Goal: Task Accomplishment & Management: Complete application form

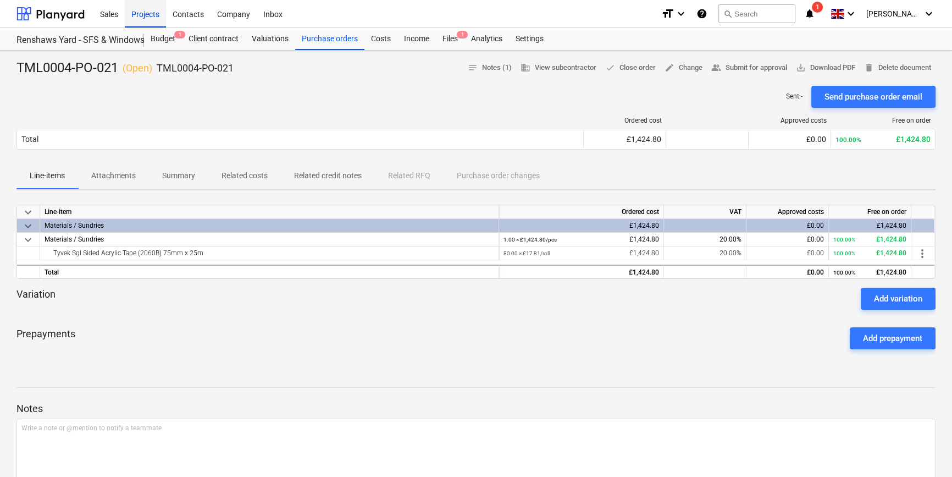
click at [146, 15] on div "Projects" at bounding box center [145, 13] width 41 height 28
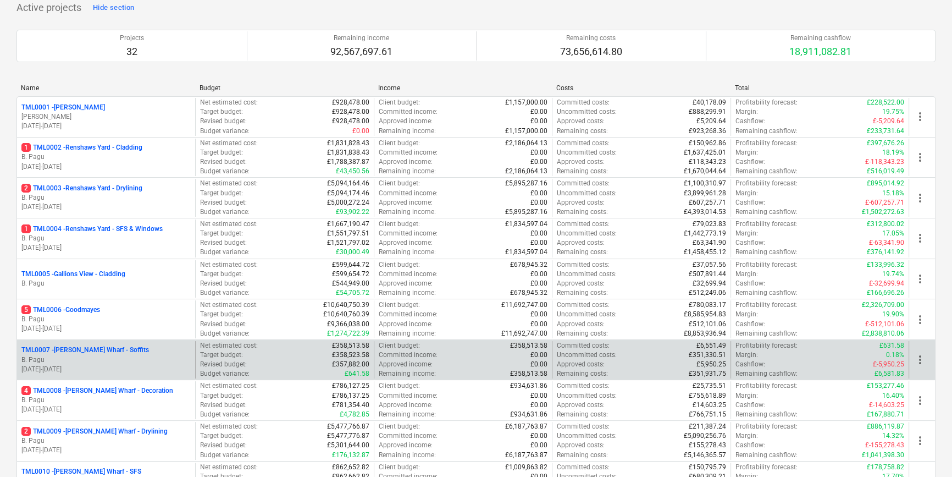
scroll to position [99, 0]
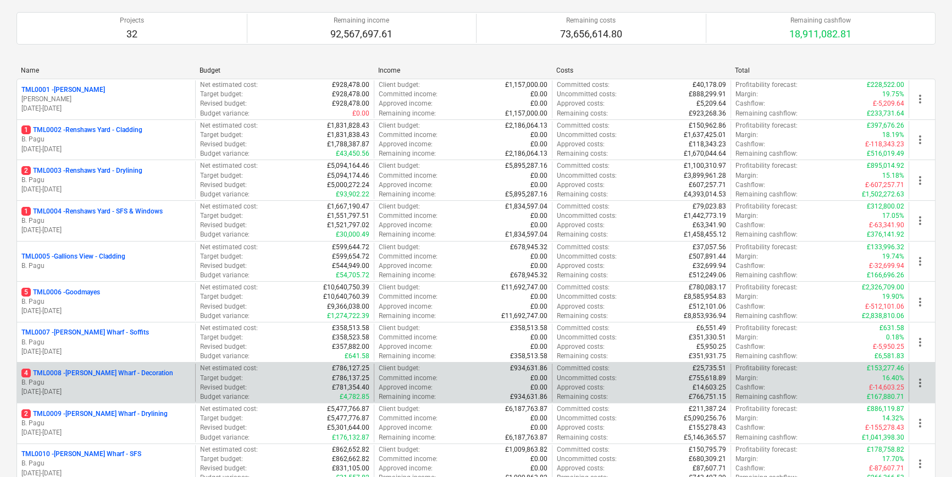
click at [131, 378] on p "B. Pagu" at bounding box center [105, 382] width 169 height 9
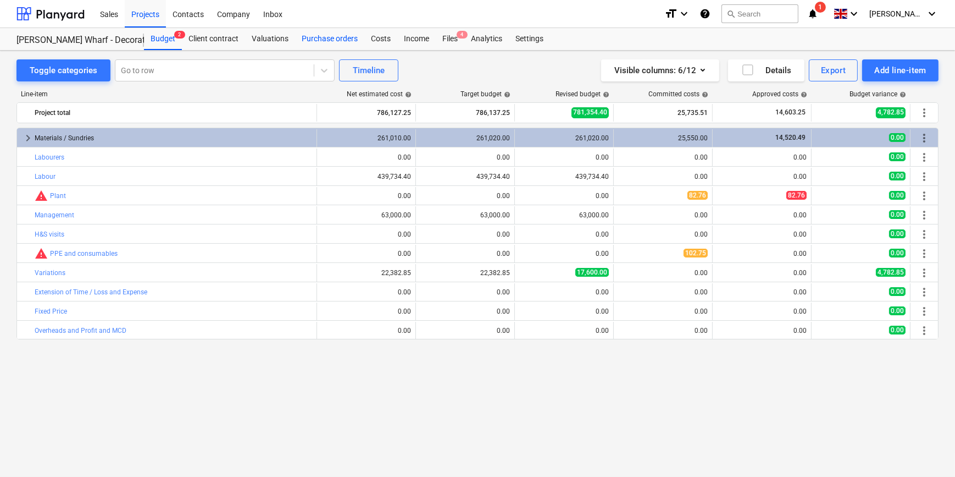
click at [335, 36] on div "Purchase orders" at bounding box center [329, 39] width 69 height 22
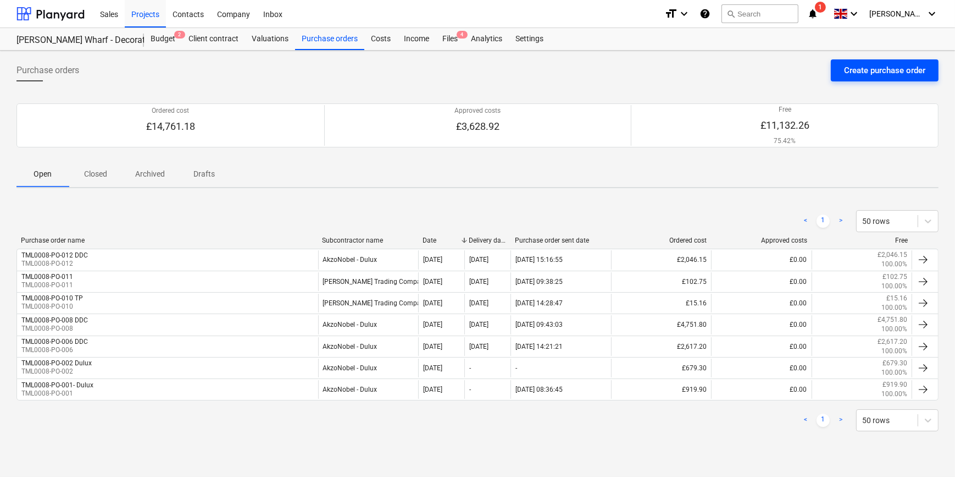
click at [759, 72] on div "Create purchase order" at bounding box center [884, 70] width 81 height 14
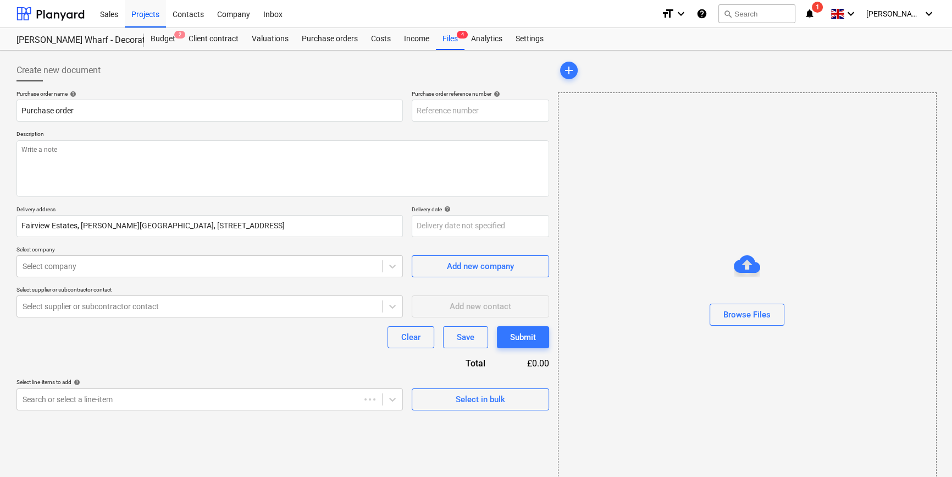
type textarea "x"
type input "TML0008-PO-013"
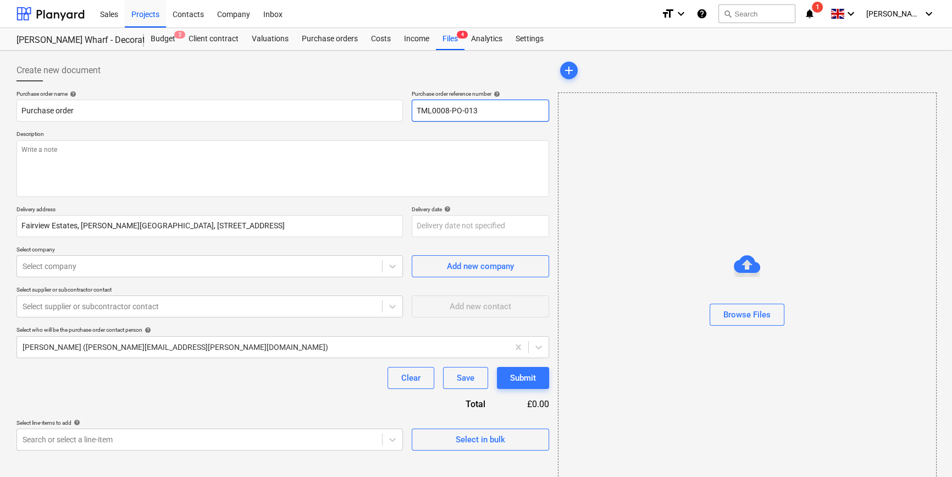
drag, startPoint x: 486, startPoint y: 110, endPoint x: 416, endPoint y: 112, distance: 70.4
click at [416, 112] on input "TML0008-PO-013" at bounding box center [480, 110] width 137 height 22
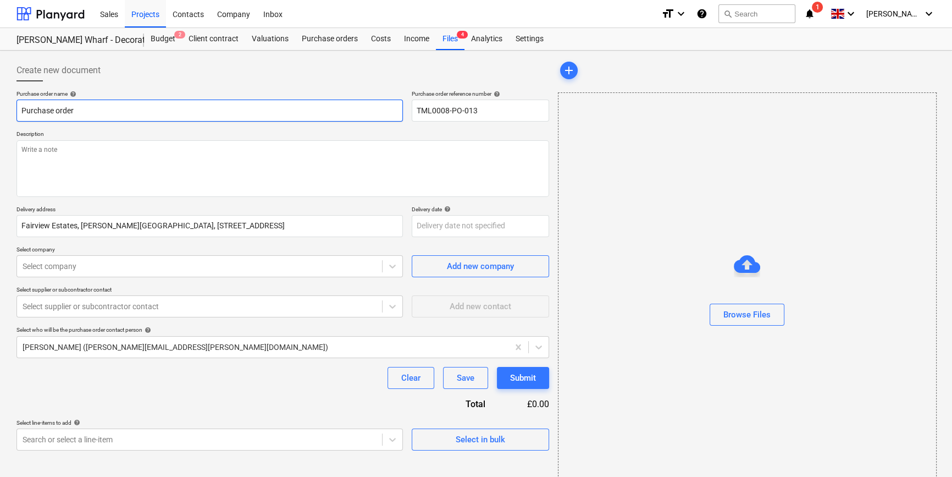
drag, startPoint x: 83, startPoint y: 112, endPoint x: 14, endPoint y: 105, distance: 69.0
click at [14, 105] on div "Create new document Purchase order name help Purchase order Purchase order refe…" at bounding box center [282, 276] width 541 height 442
type textarea "x"
paste input "TML0008-PO-013"
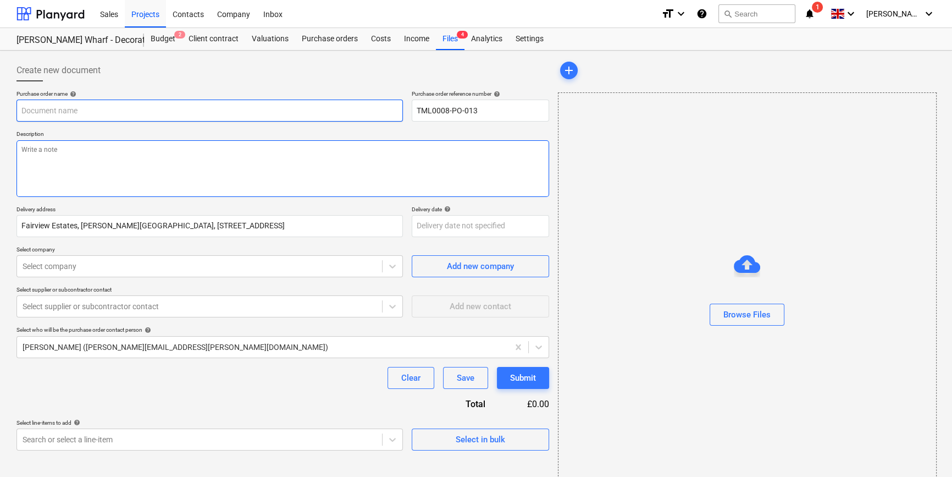
type textarea "x"
type input "TML0008-PO-013"
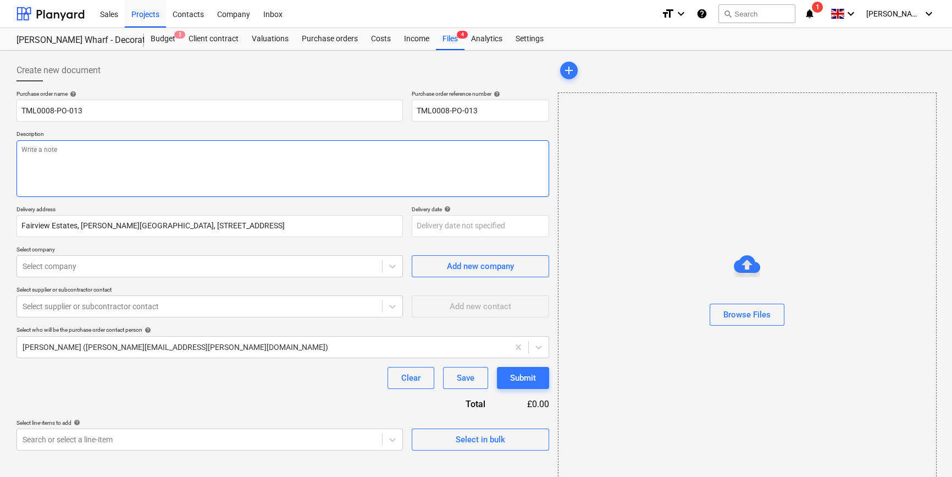
click at [33, 170] on textarea at bounding box center [282, 168] width 533 height 57
type textarea "x"
type textarea "S"
type textarea "x"
type textarea "Si"
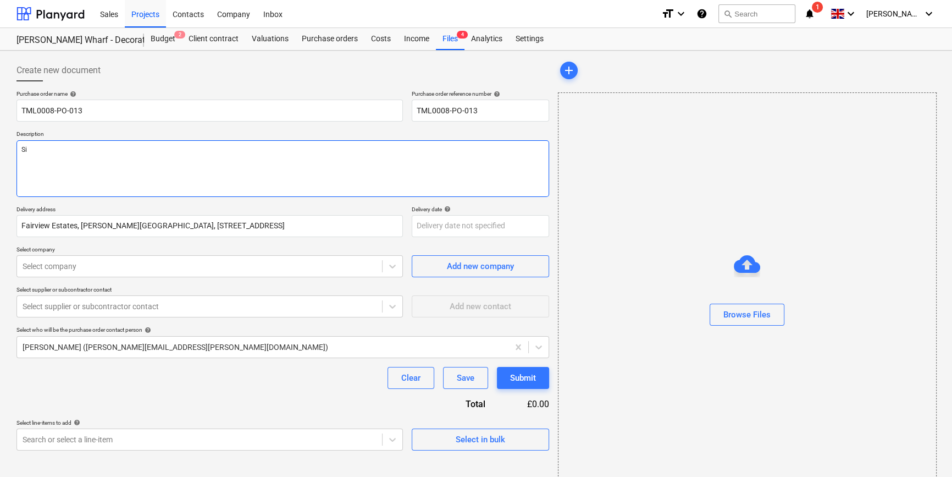
type textarea "x"
type textarea "Sit"
type textarea "x"
type textarea "Site"
type textarea "x"
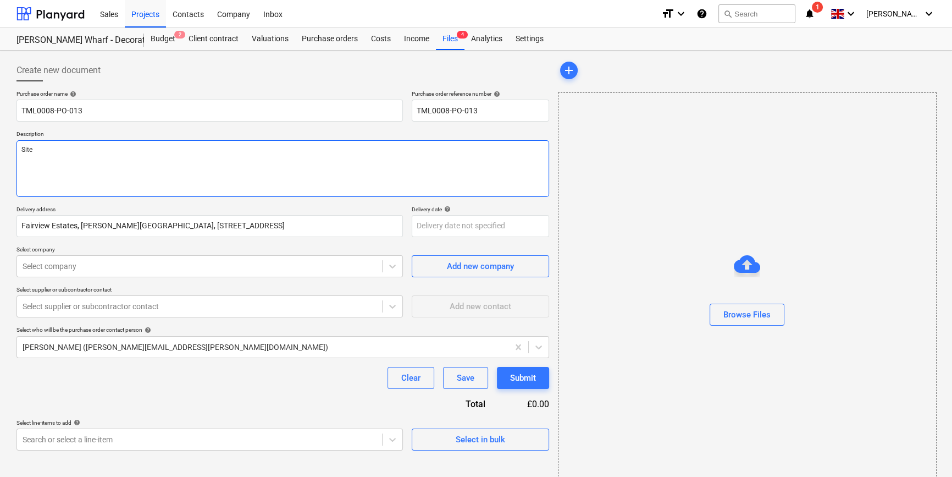
type textarea "Site"
type textarea "x"
type textarea "Site c"
type textarea "x"
type textarea "Site co"
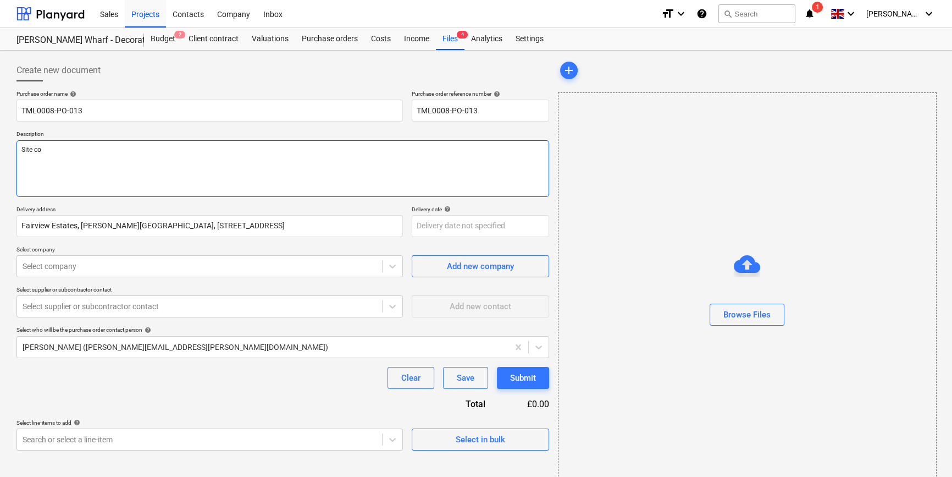
type textarea "x"
type textarea "Site con"
type textarea "x"
type textarea "Site cont"
type textarea "x"
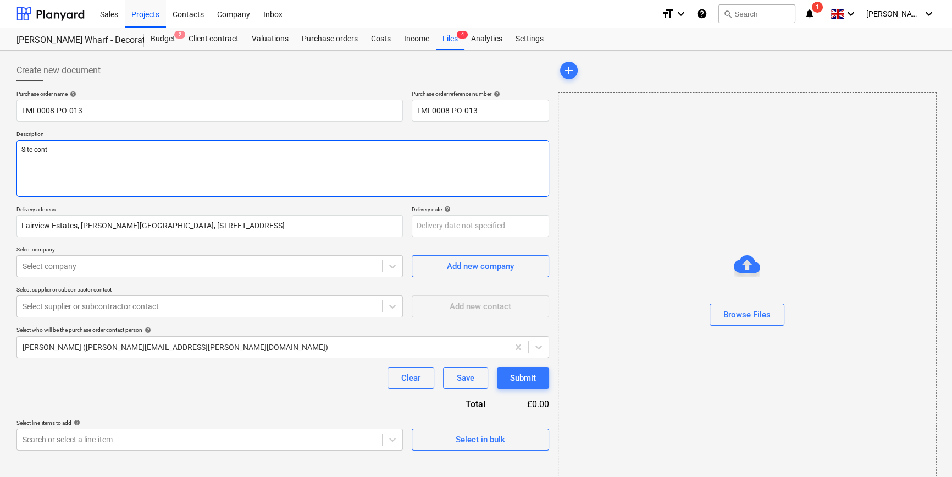
type textarea "Site conta"
type textarea "x"
type textarea "Site contac"
type textarea "x"
type textarea "Site contact"
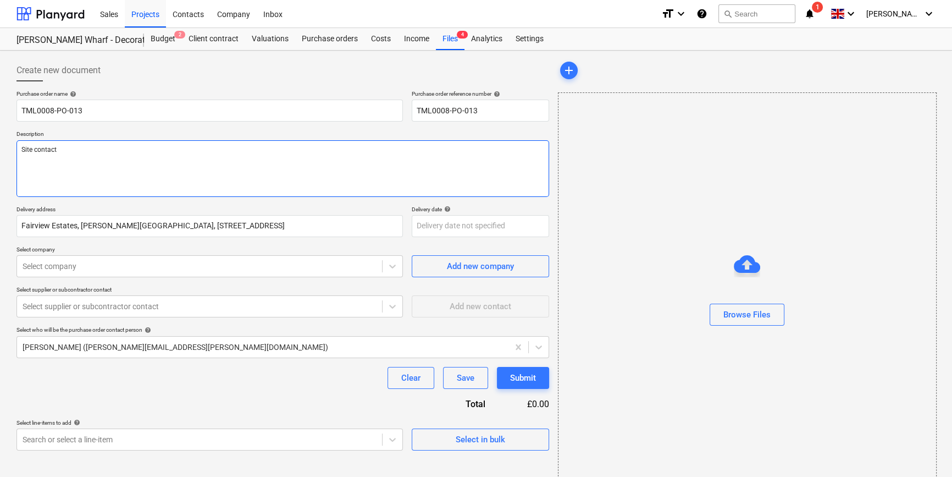
type textarea "x"
type textarea "Site contact"
type textarea "x"
type textarea "Site contact A"
type textarea "x"
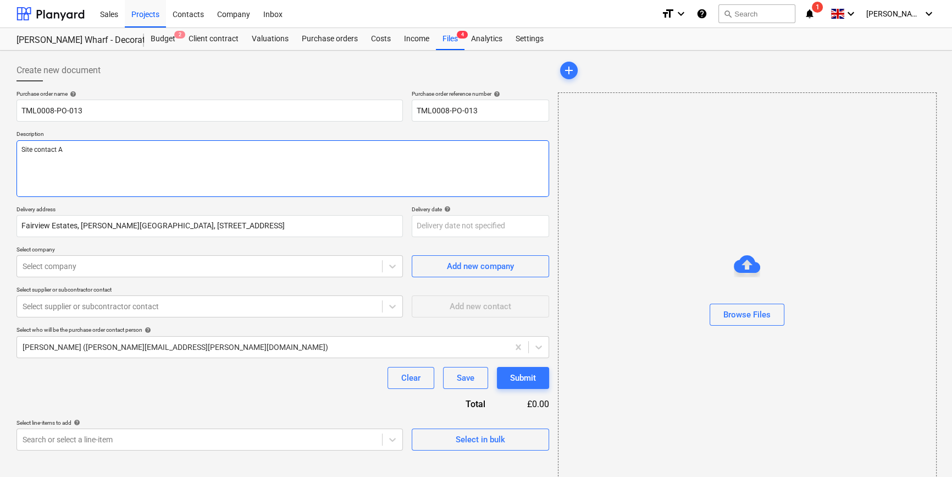
type textarea "Site contact An"
type textarea "x"
type textarea "Site contact And"
type textarea "x"
type textarea "Site contact Andr"
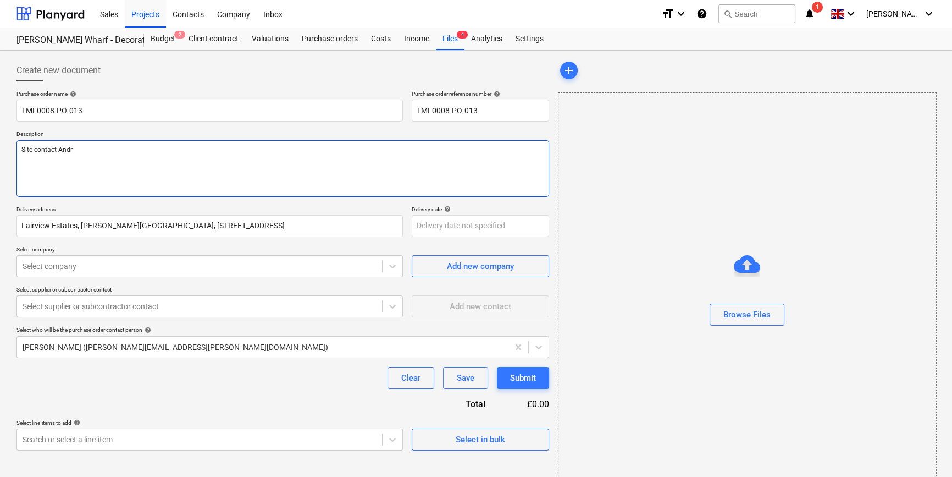
type textarea "x"
type textarea "Site contact [PERSON_NAME]"
type textarea "x"
type textarea "Site contact [PERSON_NAME]"
type textarea "x"
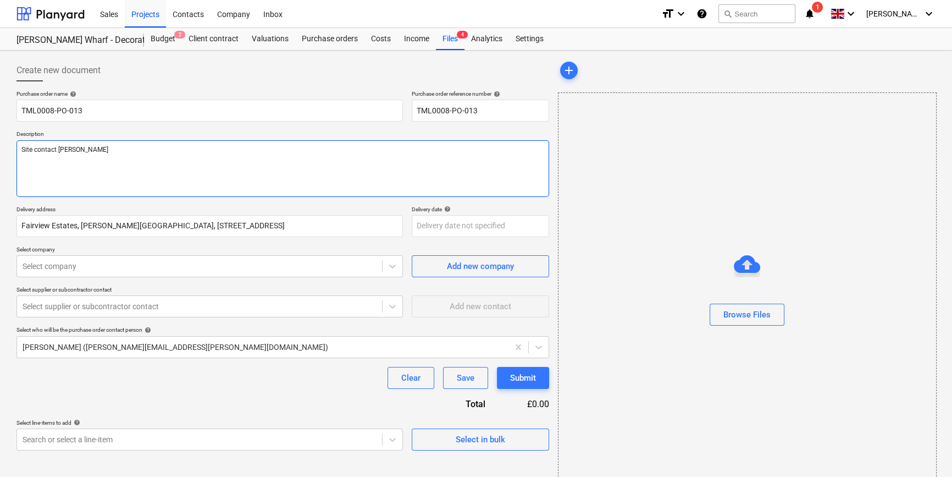
type textarea "Site contact [PERSON_NAME]"
paste textarea "07502288908"
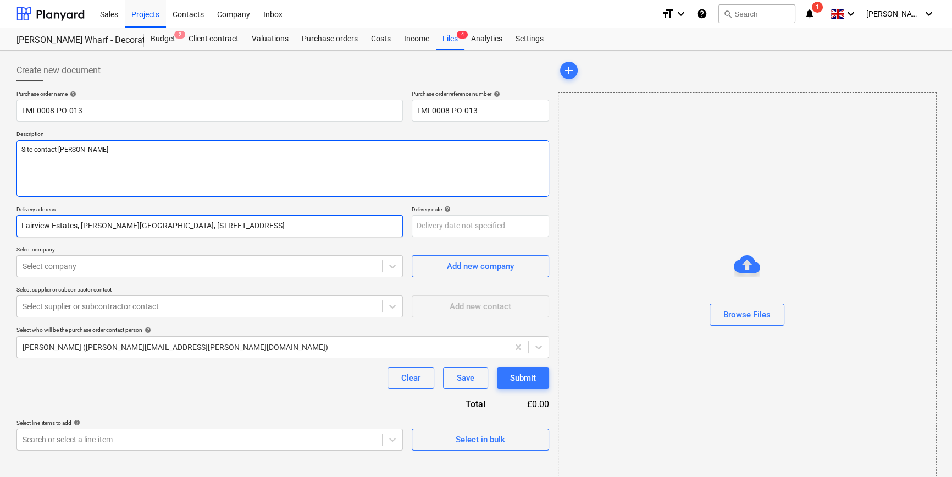
type textarea "x"
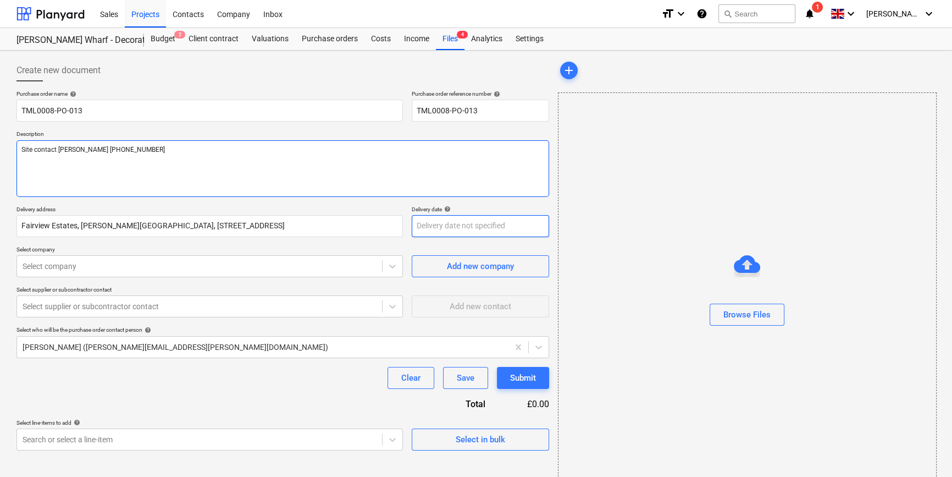
type textarea "Site contact [PERSON_NAME] [PHONE_NUMBER]"
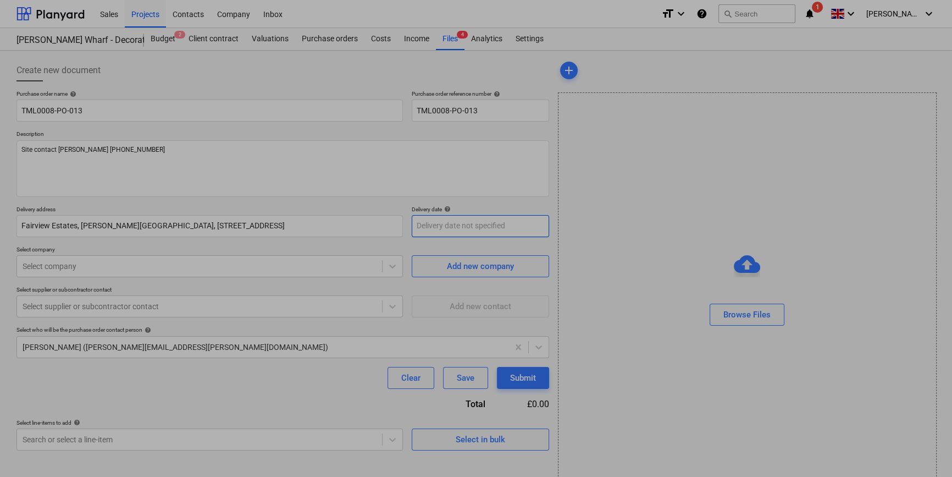
click at [425, 232] on body "Sales Projects Contacts Company Inbox format_size keyboard_arrow_down help sear…" at bounding box center [476, 238] width 952 height 477
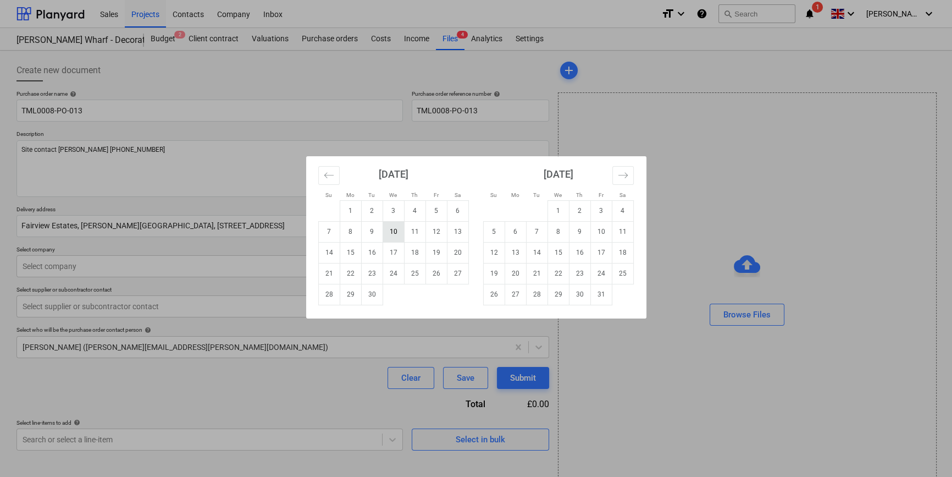
click at [391, 233] on td "10" at bounding box center [393, 231] width 21 height 21
type textarea "x"
type input "[DATE]"
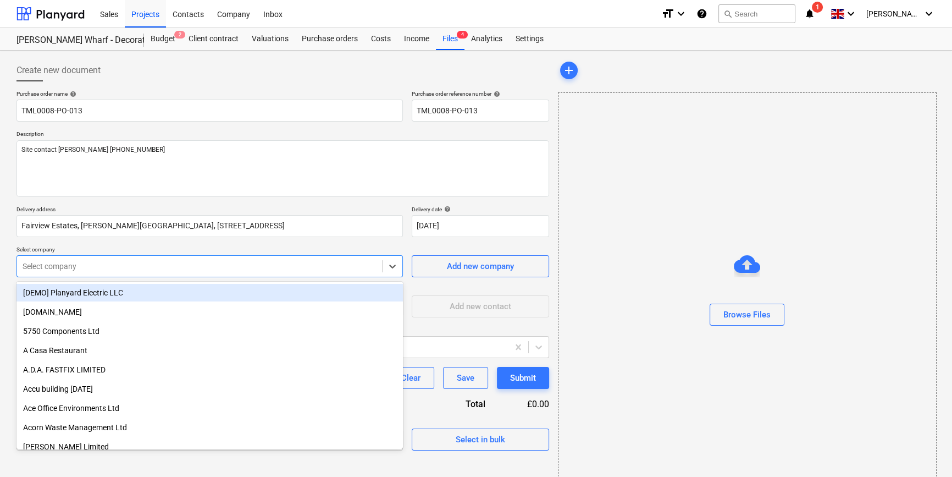
click at [108, 263] on div at bounding box center [200, 266] width 354 height 11
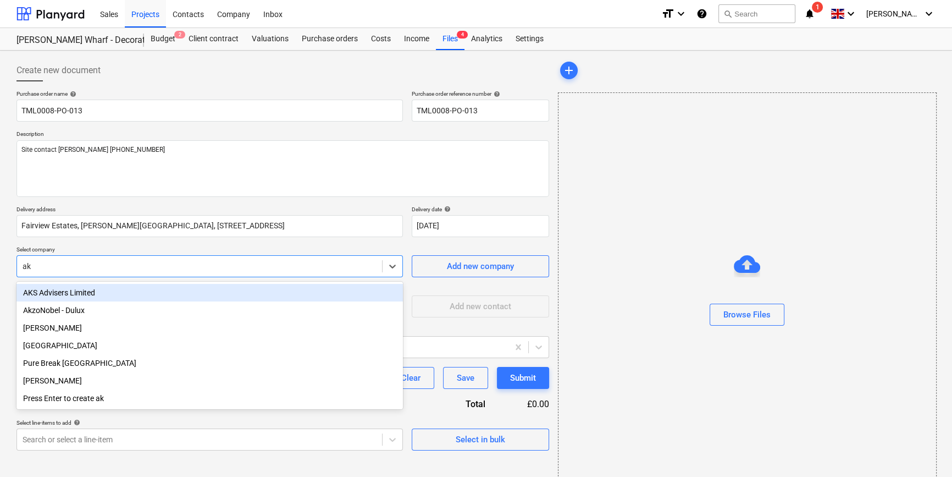
type input "akz"
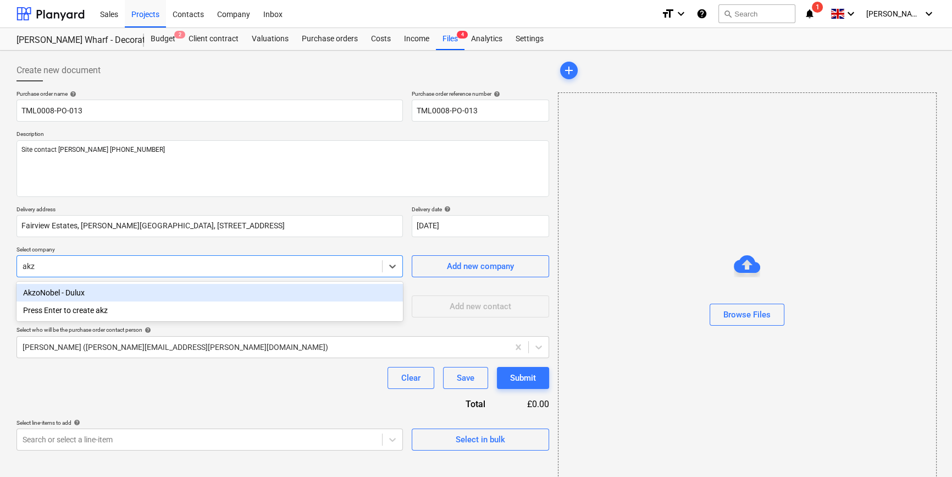
click at [73, 291] on div "AkzoNobel - Dulux" at bounding box center [209, 293] width 386 height 18
type textarea "x"
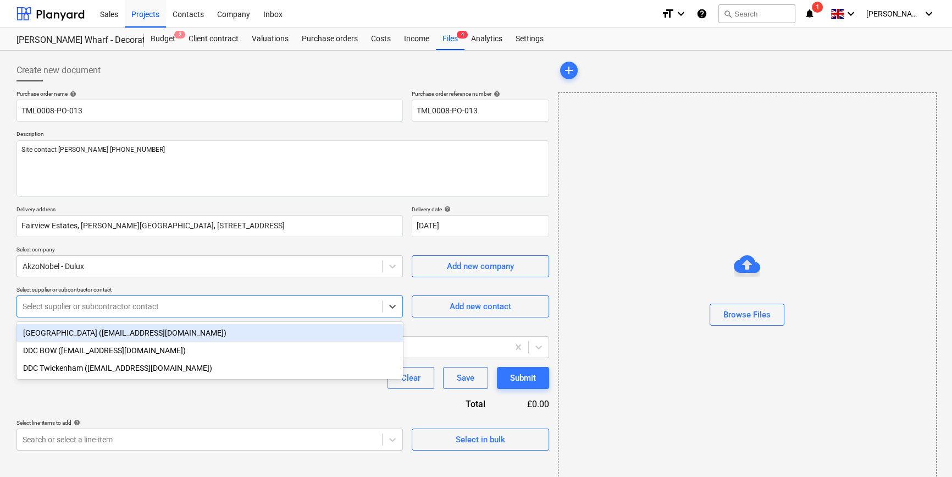
click at [71, 307] on div at bounding box center [200, 306] width 354 height 11
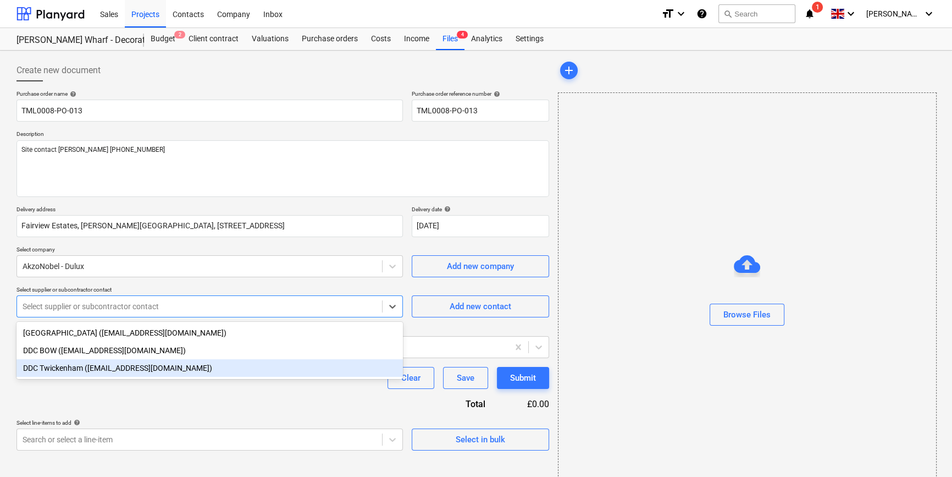
click at [61, 368] on div "DDC Twickenham ([EMAIL_ADDRESS][DOMAIN_NAME])" at bounding box center [209, 368] width 386 height 18
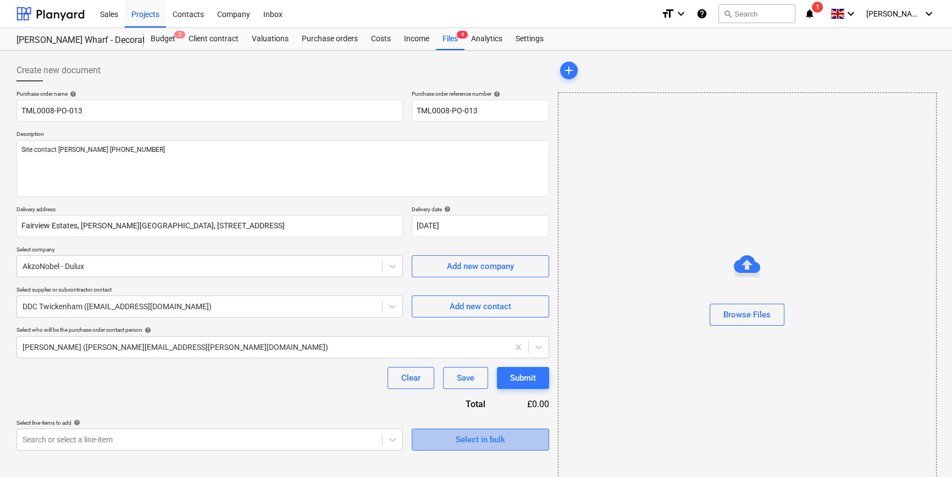
click at [447, 440] on span "Select in bulk" at bounding box center [480, 439] width 110 height 14
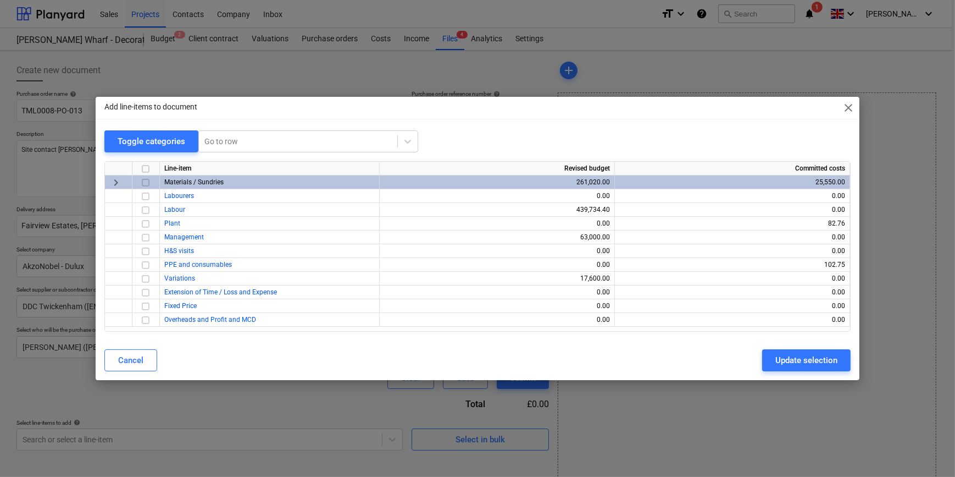
click at [146, 182] on input "checkbox" at bounding box center [145, 182] width 13 height 13
click at [759, 365] on div "Update selection" at bounding box center [807, 360] width 62 height 14
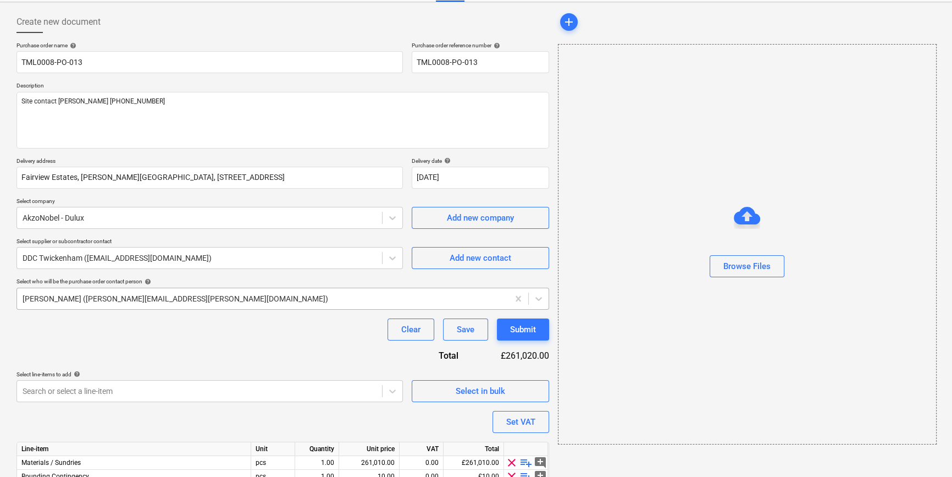
scroll to position [99, 0]
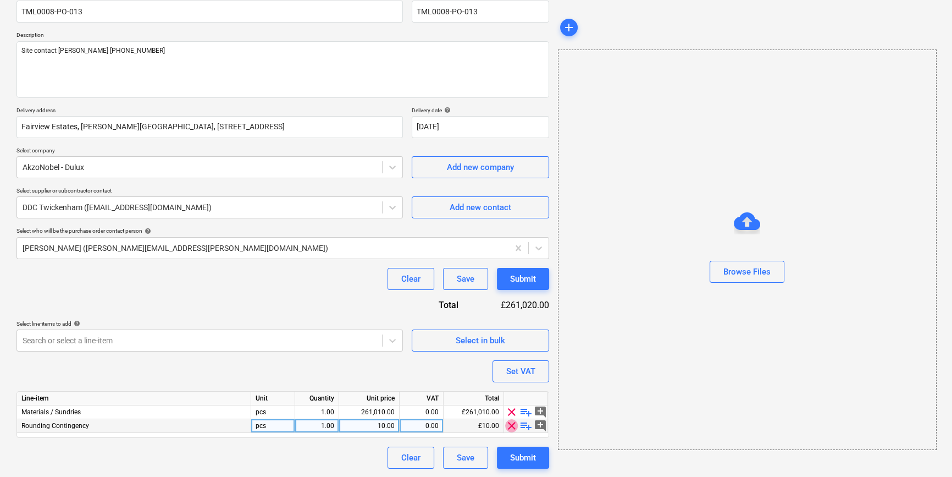
click at [510, 428] on span "clear" at bounding box center [511, 425] width 13 height 13
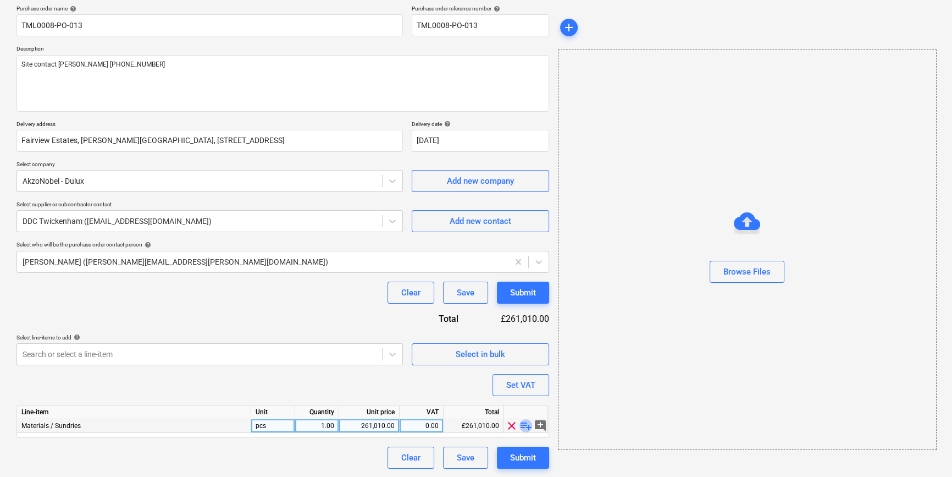
click at [522, 425] on span "playlist_add" at bounding box center [525, 425] width 13 height 13
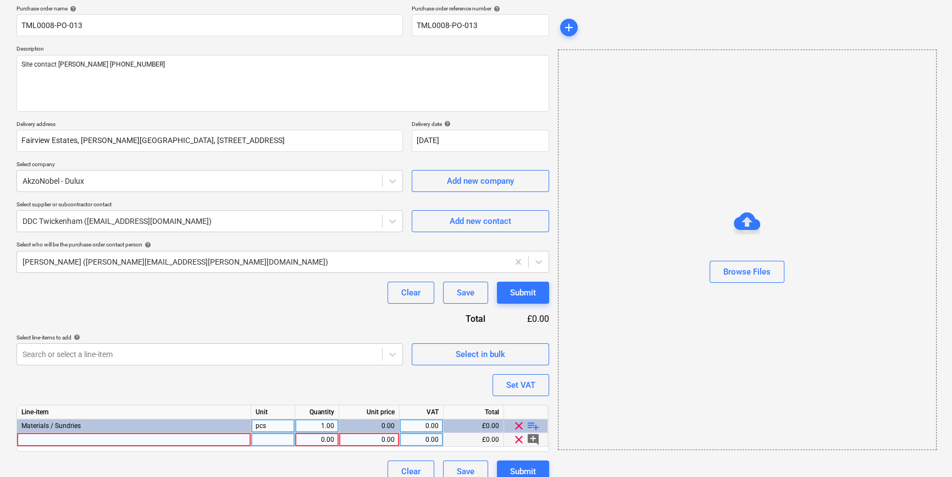
click at [32, 438] on div at bounding box center [134, 440] width 234 height 14
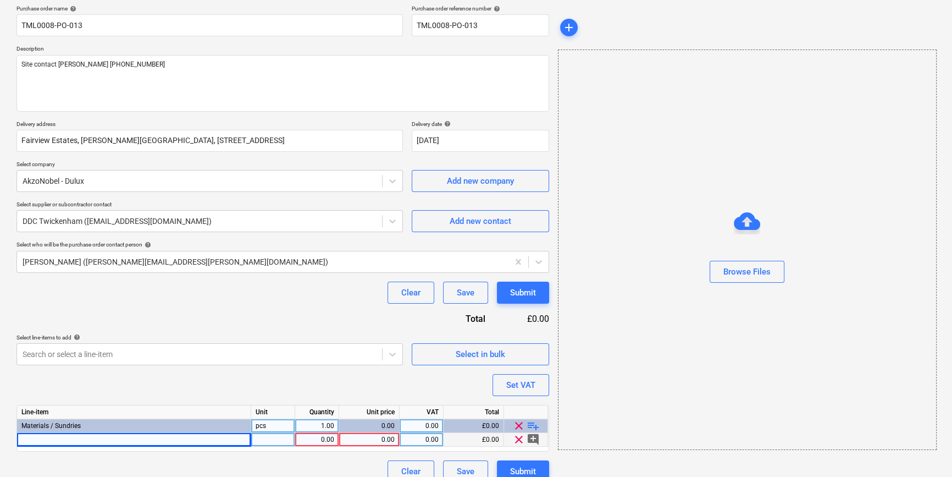
type textarea "x"
click at [30, 439] on div at bounding box center [134, 440] width 234 height 14
type input "Dulux Trade undercoat oil based white 5L"
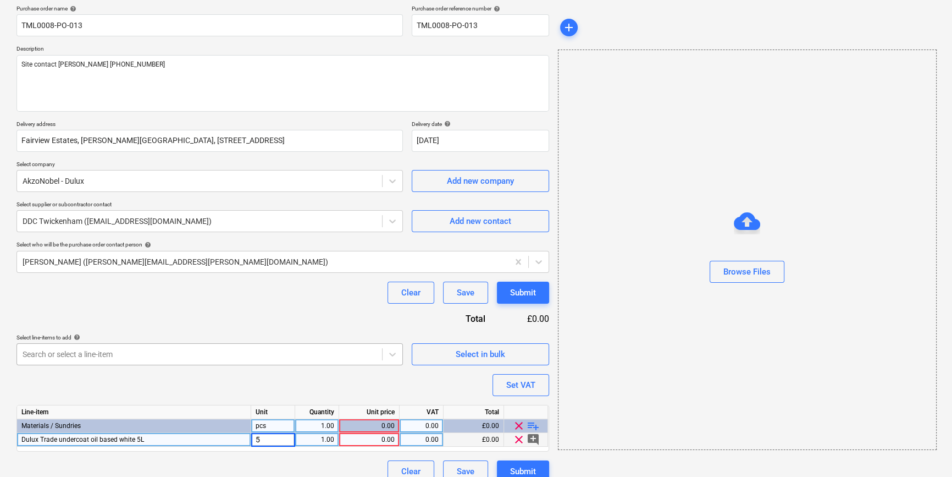
type textarea "x"
click at [263, 437] on div "5" at bounding box center [273, 440] width 44 height 14
type input "tub"
type textarea "x"
type input "25.43"
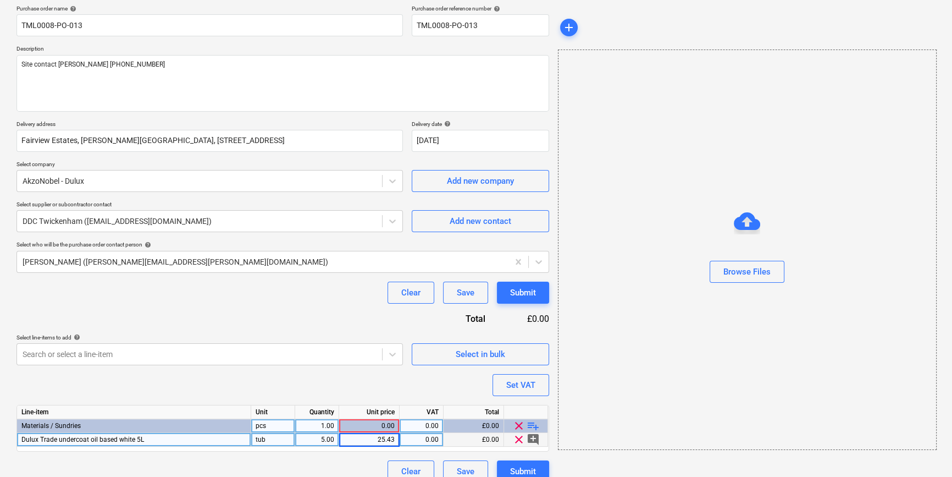
type textarea "x"
type input "20"
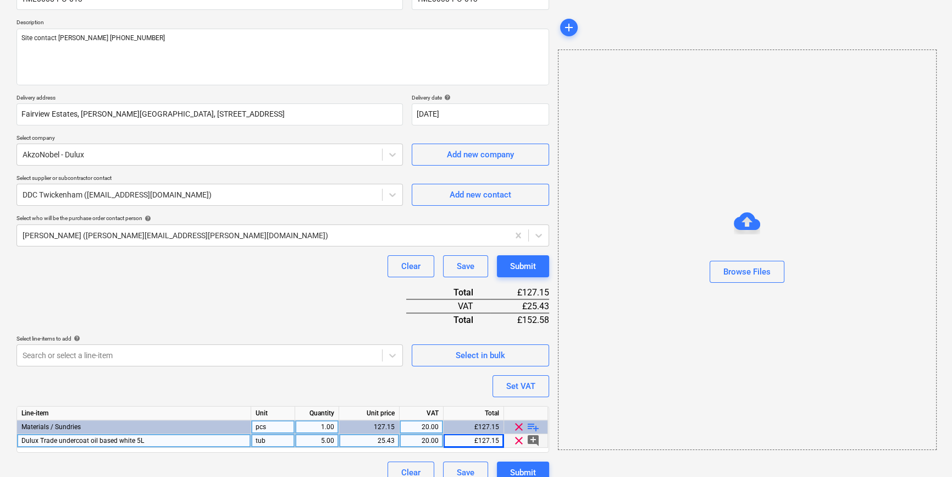
scroll to position [126, 0]
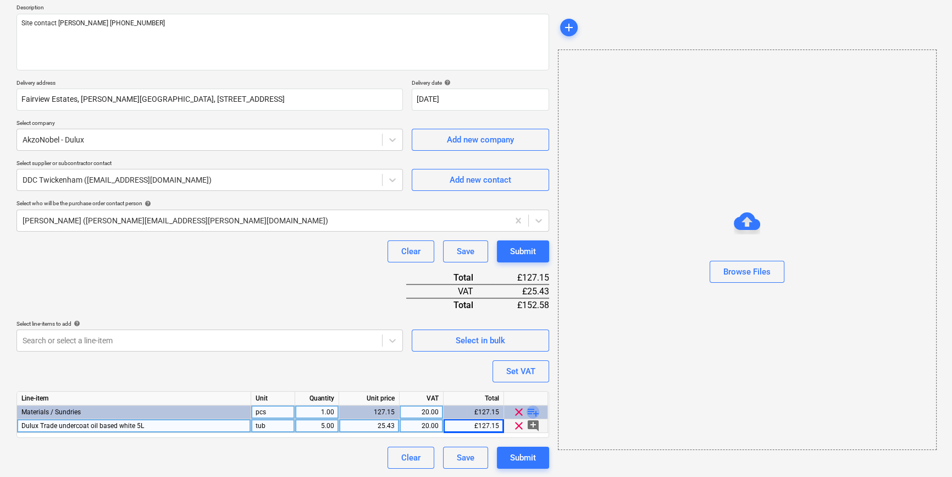
click at [531, 411] on span "playlist_add" at bounding box center [533, 411] width 13 height 13
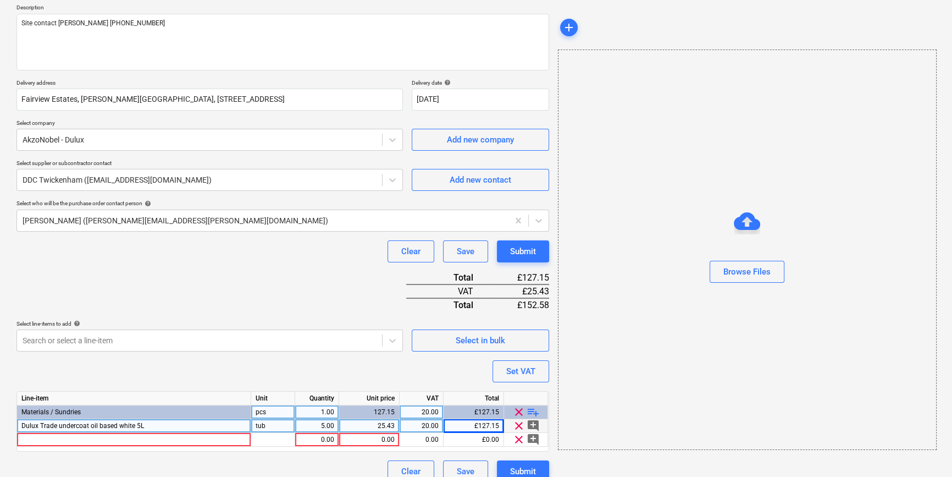
type textarea "x"
click at [44, 438] on div at bounding box center [134, 440] width 234 height 14
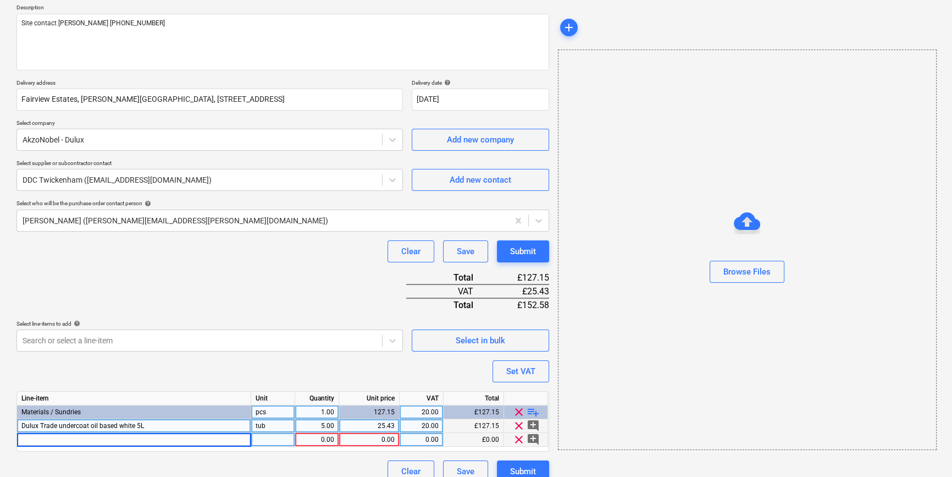
type input "Dulux Trade Floorshield Rock Salt"
type textarea "x"
type input "tub"
type textarea "x"
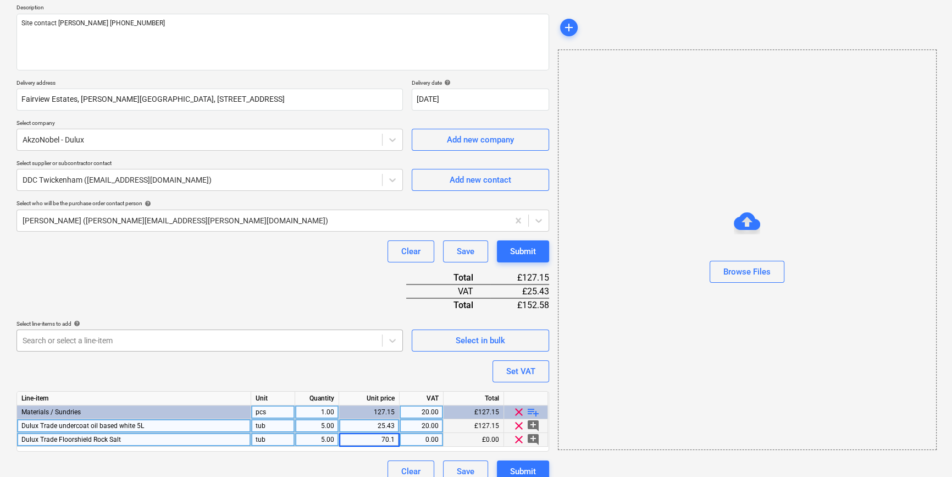
type input "70.11"
type textarea "x"
type input "20"
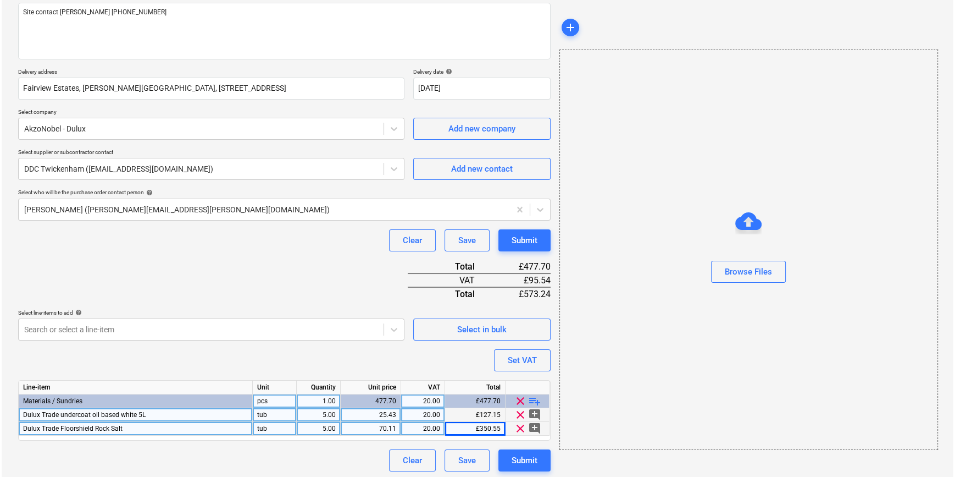
scroll to position [140, 0]
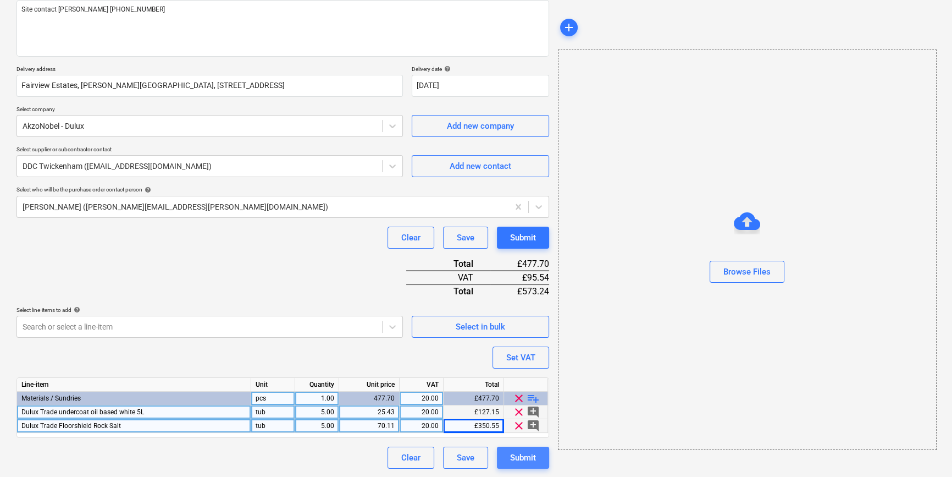
click at [513, 458] on div "Submit" at bounding box center [523, 457] width 26 height 14
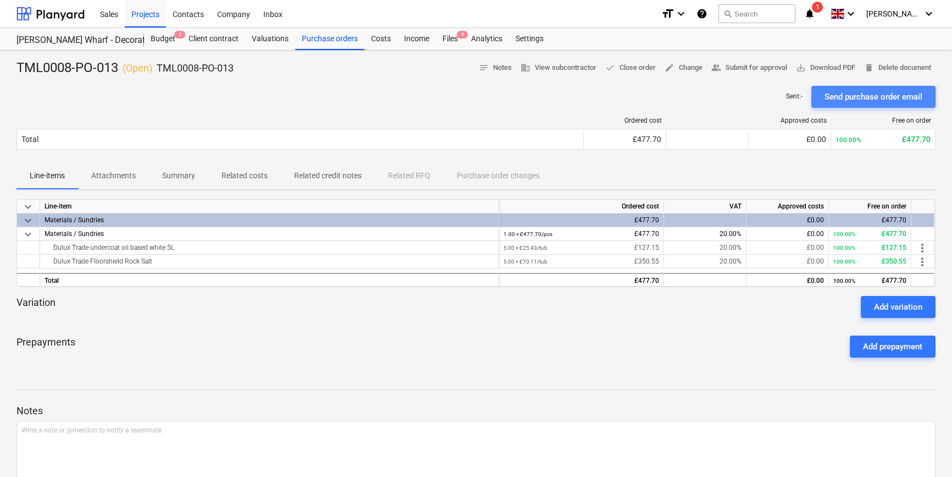
click at [759, 98] on div "Send purchase order email" at bounding box center [874, 97] width 98 height 14
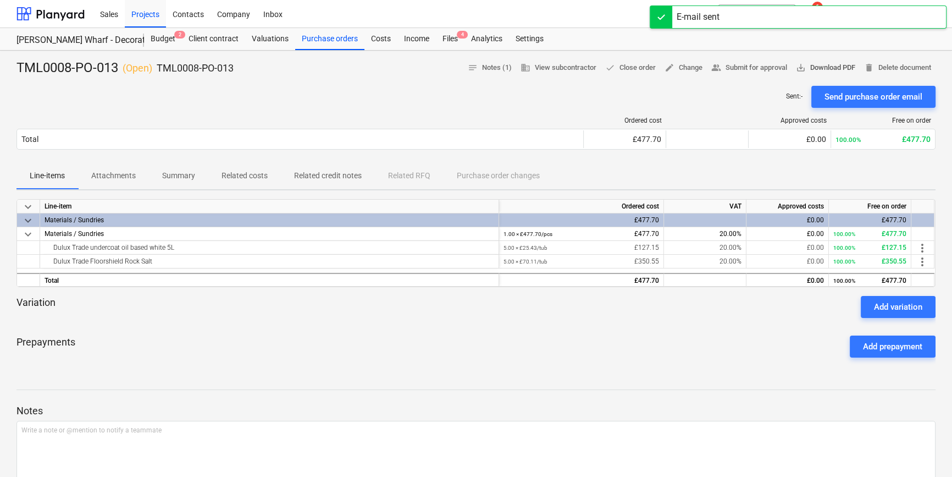
click at [759, 68] on span "save_alt Download PDF" at bounding box center [825, 68] width 59 height 13
click at [176, 247] on div "Dulux Trade undercoat oil based white 5L" at bounding box center [270, 247] width 450 height 13
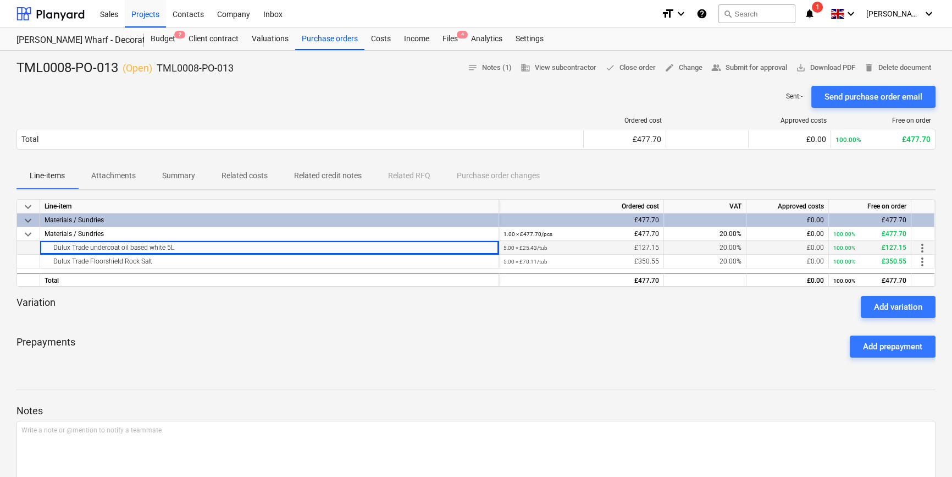
drag, startPoint x: 175, startPoint y: 248, endPoint x: 53, endPoint y: 244, distance: 122.1
click at [53, 244] on div "Dulux Trade undercoat oil based white 5L" at bounding box center [270, 247] width 450 height 13
copy div "Dulux Trade undercoat oil based white 5L"
click at [156, 261] on div "Dulux Trade Floorshield Rock Salt" at bounding box center [270, 260] width 450 height 13
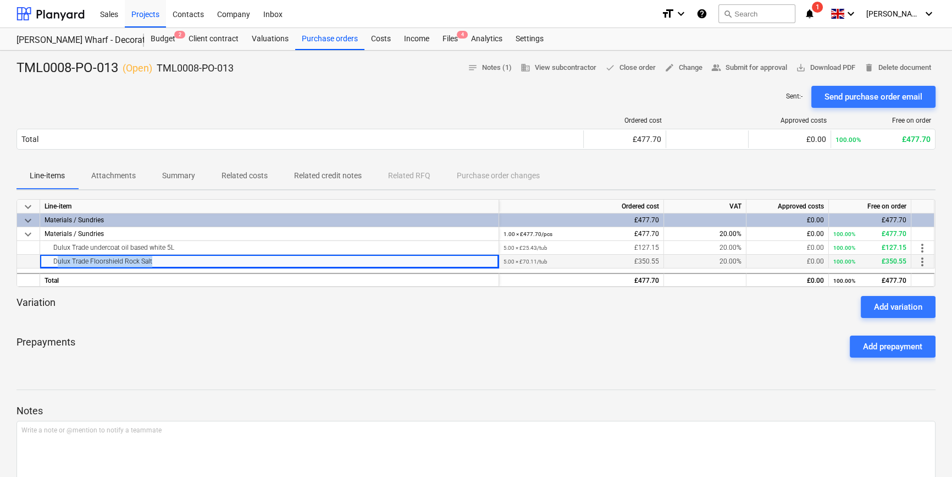
drag, startPoint x: 156, startPoint y: 261, endPoint x: 55, endPoint y: 264, distance: 100.6
click at [55, 264] on div "Dulux Trade Floorshield Rock Salt" at bounding box center [270, 260] width 450 height 13
copy div "Dulux Trade Floorshield Rock Salt"
click at [338, 37] on div "Purchase orders" at bounding box center [329, 39] width 69 height 22
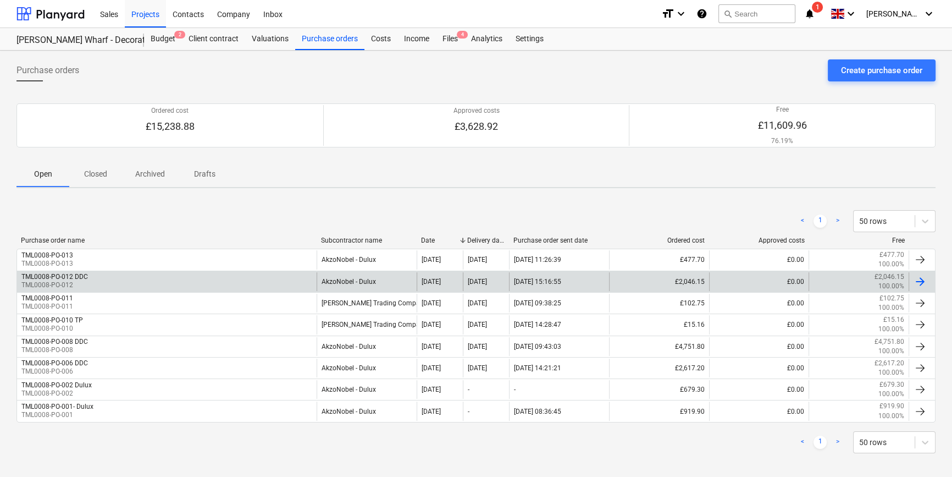
click at [181, 281] on div "TML0008-PO-012 DDC TML0008-PO-012" at bounding box center [167, 281] width 300 height 19
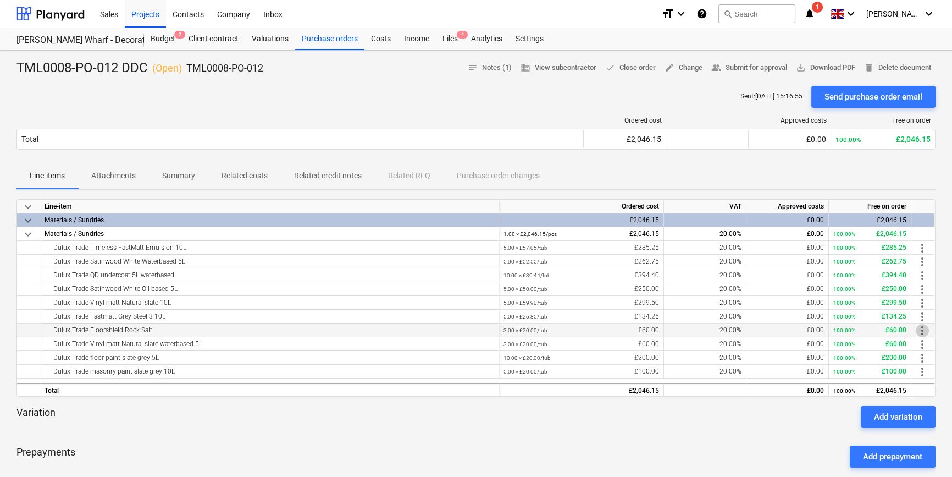
click at [759, 329] on span "more_vert" at bounding box center [922, 330] width 13 height 13
click at [759, 329] on li "Edit" at bounding box center [930, 330] width 32 height 25
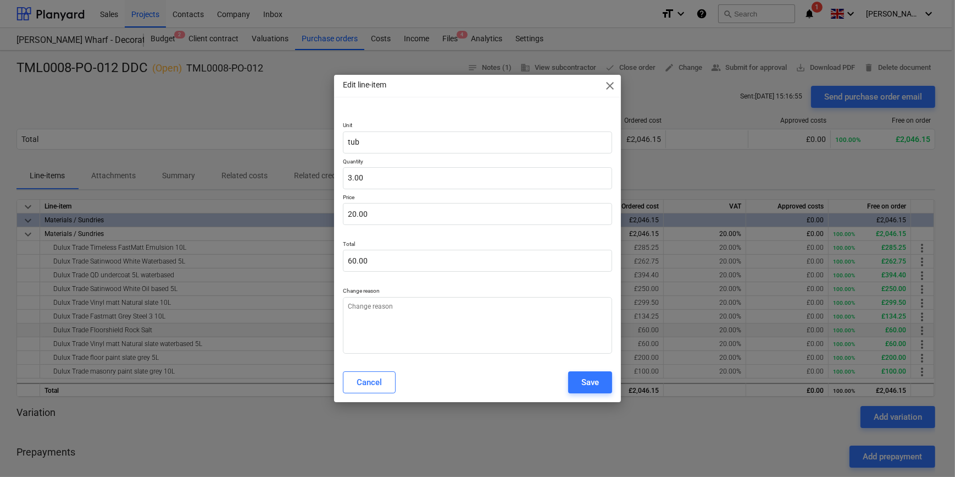
type textarea "x"
type input "20"
click at [376, 214] on input "20" at bounding box center [477, 214] width 269 height 22
type textarea "x"
type input "2"
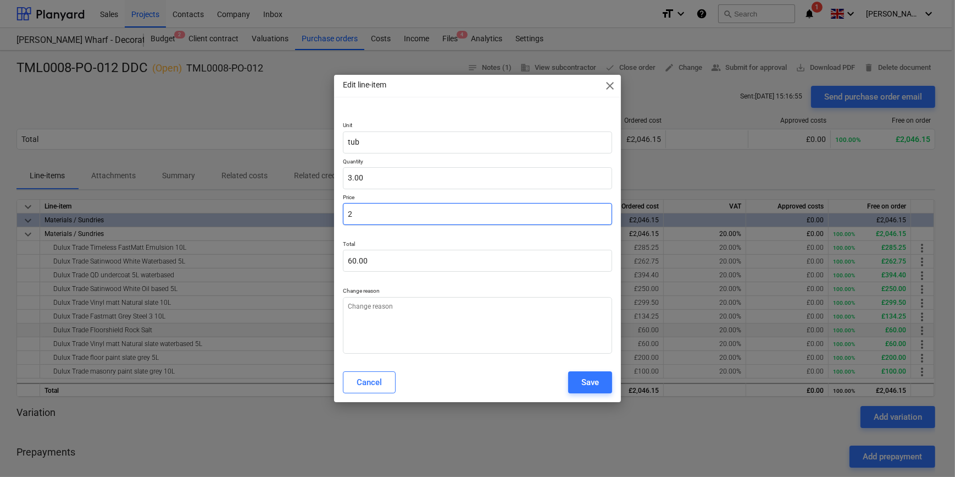
type input "6.00"
type textarea "x"
type input "0.00"
type textarea "x"
type input "7"
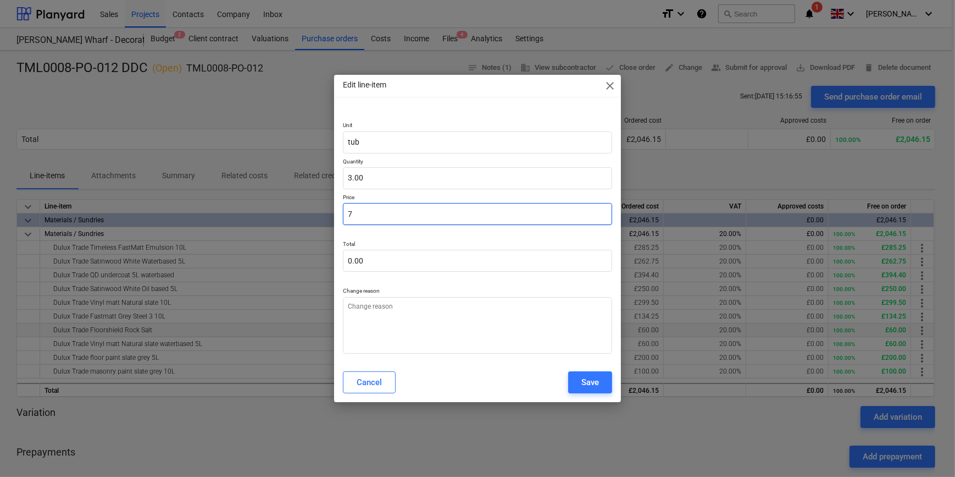
type input "21.00"
type textarea "x"
type input "70"
type input "210.00"
type textarea "x"
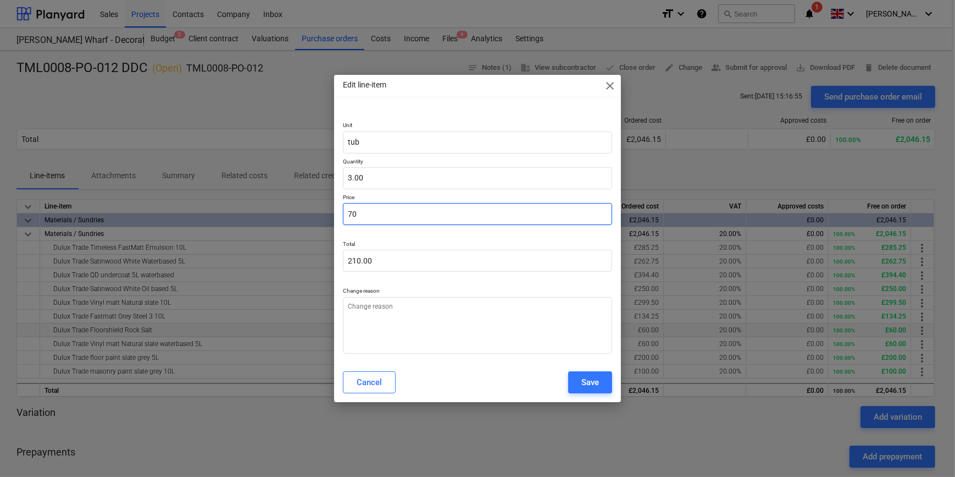
type input "70."
type textarea "x"
type input "70.1"
type input "210.30"
type textarea "x"
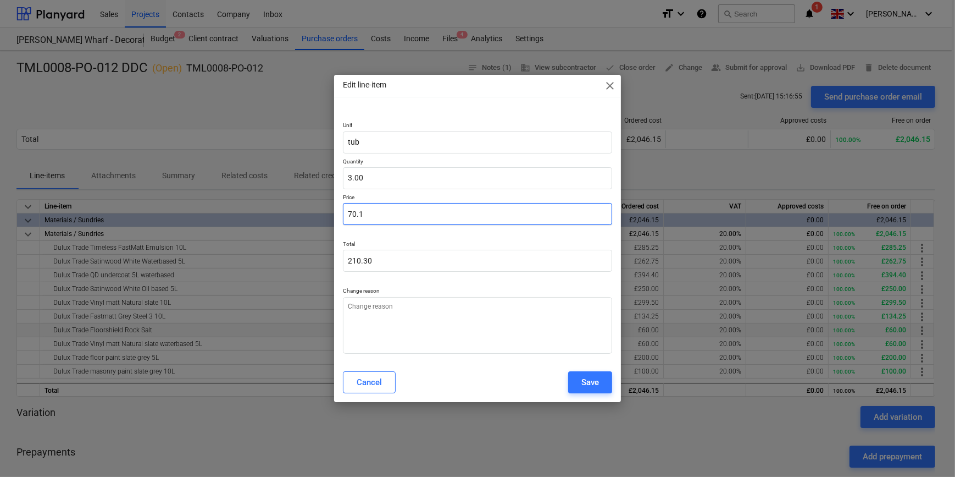
type input "70.11"
type input "210.33"
type input "70.11"
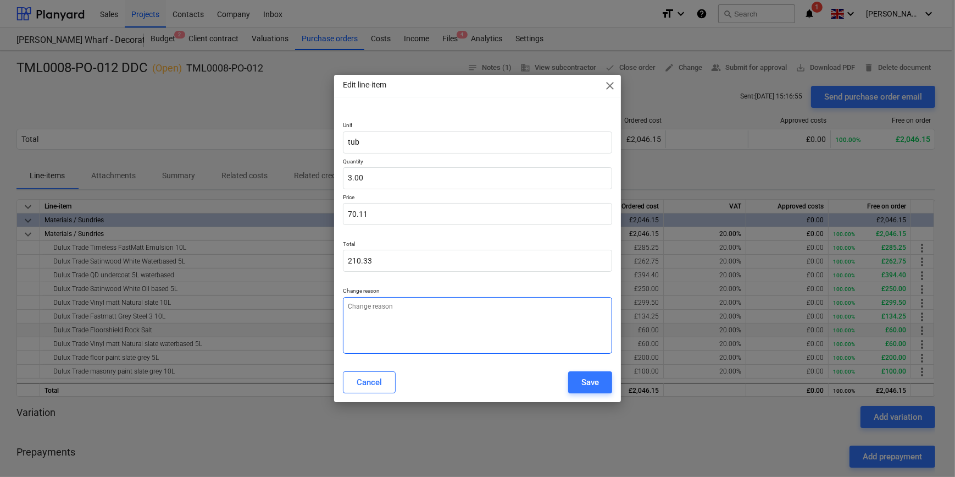
click at [409, 319] on textarea at bounding box center [477, 325] width 269 height 57
type textarea "x"
type textarea "P"
type textarea "x"
type textarea "Pr"
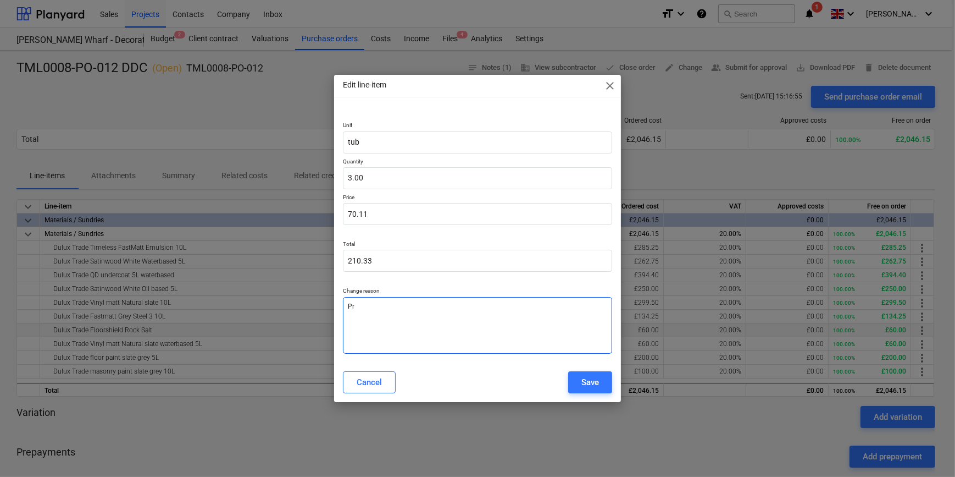
type textarea "x"
type textarea "Pri"
type textarea "x"
type textarea "Pric"
type textarea "x"
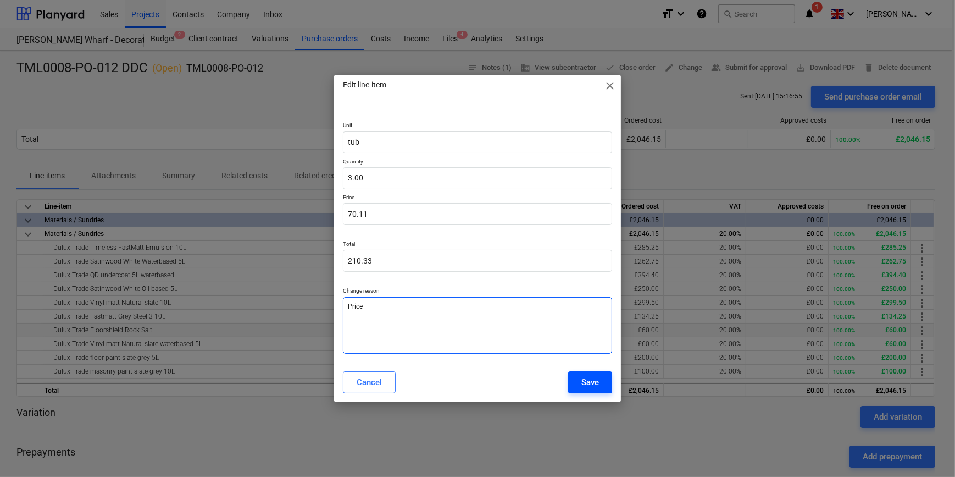
type textarea "Price"
click at [598, 386] on div "Save" at bounding box center [591, 382] width 18 height 14
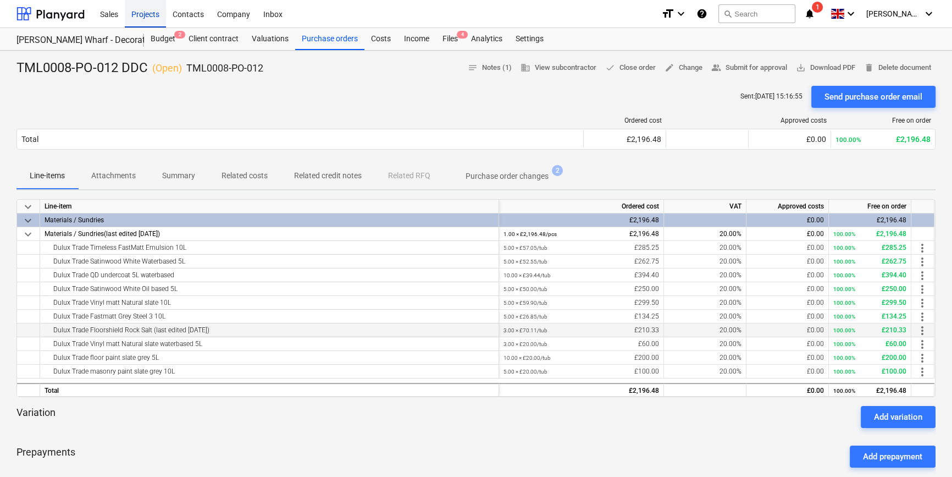
click at [146, 14] on div "Projects" at bounding box center [145, 13] width 41 height 28
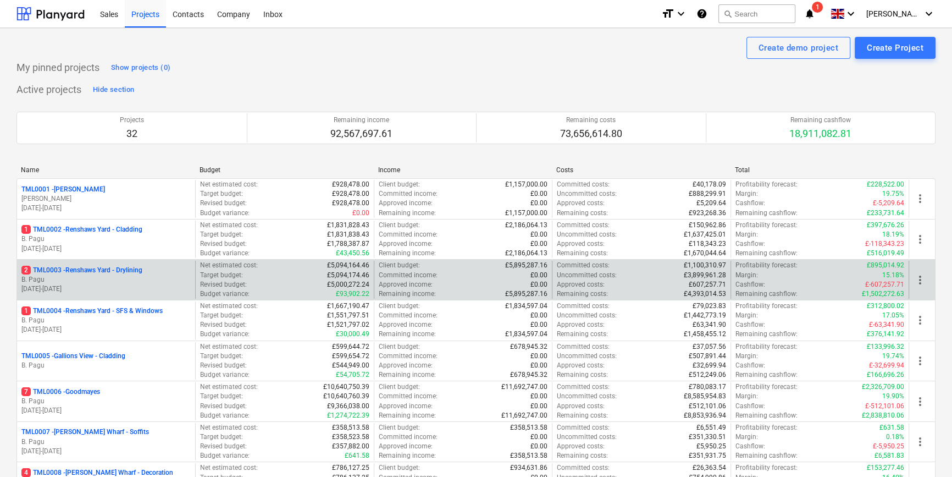
click at [115, 284] on p "[DATE] - [DATE]" at bounding box center [105, 288] width 169 height 9
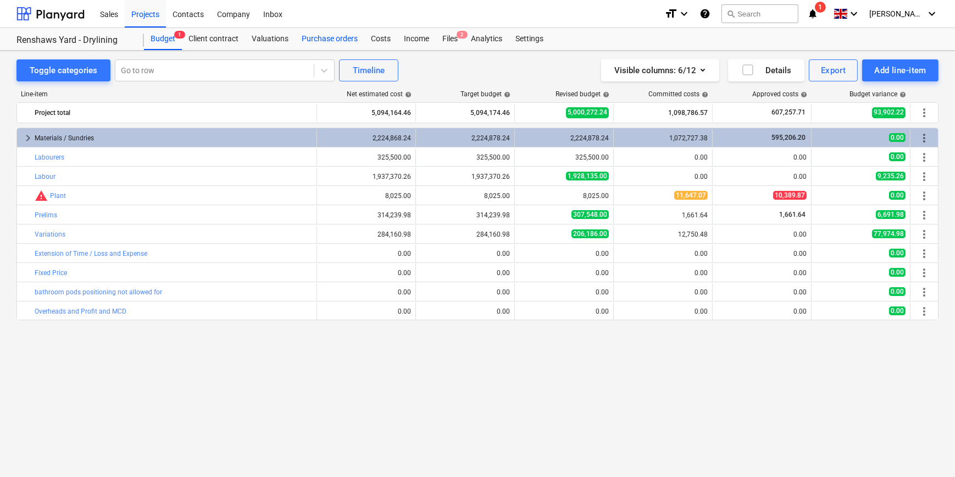
click at [336, 39] on div "Purchase orders" at bounding box center [329, 39] width 69 height 22
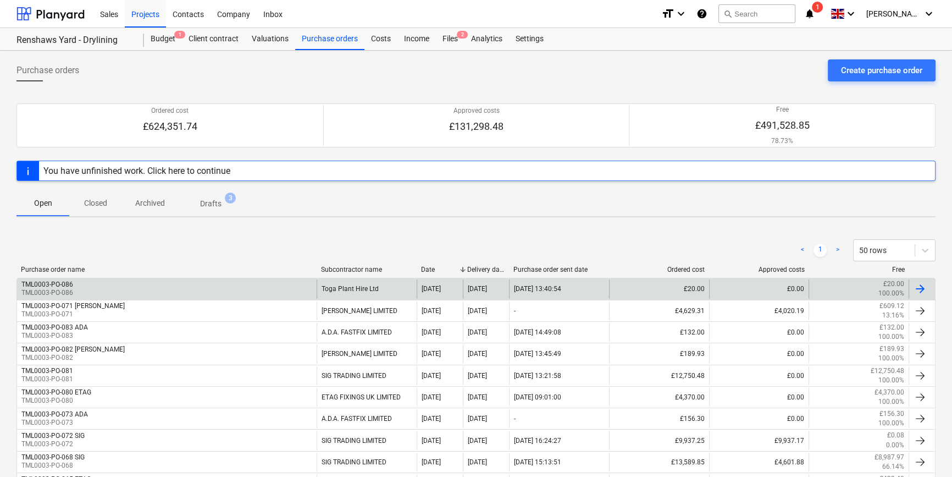
click at [759, 286] on div at bounding box center [920, 288] width 13 height 13
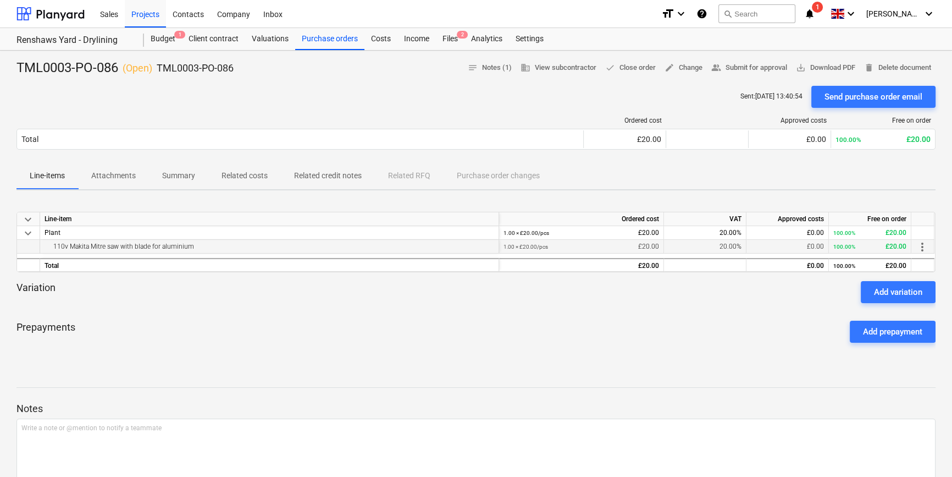
click at [759, 247] on span "more_vert" at bounding box center [922, 246] width 13 height 13
click at [759, 247] on li "Edit" at bounding box center [930, 246] width 32 height 25
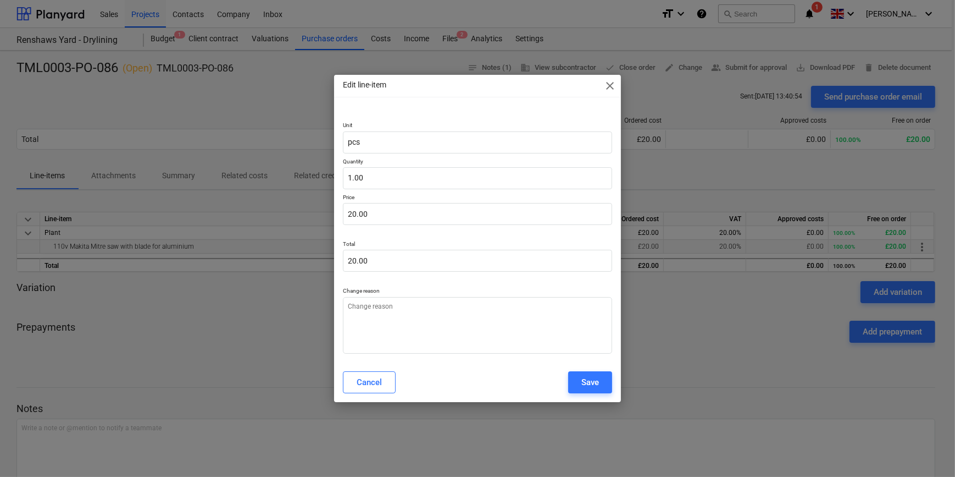
type textarea "x"
type input "20"
click at [378, 215] on input "20" at bounding box center [477, 214] width 269 height 22
type textarea "x"
type input "2"
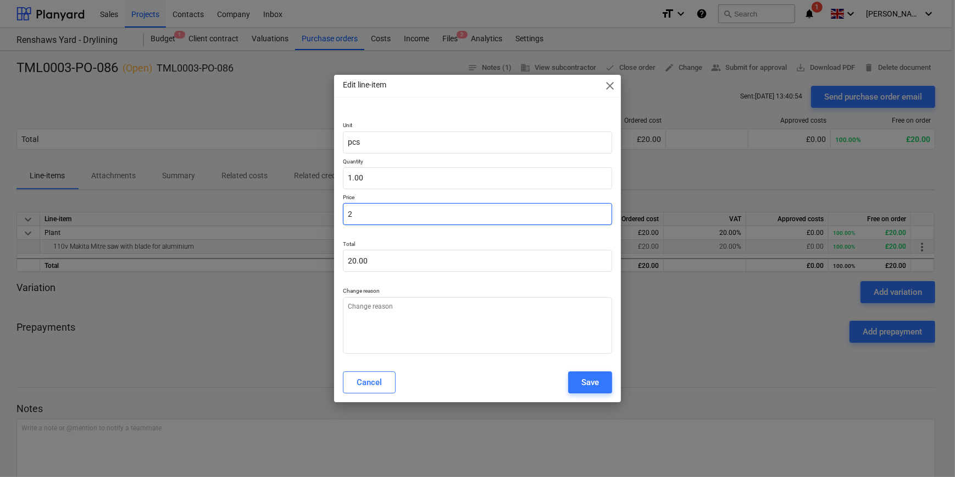
type input "2.00"
type textarea "x"
type input "0.00"
type textarea "x"
type input "3"
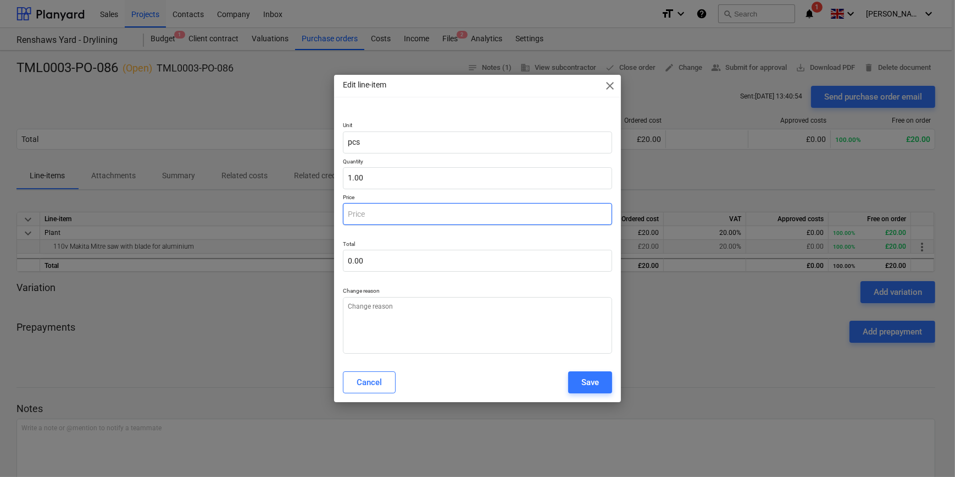
type input "3.00"
type textarea "x"
type input "31"
type input "31.00"
type textarea "x"
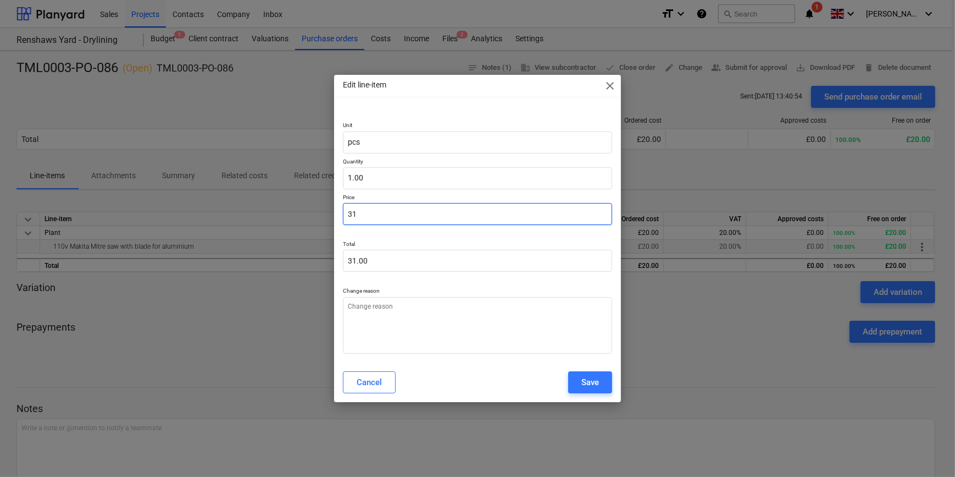
type input "31."
type textarea "x"
type input "31.5"
type input "31.50"
type textarea "x"
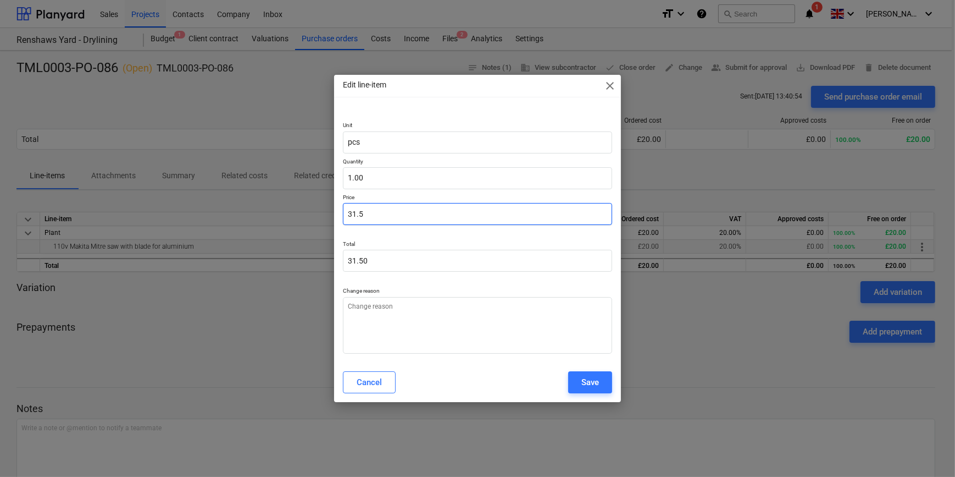
type input "31.53"
type textarea "x"
type input "31.535"
type input "31.54"
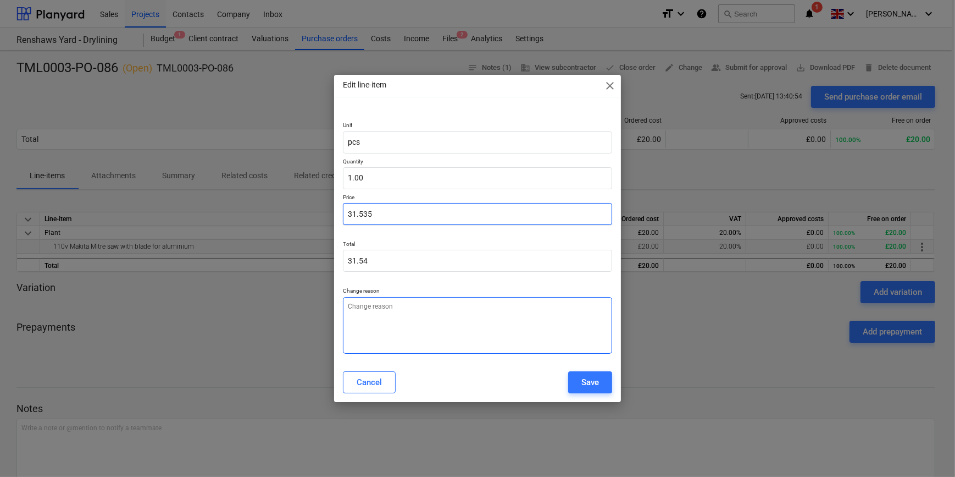
type input "31.535"
type textarea "x"
type input "31.54"
click at [366, 314] on textarea at bounding box center [477, 325] width 269 height 57
type textarea "x"
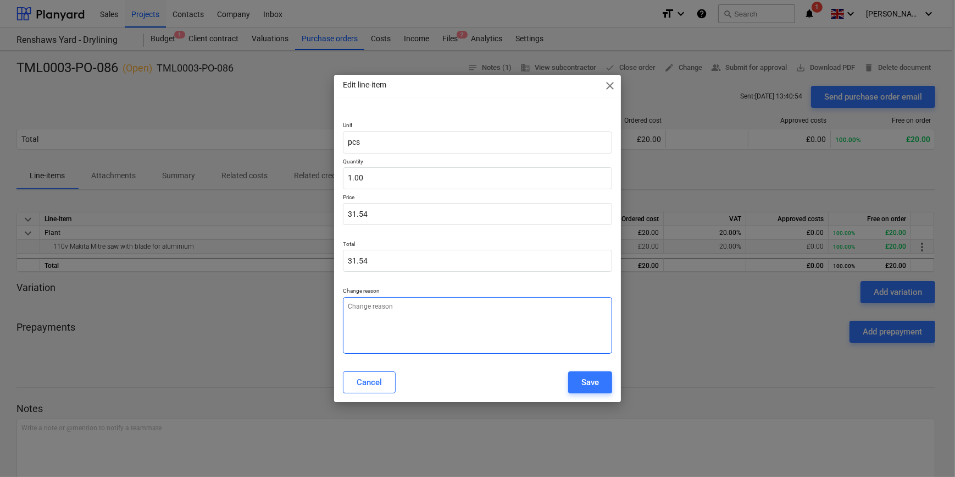
type textarea "P"
type textarea "x"
type textarea "Pr"
type textarea "x"
type textarea "Pri"
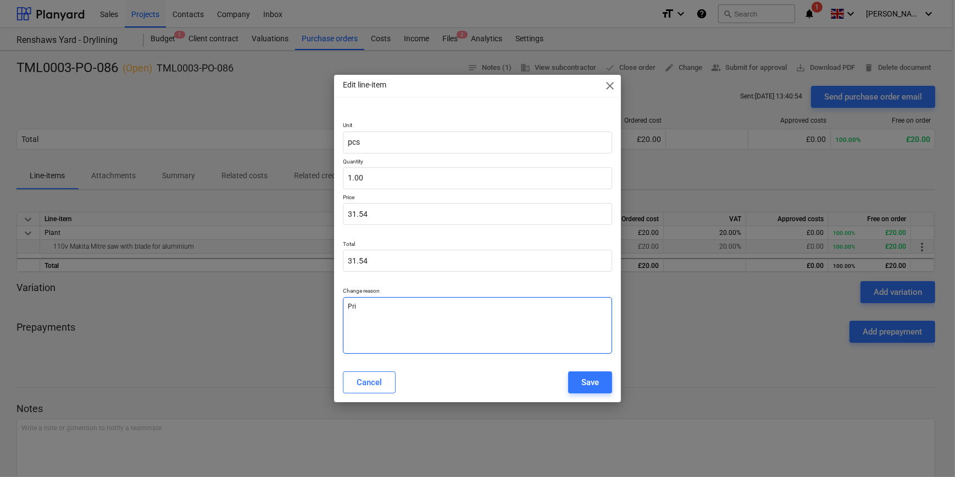
type textarea "x"
type textarea "Pric"
type textarea "x"
type textarea "Price"
click at [583, 384] on div "Save" at bounding box center [591, 382] width 18 height 14
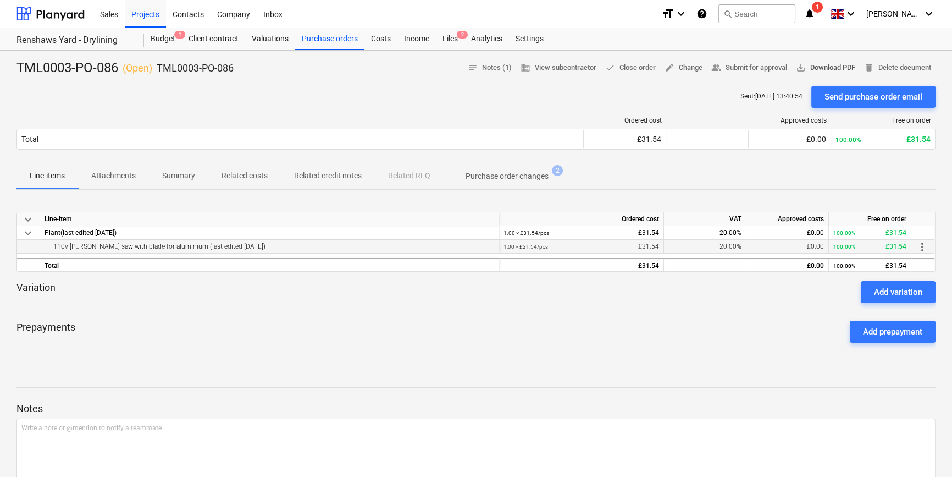
click at [759, 67] on span "save_alt Download PDF" at bounding box center [825, 68] width 59 height 13
click at [148, 16] on div "Projects" at bounding box center [145, 13] width 41 height 28
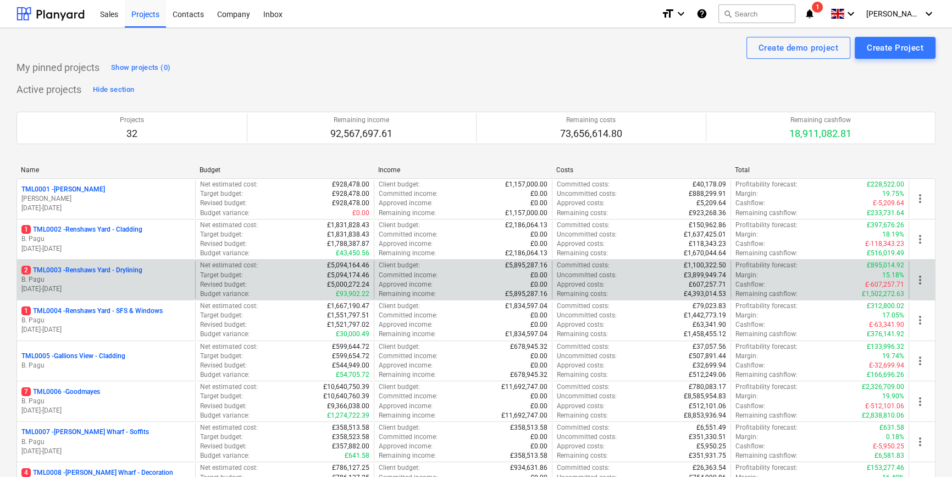
click at [139, 275] on p "B. Pagu" at bounding box center [105, 279] width 169 height 9
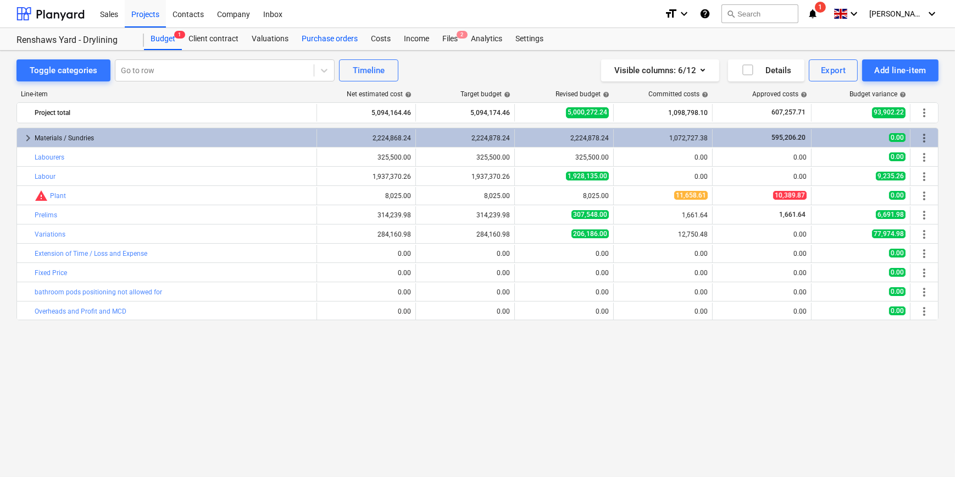
click at [333, 38] on div "Purchase orders" at bounding box center [329, 39] width 69 height 22
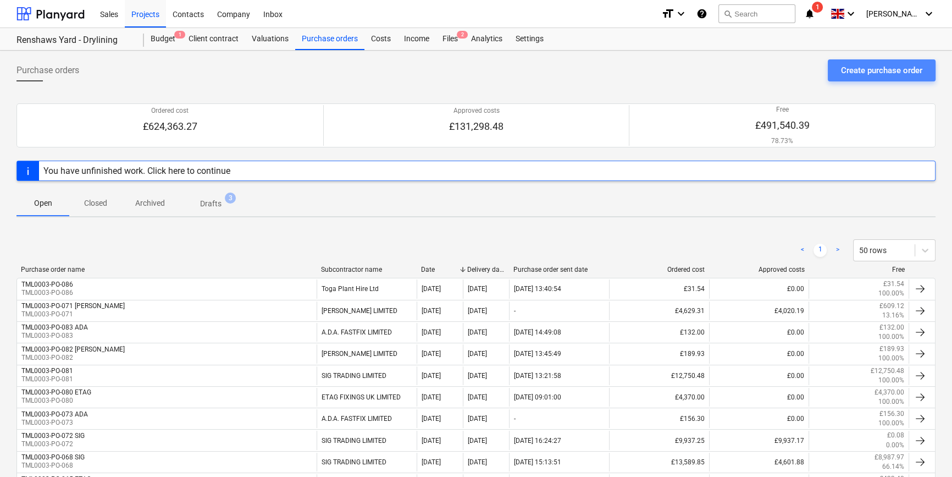
click at [759, 68] on div "Create purchase order" at bounding box center [881, 70] width 81 height 14
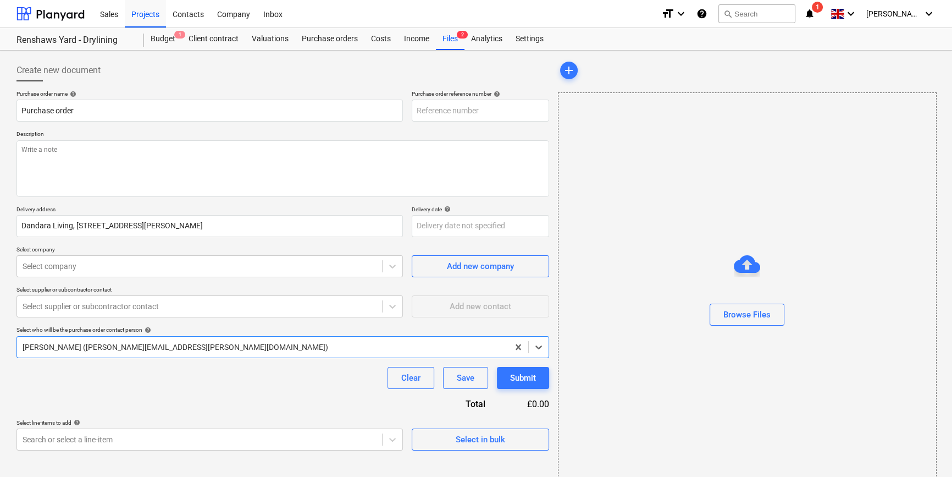
type textarea "x"
type input "TML0003-PO-087"
drag, startPoint x: 489, startPoint y: 110, endPoint x: 409, endPoint y: 115, distance: 80.4
click at [409, 115] on div "Purchase order name help Purchase order Purchase order reference number help TM…" at bounding box center [282, 105] width 533 height 31
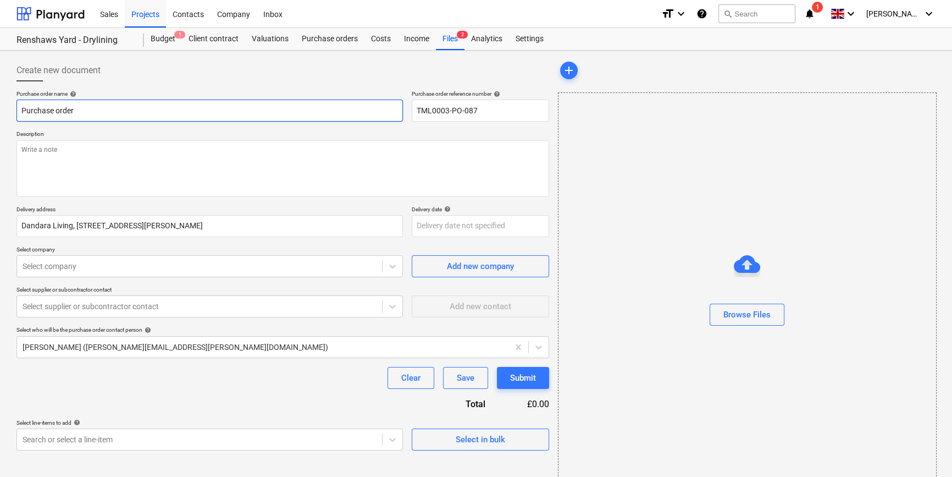
drag, startPoint x: 72, startPoint y: 111, endPoint x: 9, endPoint y: 111, distance: 62.7
click at [9, 111] on div "Create new document Purchase order name help Purchase order Purchase order refe…" at bounding box center [476, 276] width 952 height 451
type textarea "x"
paste input "TML0003-PO-087"
type textarea "x"
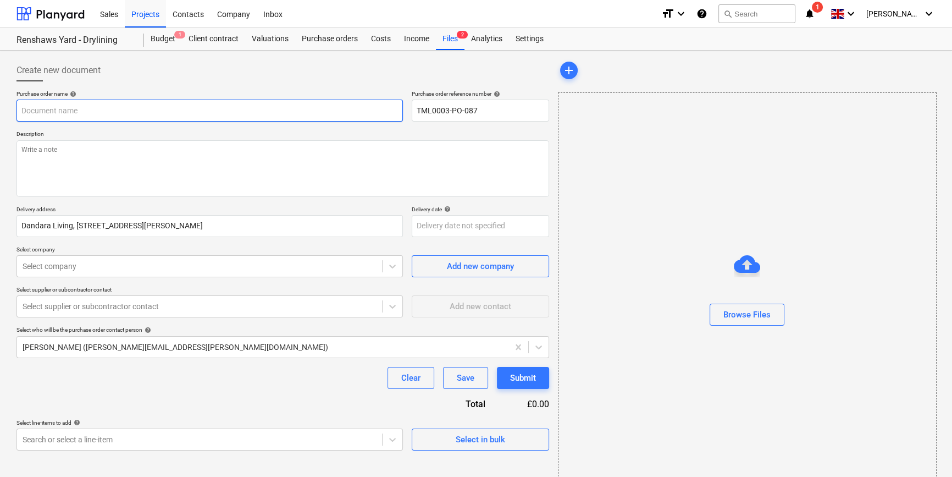
type input "TML0003-PO-087"
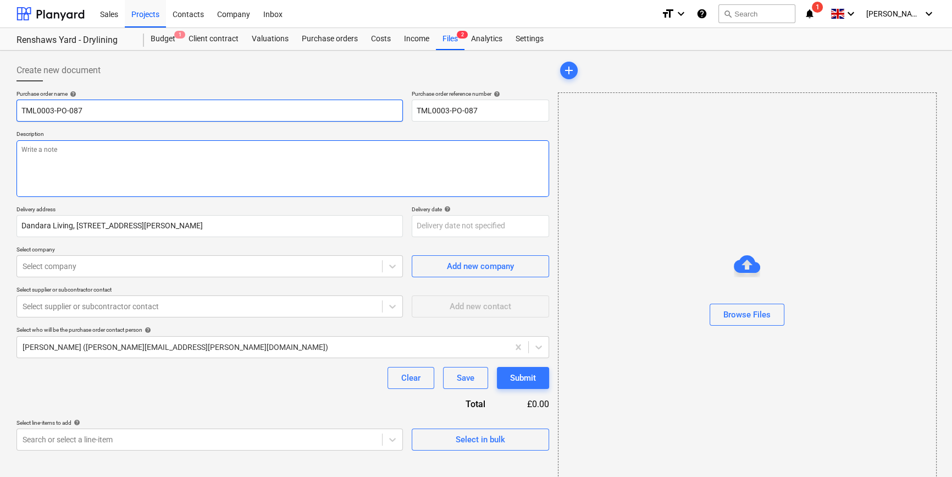
type textarea "x"
type input "TML0003-PO-087"
type textarea "x"
type input "TML0003-PO-087 S"
type textarea "x"
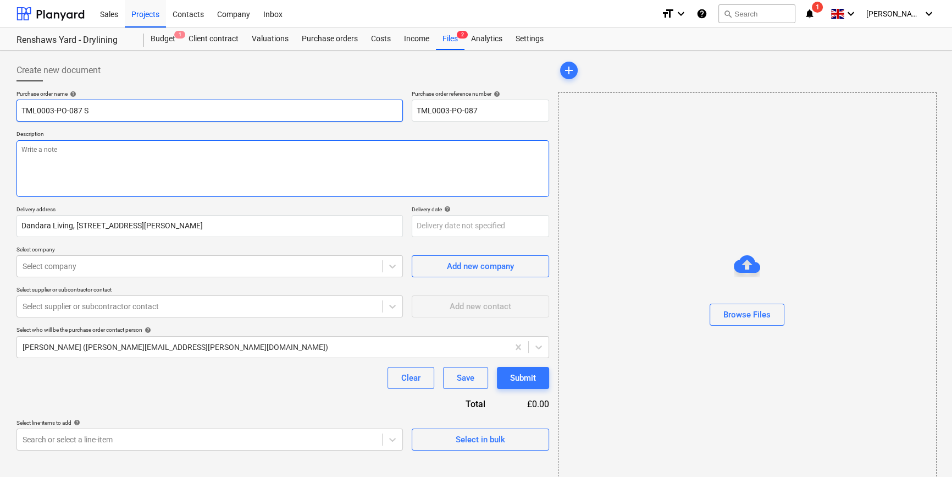
type input "TML0003-PO-087 SI"
type textarea "x"
type input "TML0003-PO-087 SIG"
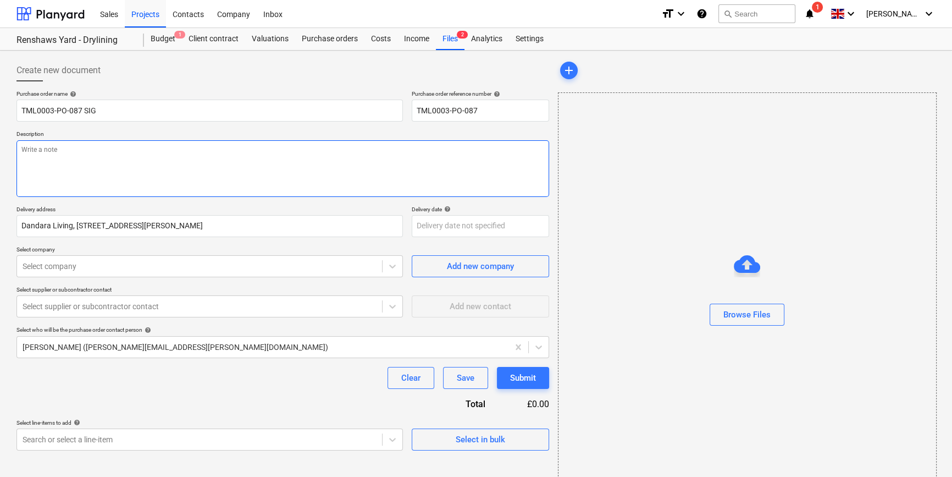
click at [44, 175] on textarea at bounding box center [282, 168] width 533 height 57
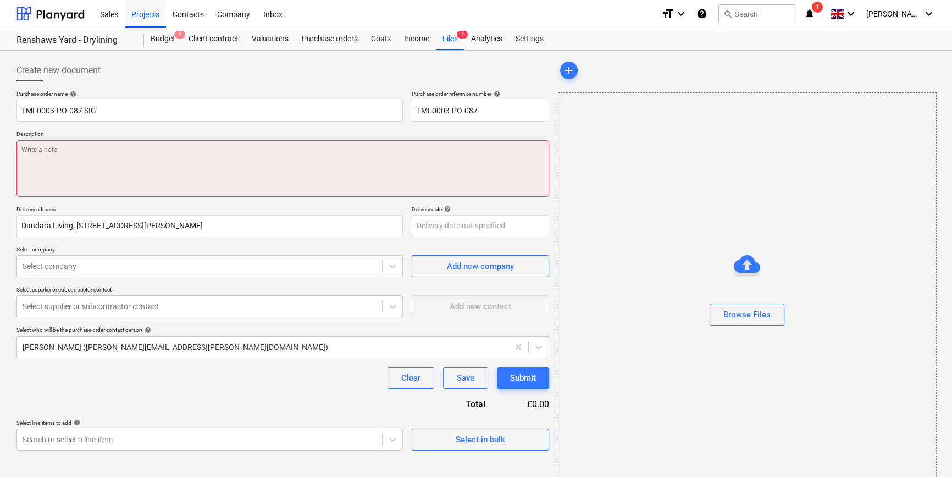
click at [54, 170] on textarea at bounding box center [282, 168] width 533 height 57
paste textarea "Site contact [DEMOGRAPHIC_DATA][PERSON_NAME] 07923 414104"
type textarea "x"
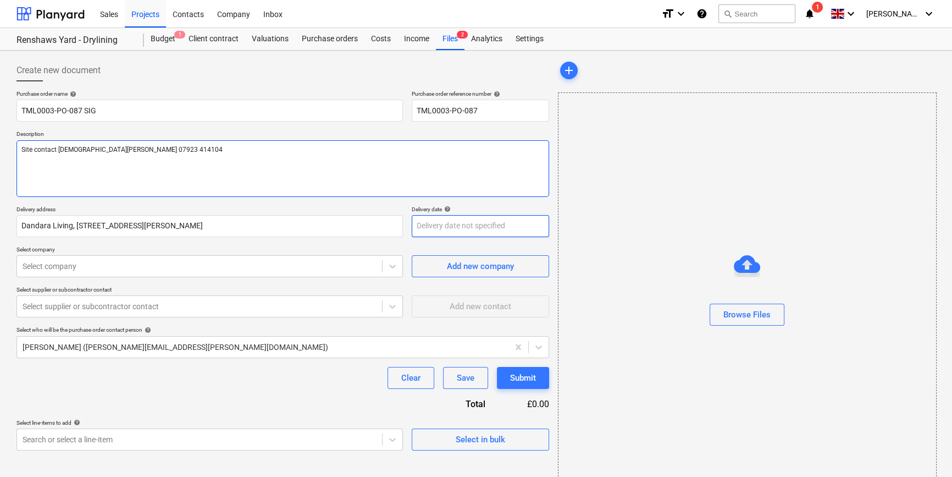
type textarea "Site contact [DEMOGRAPHIC_DATA][PERSON_NAME] 07923 414104"
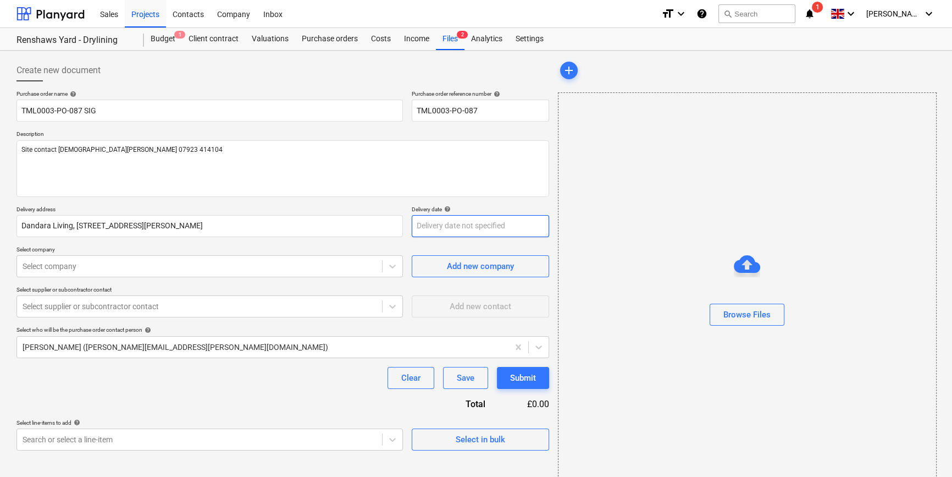
click at [416, 226] on body "Sales Projects Contacts Company Inbox format_size keyboard_arrow_down help sear…" at bounding box center [476, 238] width 952 height 477
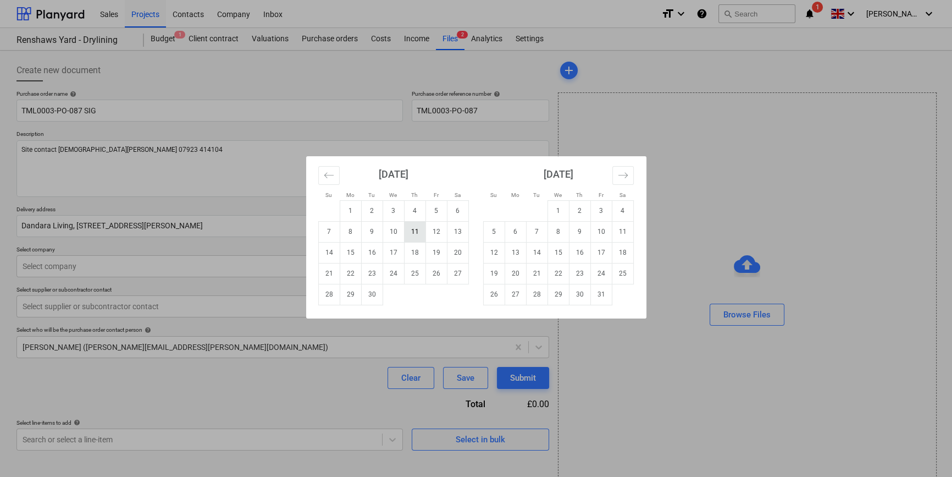
click at [417, 235] on td "11" at bounding box center [414, 231] width 21 height 21
type textarea "x"
type input "[DATE]"
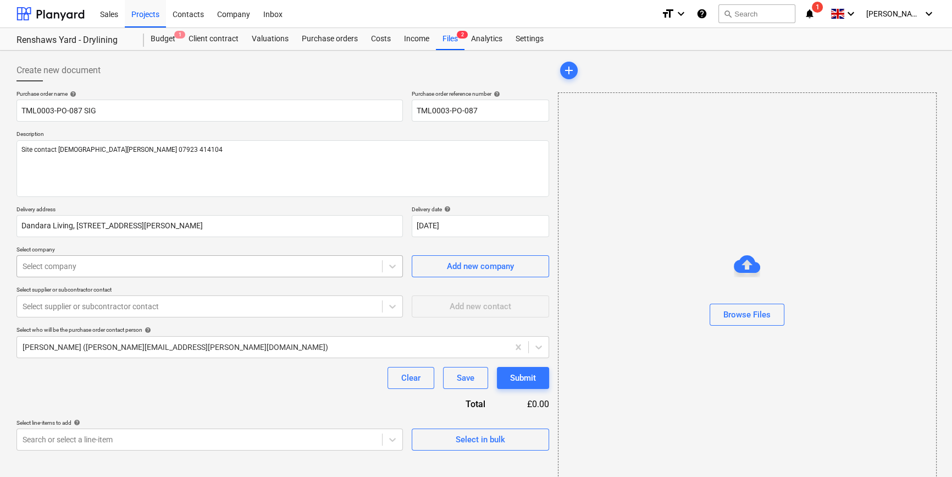
click at [58, 268] on div at bounding box center [200, 266] width 354 height 11
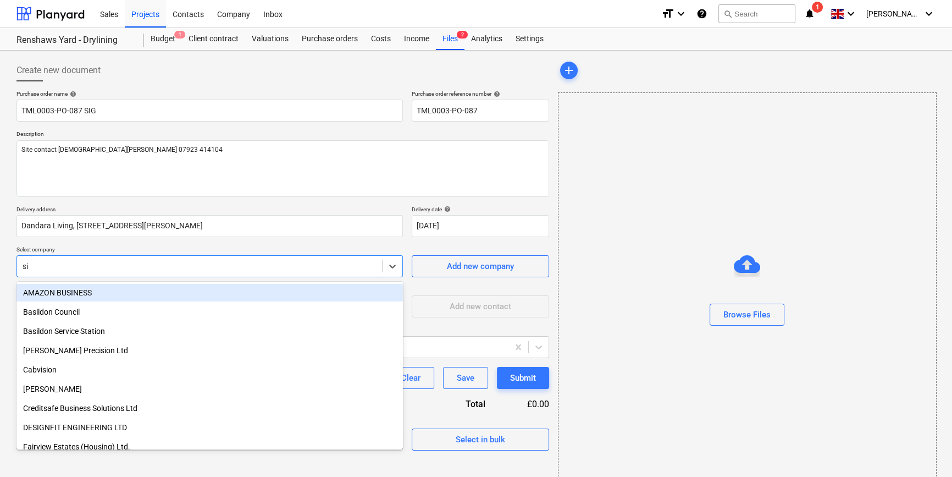
type input "sig"
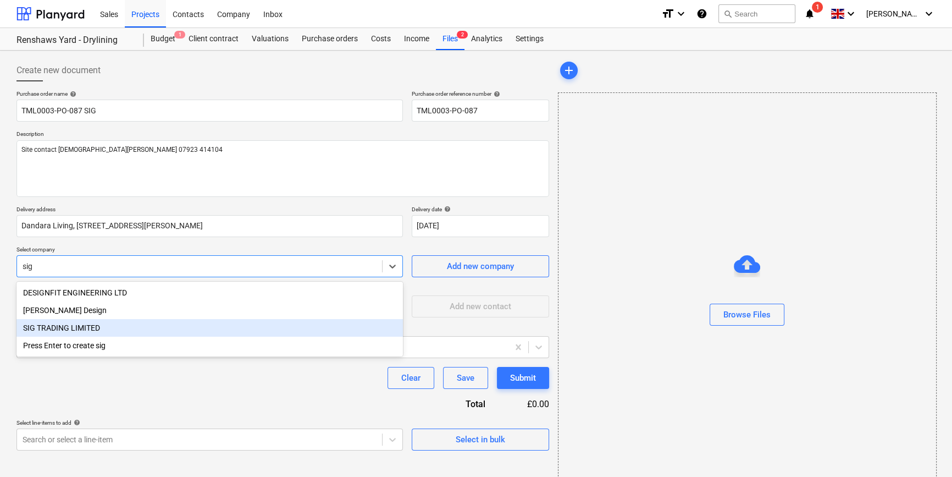
click at [59, 328] on div "SIG TRADING LIMITED" at bounding box center [209, 328] width 386 height 18
type textarea "x"
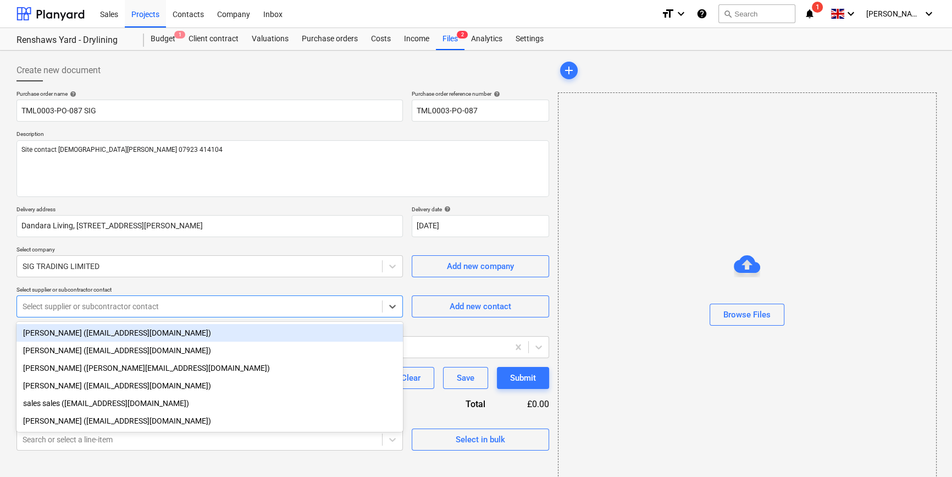
click at [56, 309] on div at bounding box center [200, 306] width 354 height 11
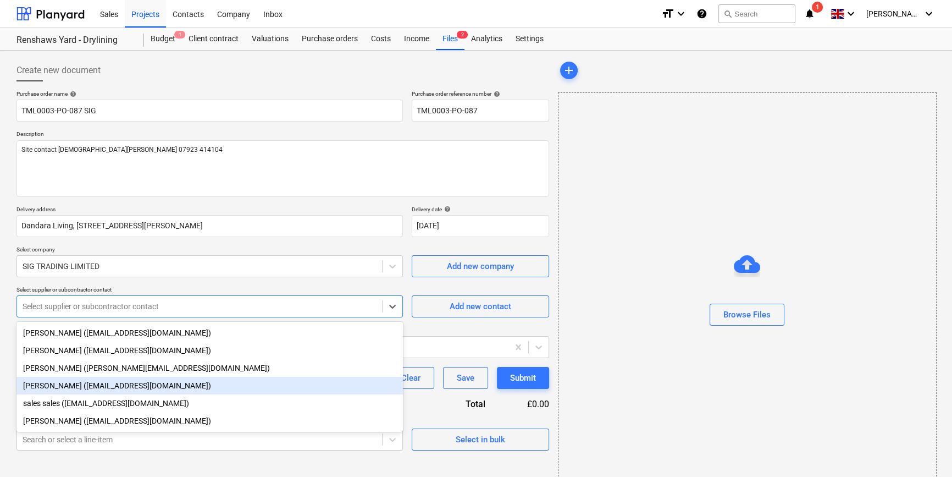
click at [54, 384] on div "[PERSON_NAME] ([EMAIL_ADDRESS][DOMAIN_NAME])" at bounding box center [209, 386] width 386 height 18
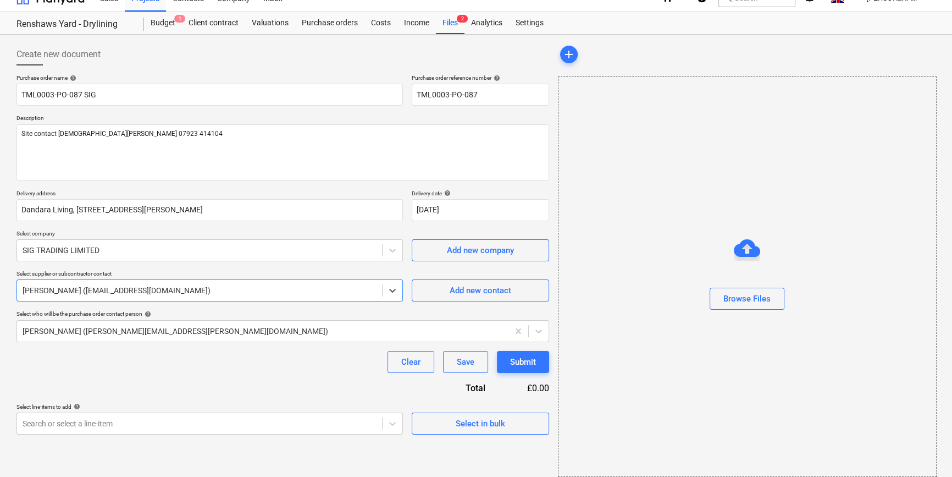
scroll to position [24, 0]
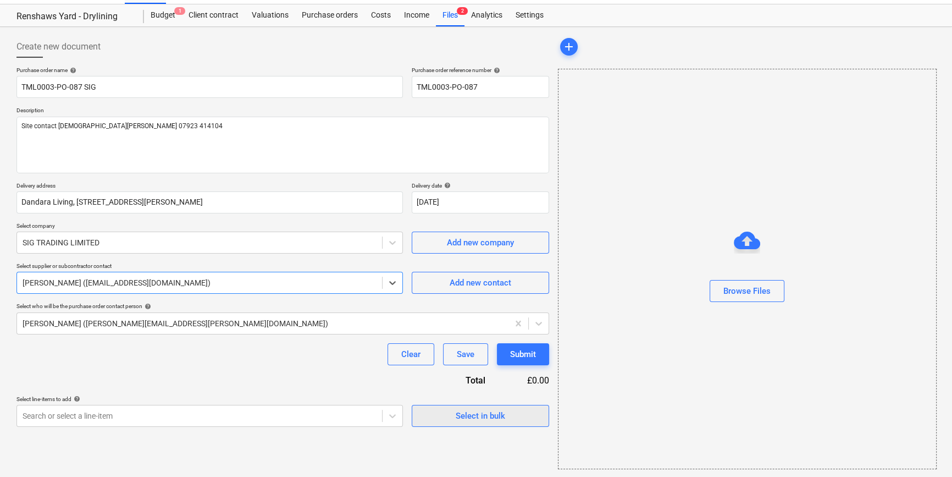
click at [474, 413] on div "Select in bulk" at bounding box center [480, 415] width 49 height 14
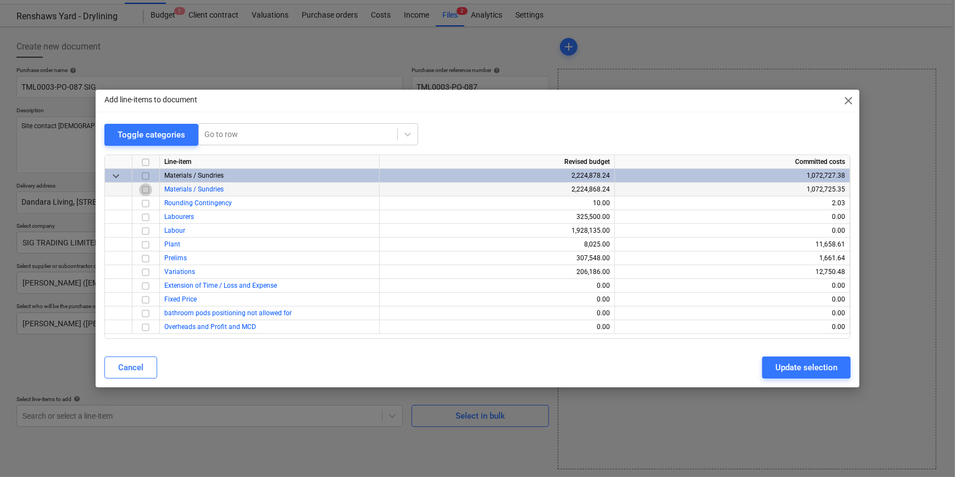
click at [146, 188] on input "checkbox" at bounding box center [145, 189] width 13 height 13
click at [759, 365] on div "Update selection" at bounding box center [807, 367] width 62 height 14
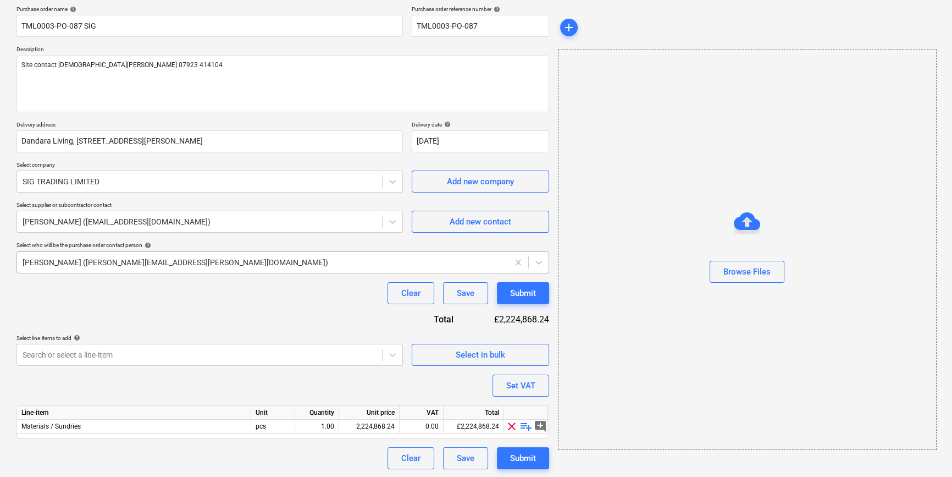
scroll to position [85, 0]
click at [524, 424] on span "playlist_add" at bounding box center [525, 425] width 13 height 13
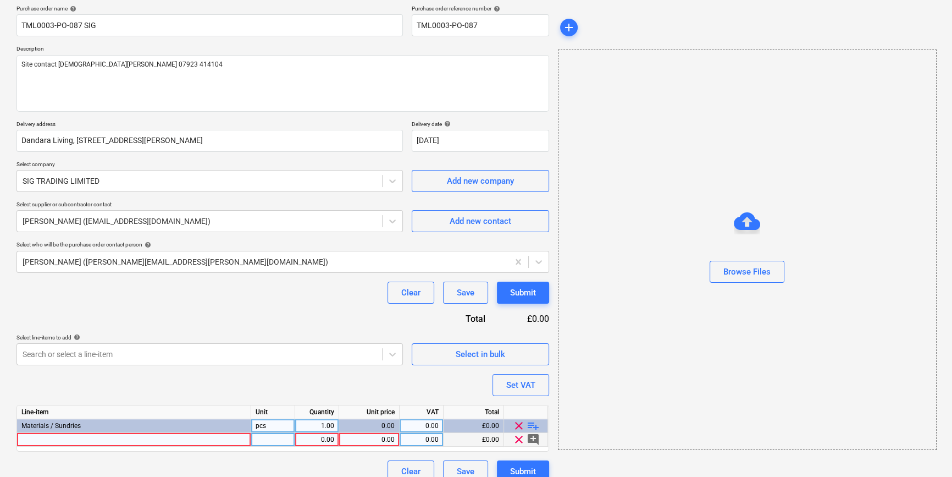
click at [33, 439] on div at bounding box center [134, 440] width 234 height 14
type textarea "x"
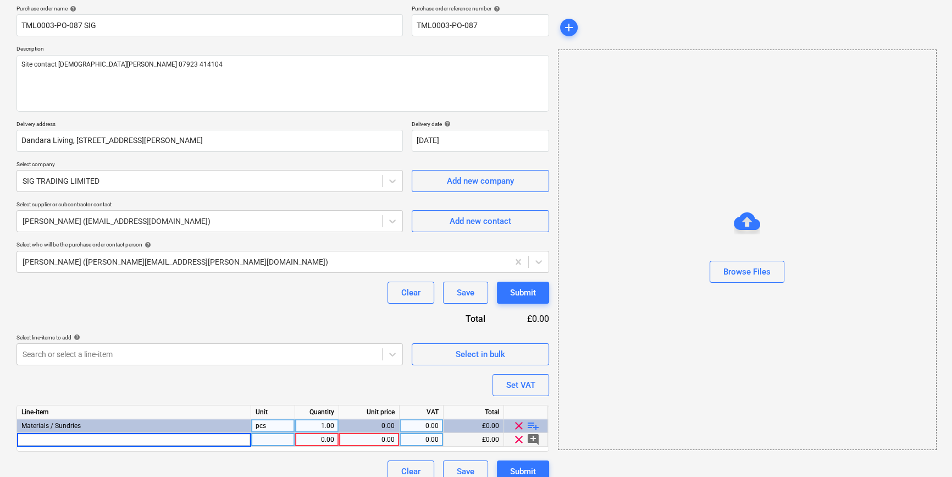
type input "[PERSON_NAME] 292678 Soundshield Plus 15mm x 1200mm x 3000mm TE (36)"
type textarea "x"
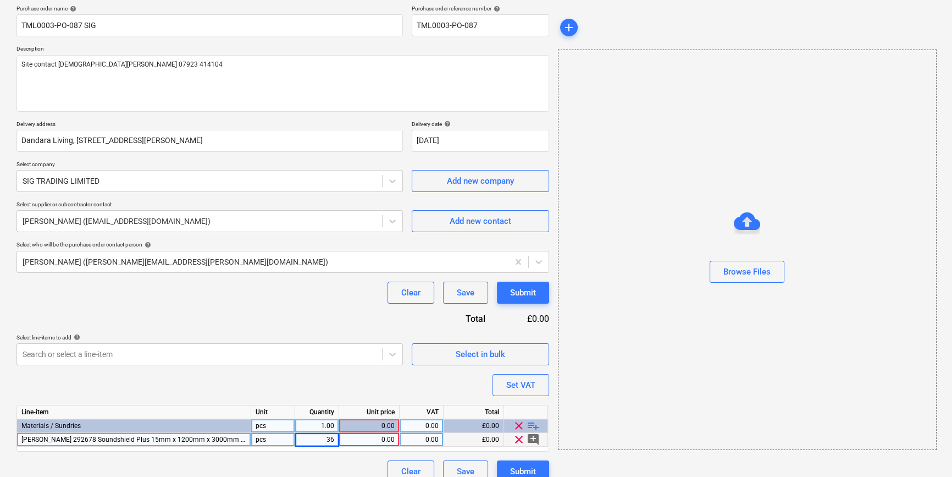
type input "360"
type textarea "x"
type input "18.972"
type textarea "x"
type input "20"
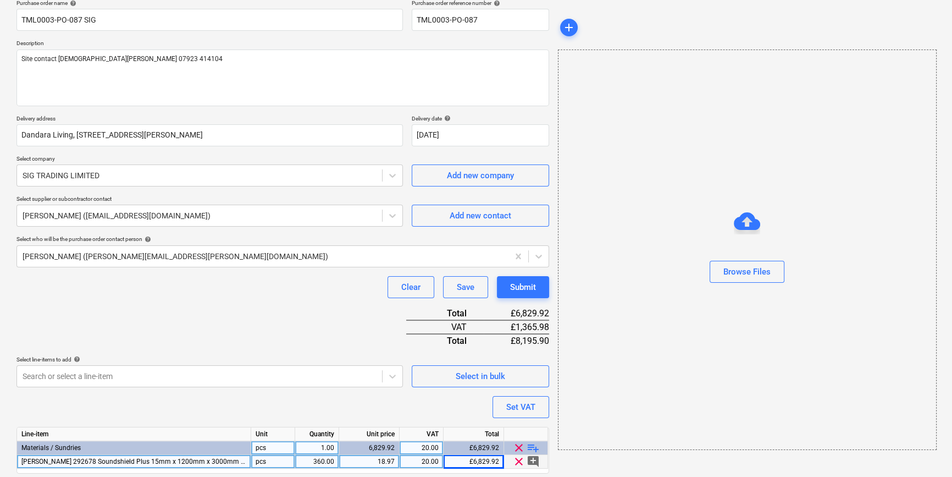
scroll to position [126, 0]
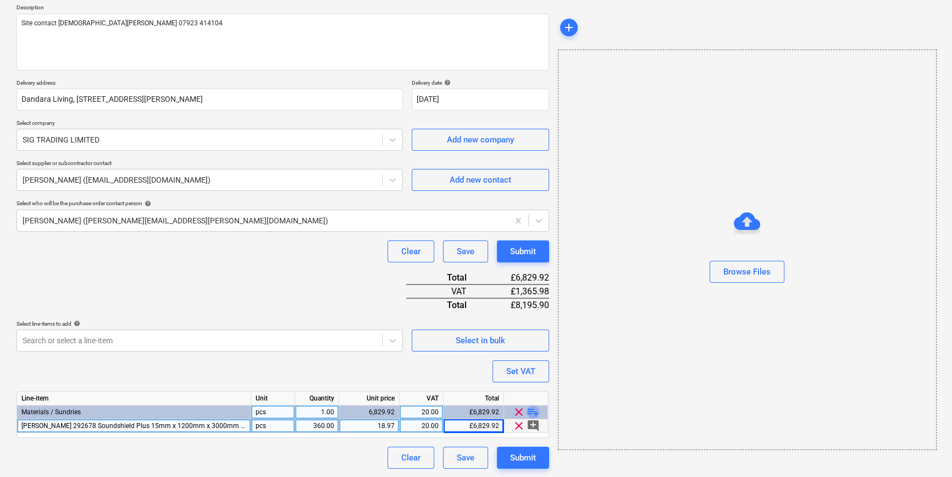
click at [532, 412] on span "playlist_add" at bounding box center [533, 411] width 13 height 13
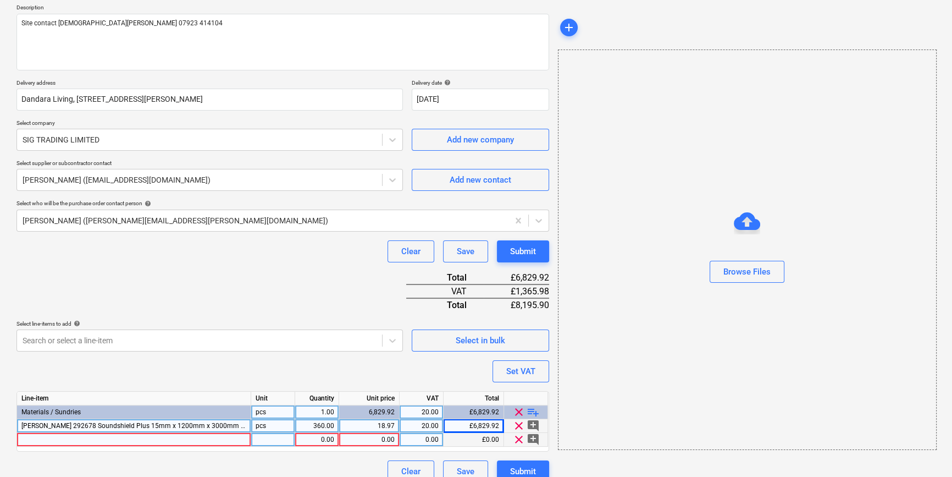
click at [54, 439] on div at bounding box center [134, 440] width 234 height 14
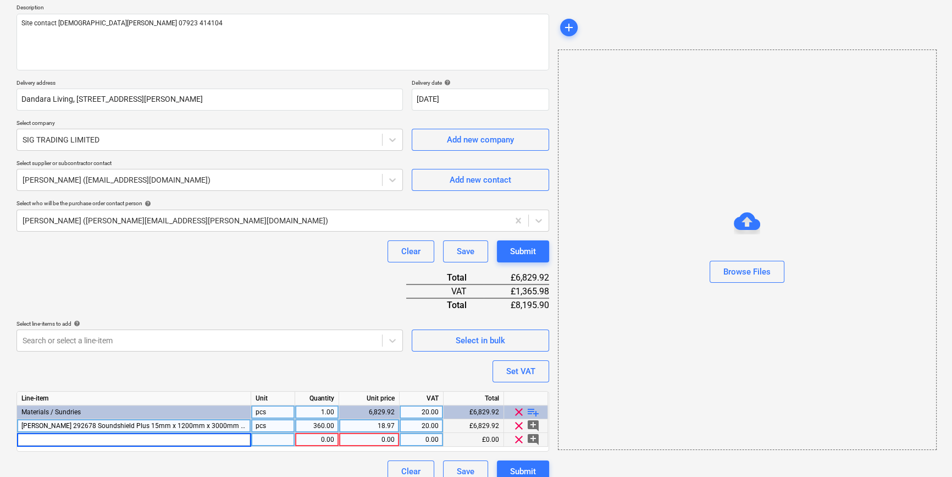
type textarea "x"
type input "[PERSON_NAME] 292646 Soundshield Plus 15mm x 1200mm x 2400mm TE (48)"
type textarea "x"
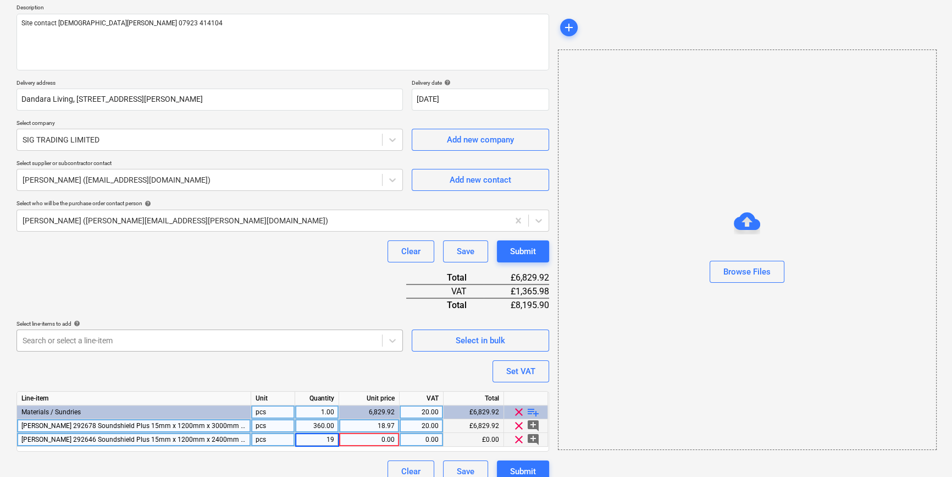
type input "192"
type textarea "x"
type input "15.1776"
type textarea "x"
type input "20"
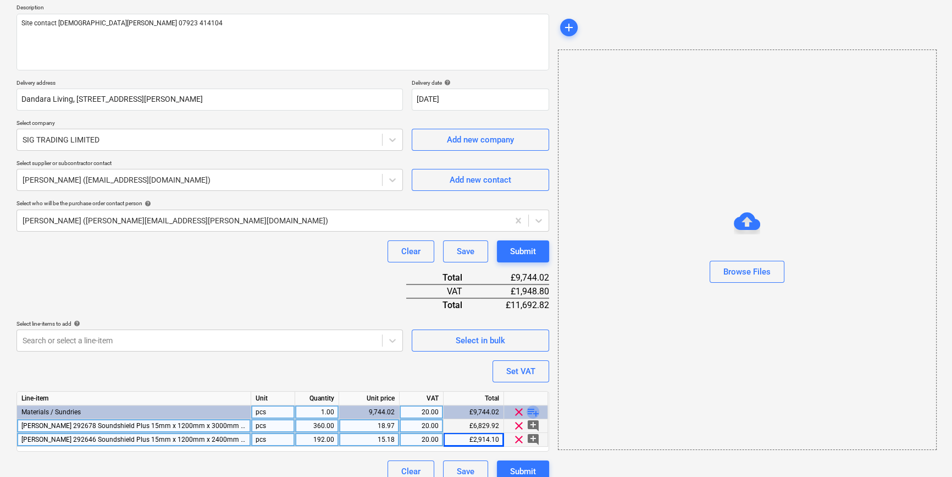
click at [529, 412] on span "playlist_add" at bounding box center [533, 411] width 13 height 13
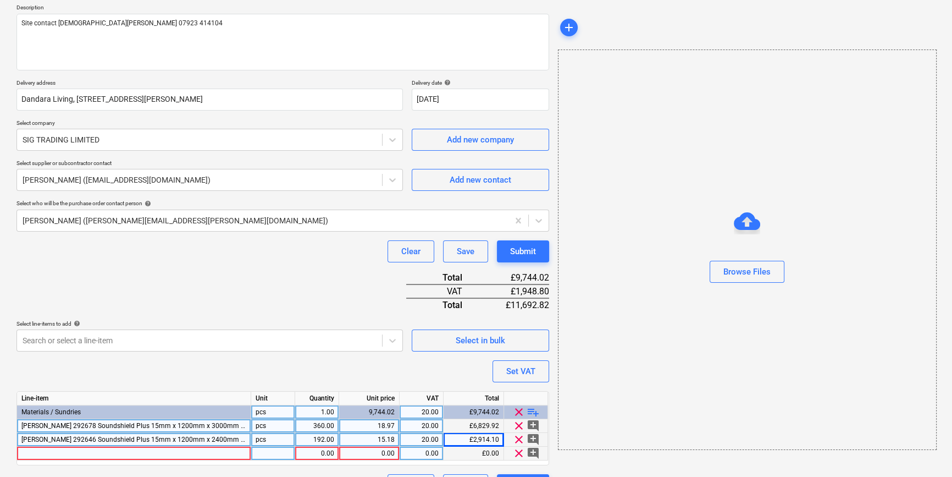
click at [48, 453] on div at bounding box center [134, 453] width 234 height 14
type textarea "x"
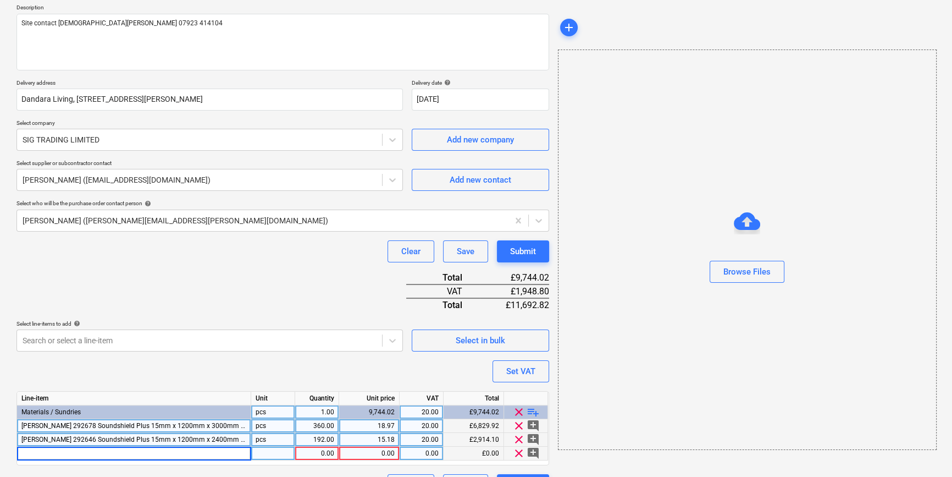
type input "[PERSON_NAME] 243647 Wallboard 12.5mm x 1200mm x 2400mm TE (72)"
type textarea "x"
type input "504"
type textarea "x"
type input "8.1504"
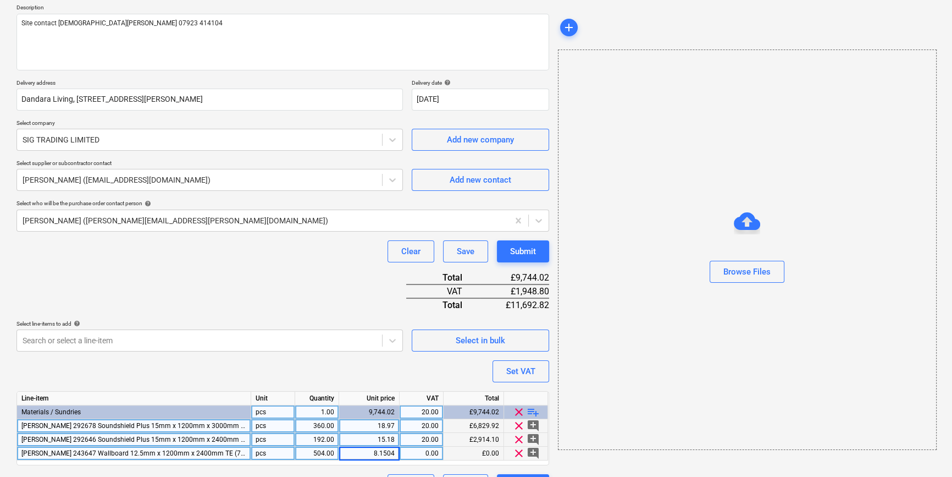
type textarea "x"
type input "20"
click at [528, 410] on span "playlist_add" at bounding box center [533, 411] width 13 height 13
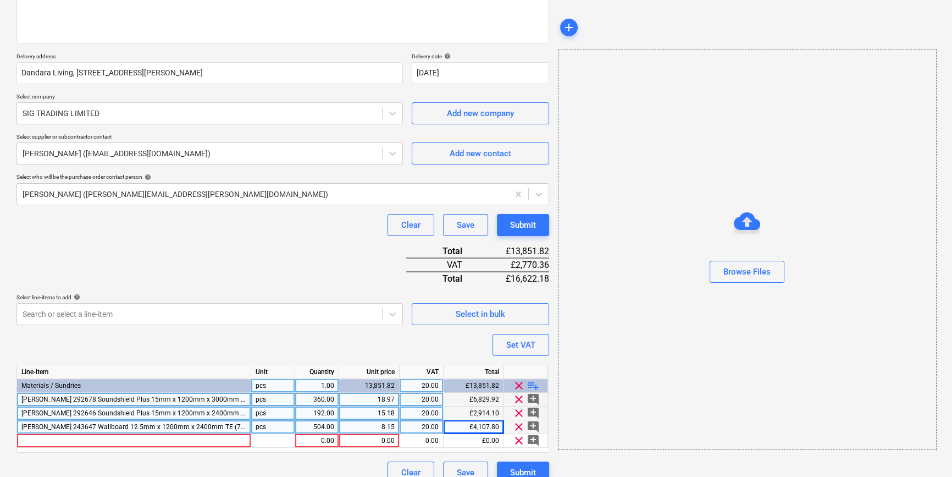
scroll to position [168, 0]
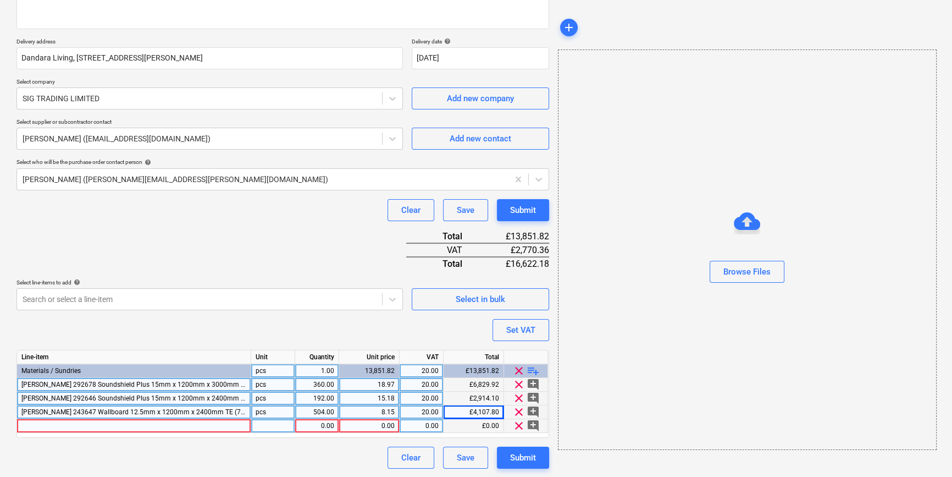
click at [34, 424] on div at bounding box center [134, 426] width 234 height 14
type textarea "x"
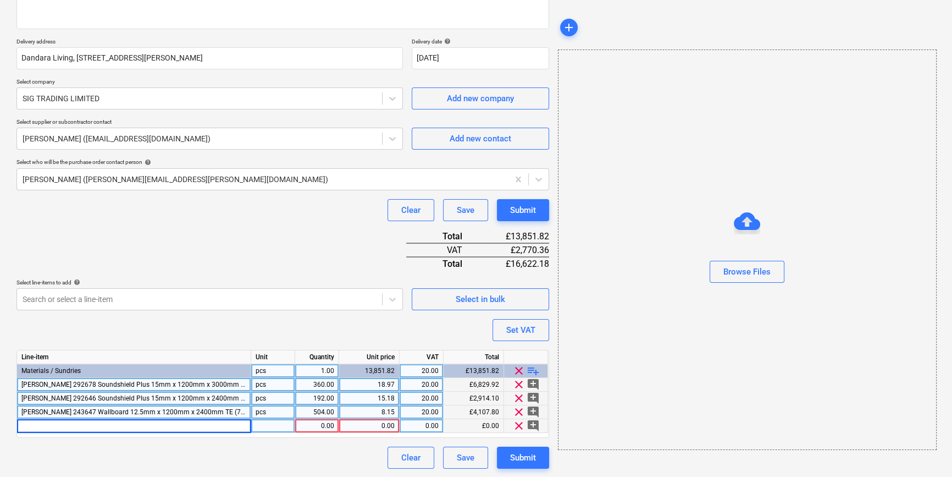
type input "[PERSON_NAME] 63461 Wallboard 12.5mm x 1200mm x 3000mm TE (60)"
type textarea "x"
type input "480"
type textarea "x"
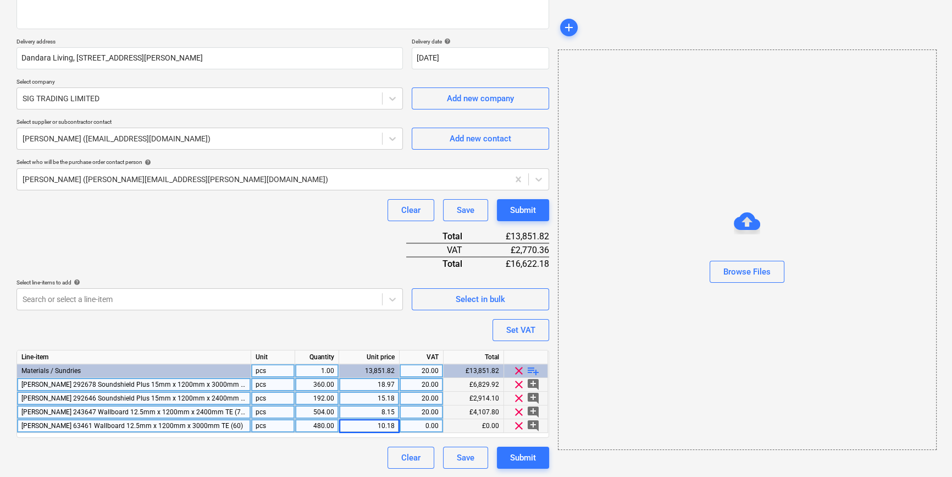
type input "10.188"
click at [536, 369] on span "playlist_add" at bounding box center [533, 370] width 13 height 13
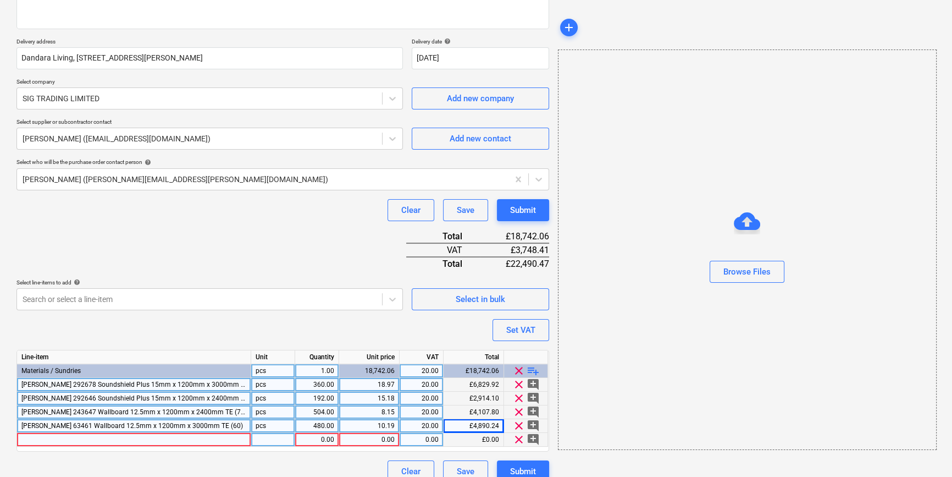
click at [28, 439] on div at bounding box center [134, 440] width 234 height 14
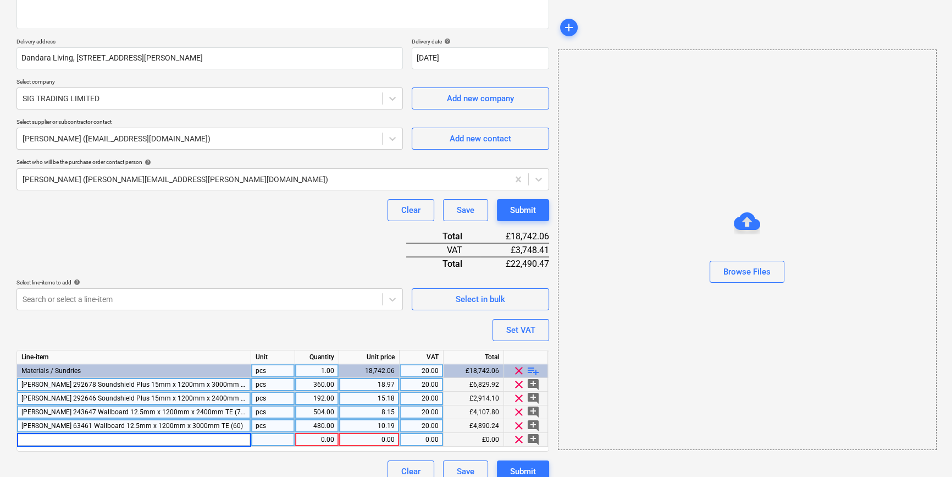
type textarea "x"
type input "[PERSON_NAME] 243990 MF5 MF Ceiling Channel 0.55g 26mm x 80mm x 3600mm"
type textarea "x"
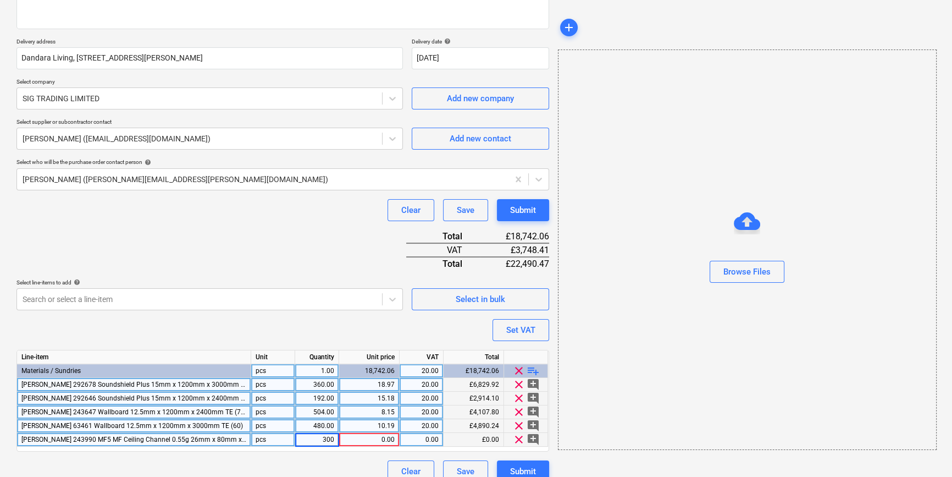
type input "3000"
type textarea "x"
type input "3.816"
type textarea "x"
type input "20"
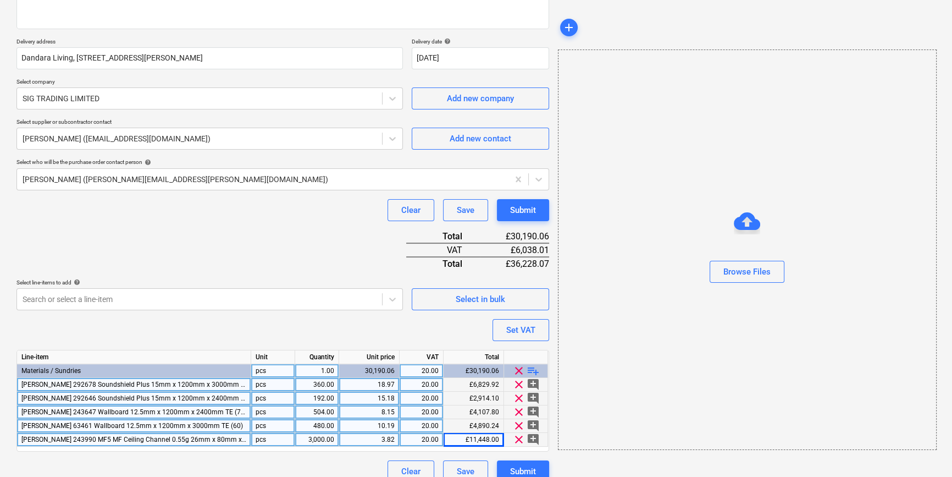
click at [535, 371] on span "playlist_add" at bounding box center [533, 370] width 13 height 13
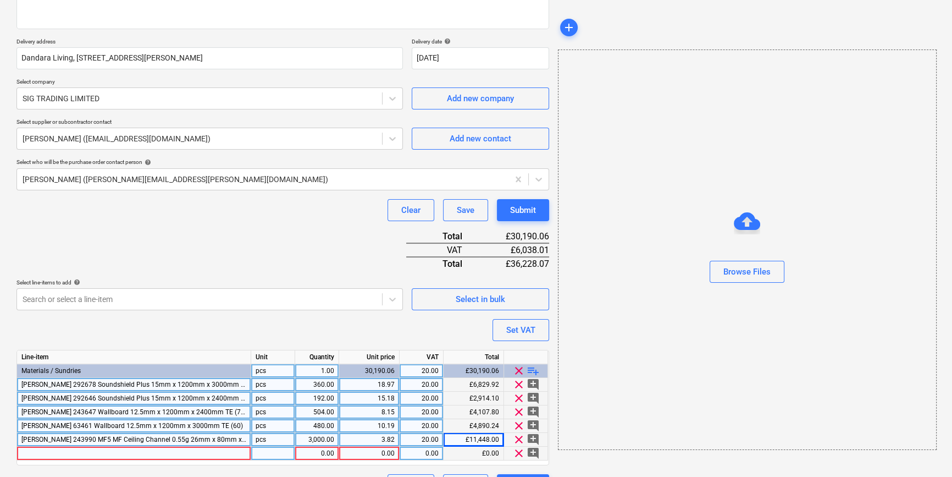
click at [40, 453] on div at bounding box center [134, 453] width 234 height 14
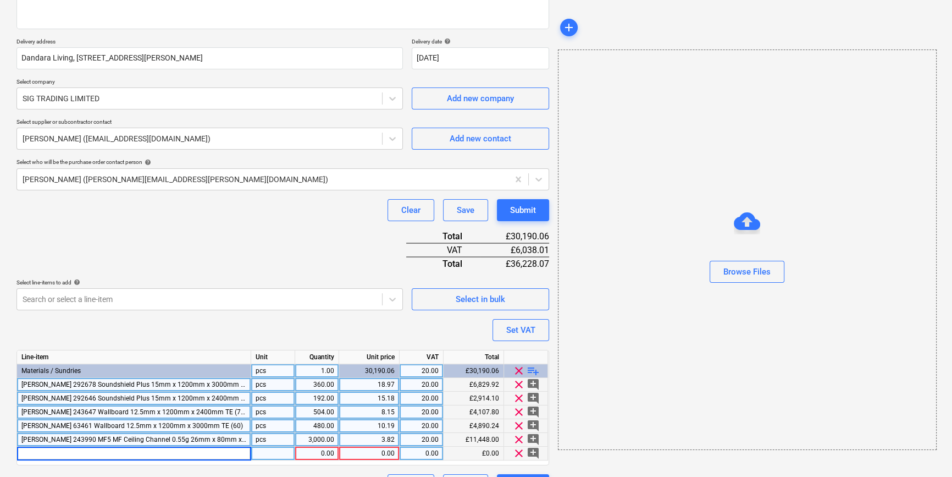
type textarea "x"
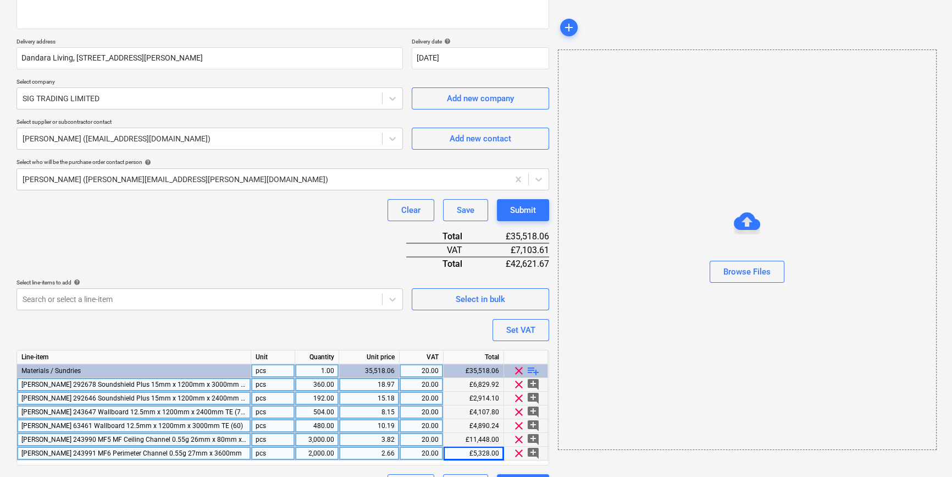
click at [532, 371] on span "playlist_add" at bounding box center [533, 370] width 13 height 13
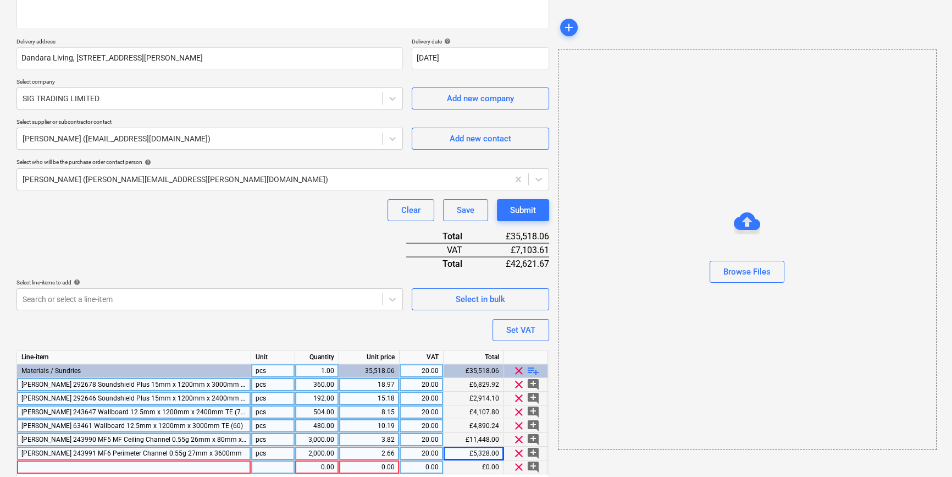
click at [40, 467] on div at bounding box center [134, 467] width 234 height 14
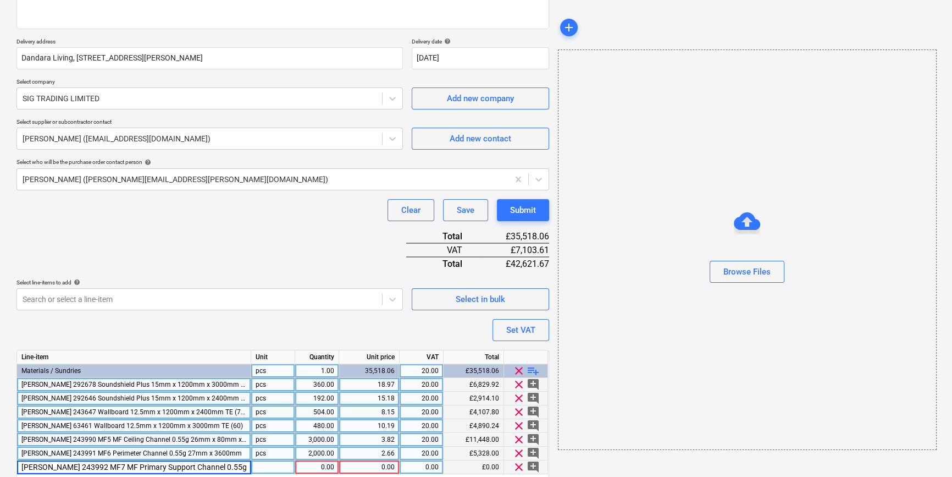
scroll to position [0, 24]
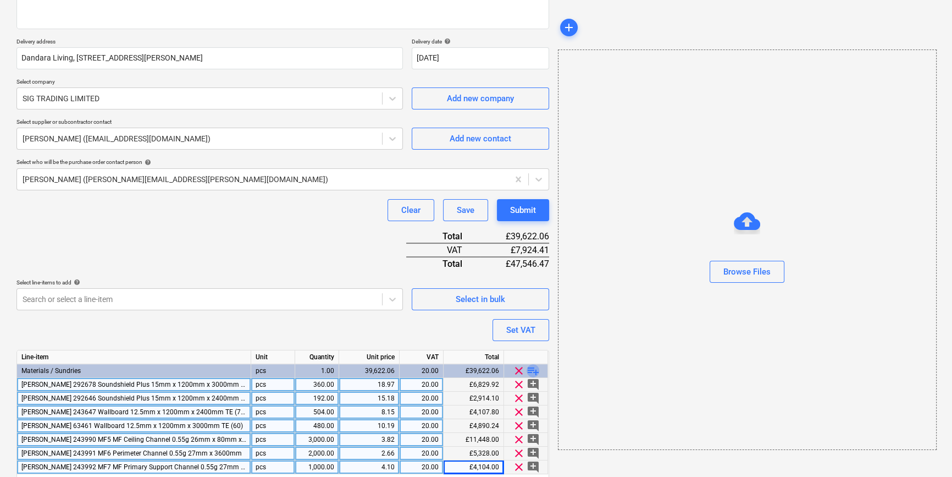
click at [533, 368] on span "playlist_add" at bounding box center [533, 370] width 13 height 13
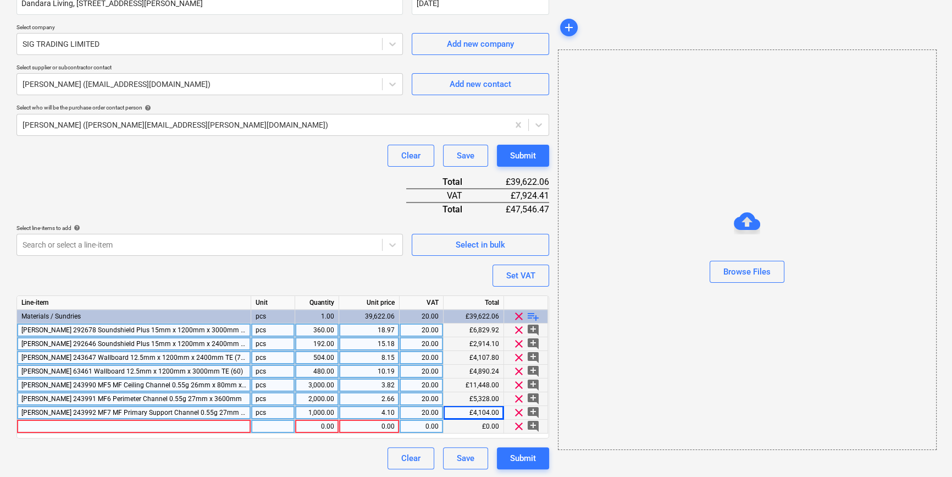
scroll to position [223, 0]
click at [37, 424] on div at bounding box center [134, 426] width 234 height 14
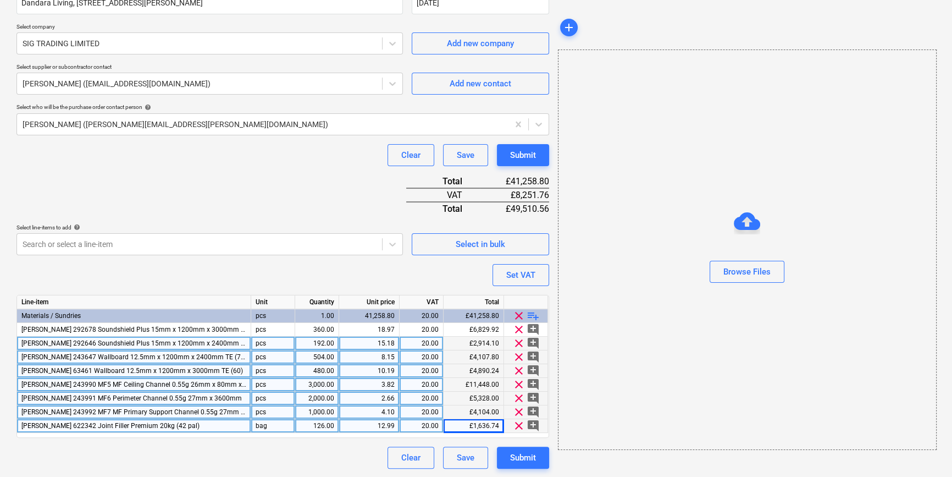
click at [531, 314] on span "playlist_add" at bounding box center [533, 315] width 13 height 13
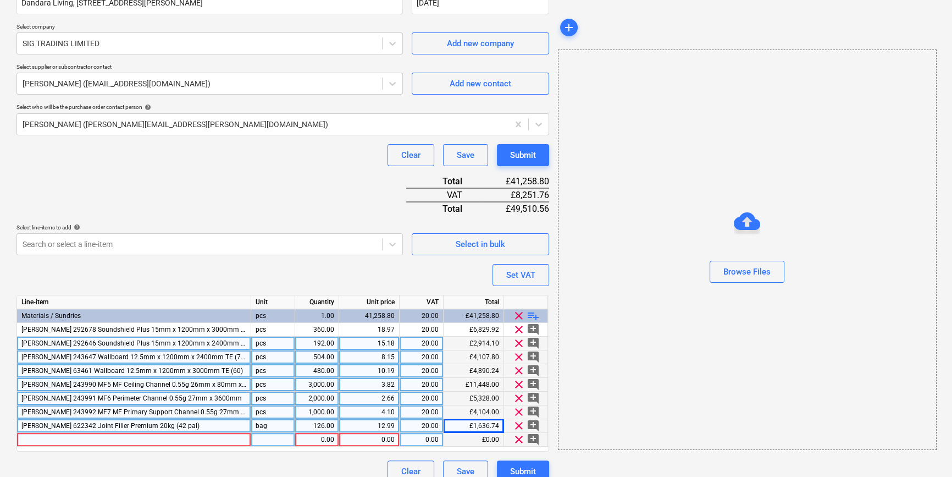
click at [28, 438] on div at bounding box center [134, 440] width 234 height 14
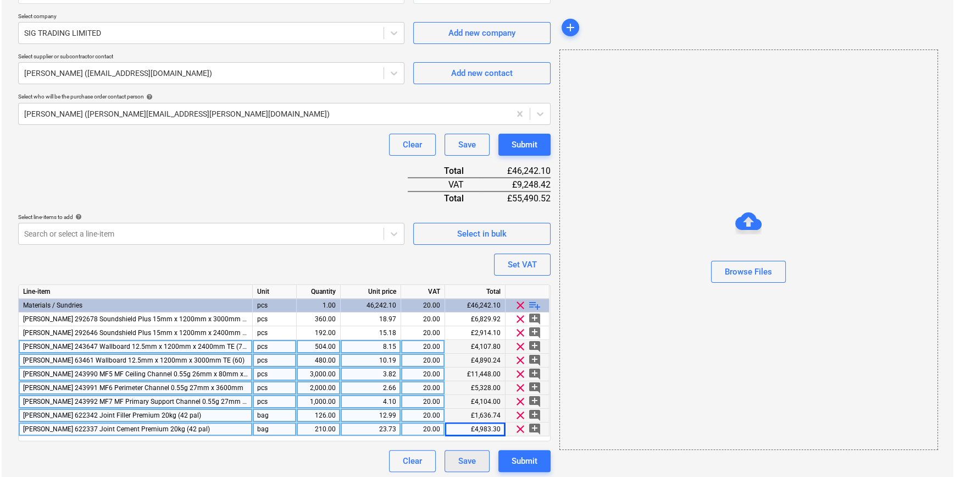
scroll to position [236, 0]
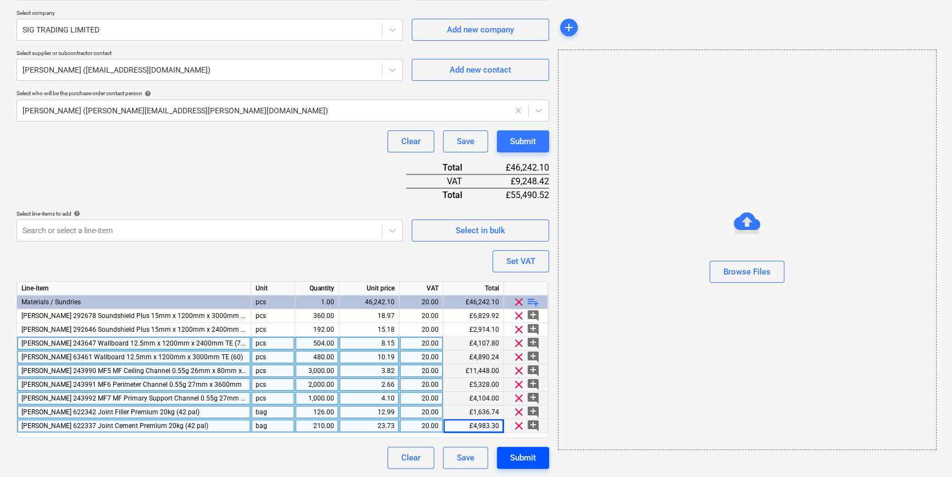
click at [524, 456] on div "Submit" at bounding box center [523, 457] width 26 height 14
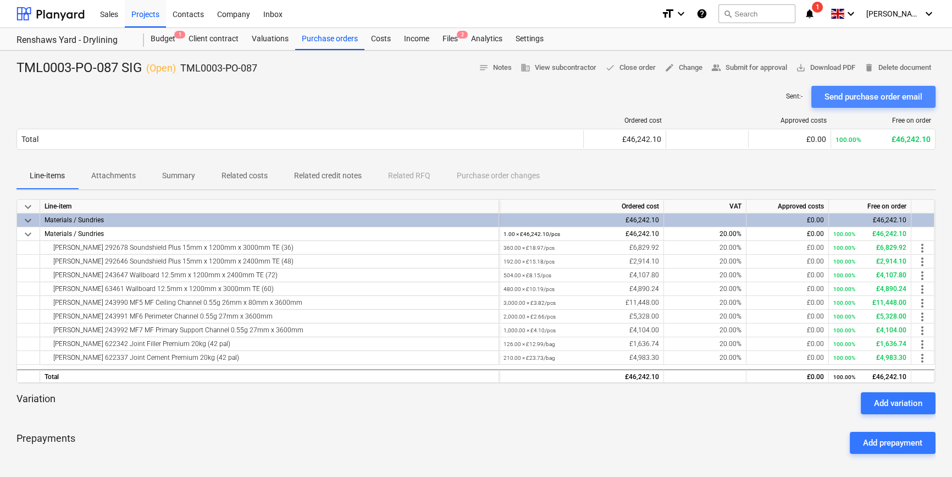
click at [759, 98] on div "Send purchase order email" at bounding box center [874, 97] width 98 height 14
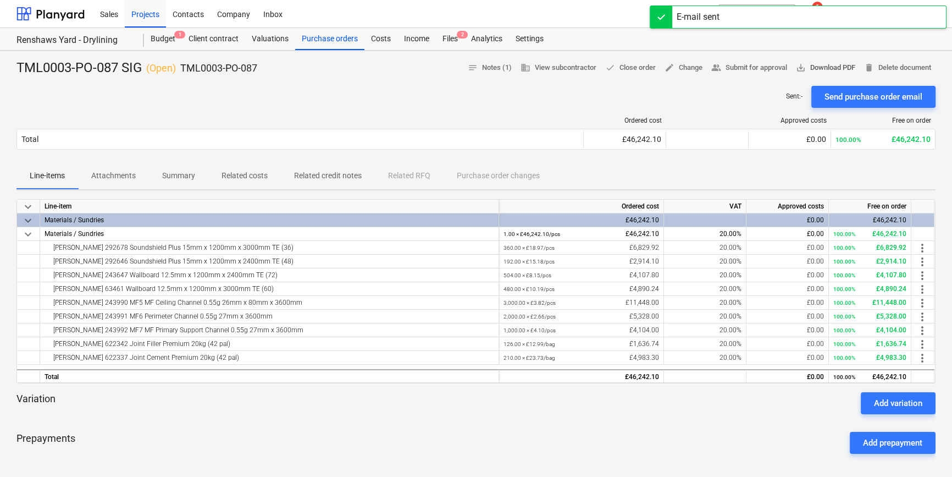
click at [759, 68] on span "save_alt Download PDF" at bounding box center [825, 68] width 59 height 13
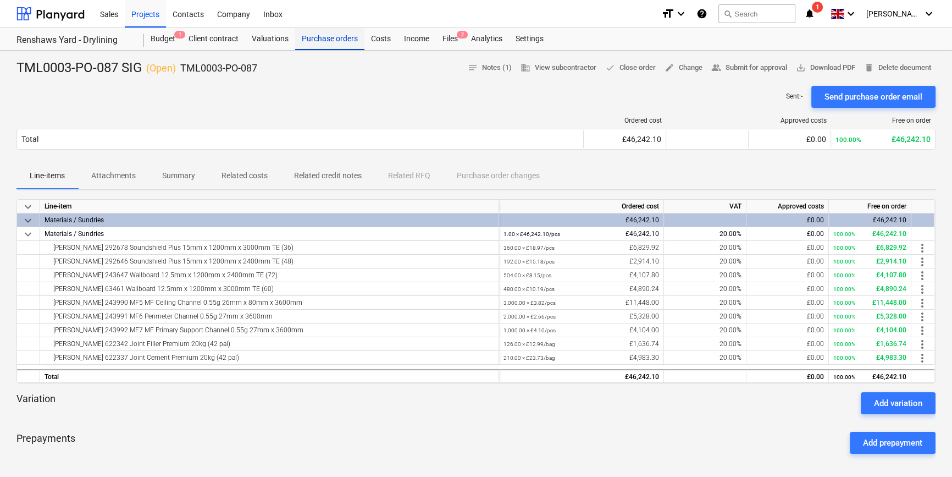
click at [335, 46] on div "Purchase orders" at bounding box center [329, 39] width 69 height 22
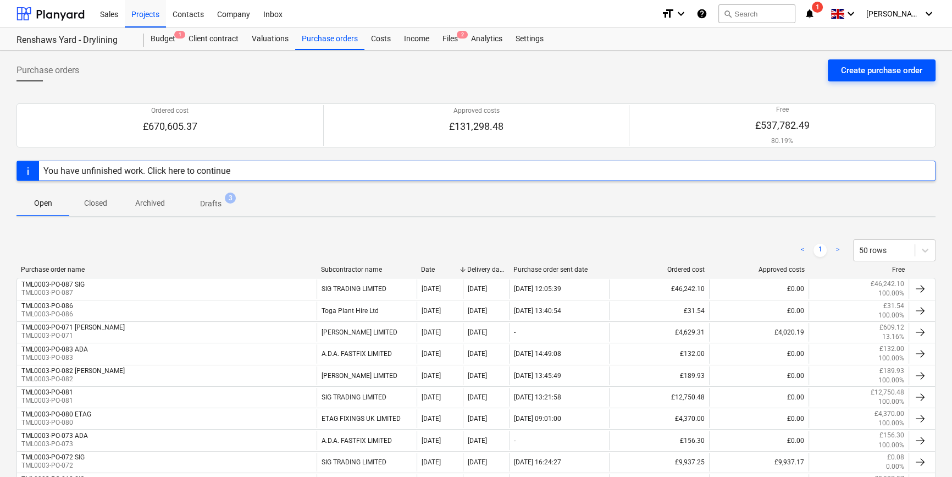
click at [759, 68] on div "Create purchase order" at bounding box center [881, 70] width 81 height 14
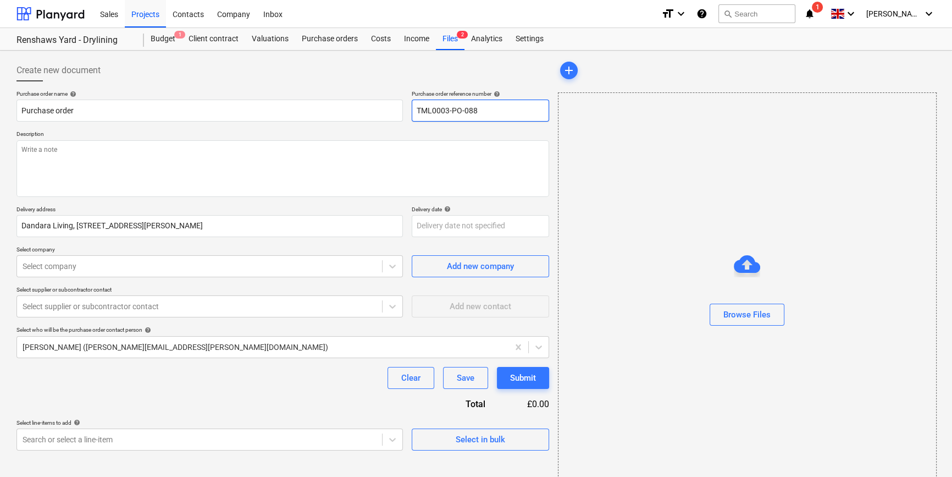
drag, startPoint x: 486, startPoint y: 109, endPoint x: 416, endPoint y: 109, distance: 69.8
click at [416, 109] on input "TML0003-PO-088" at bounding box center [480, 110] width 137 height 22
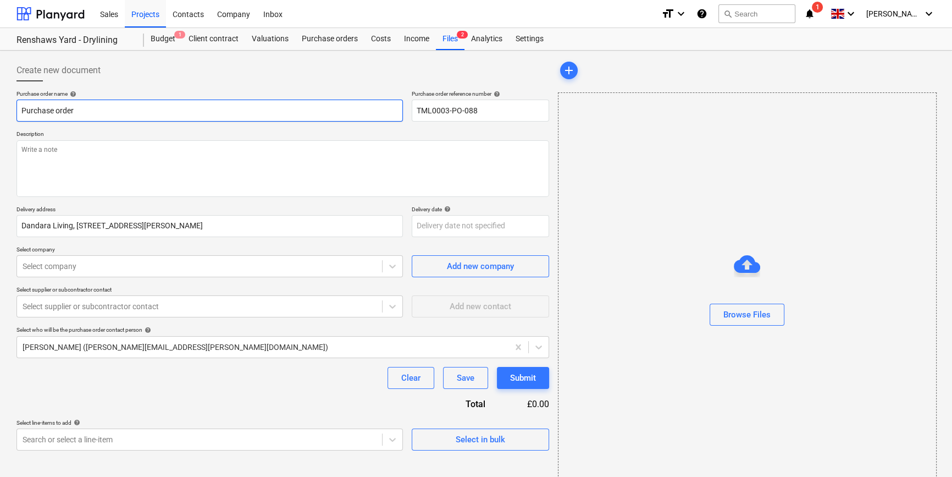
drag, startPoint x: 71, startPoint y: 108, endPoint x: 17, endPoint y: 113, distance: 54.6
click at [17, 113] on input "Purchase order" at bounding box center [209, 110] width 386 height 22
paste input "TML0003-PO-088"
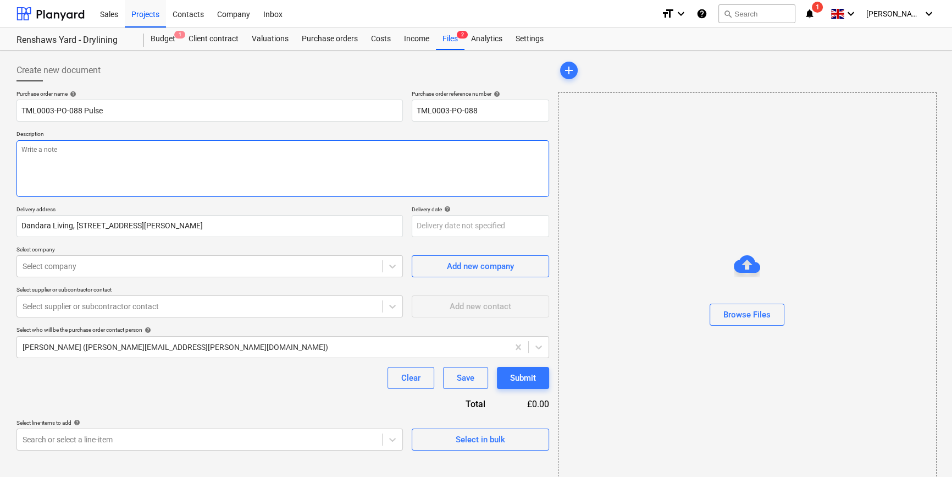
click at [37, 176] on textarea at bounding box center [282, 168] width 533 height 57
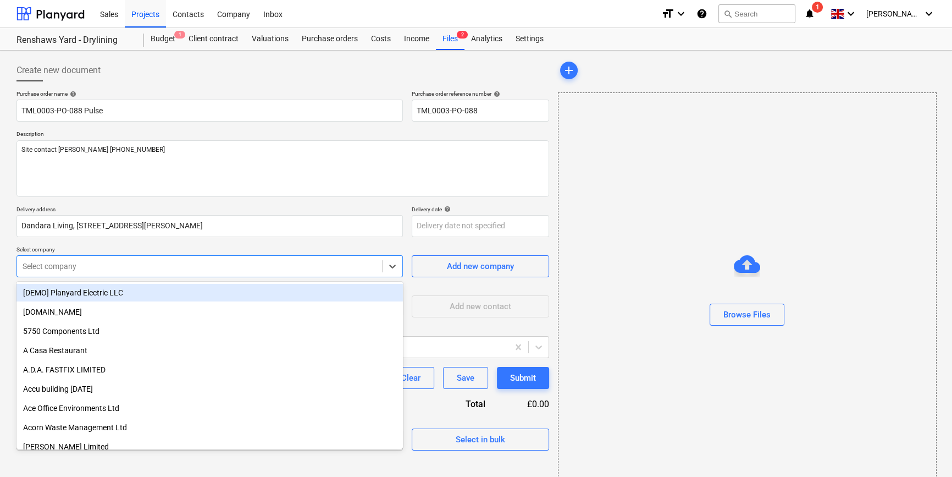
click at [97, 263] on div at bounding box center [200, 266] width 354 height 11
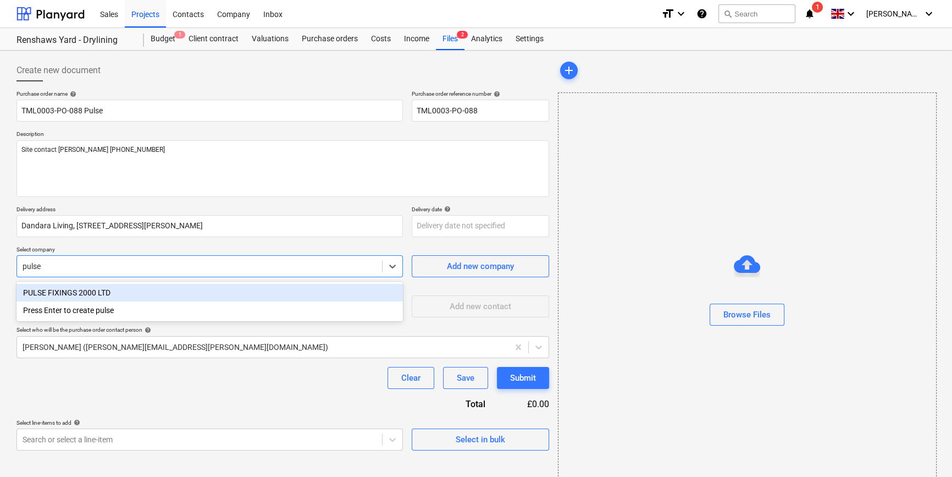
click at [99, 291] on div "PULSE FIXINGS 2000 LTD" at bounding box center [209, 293] width 386 height 18
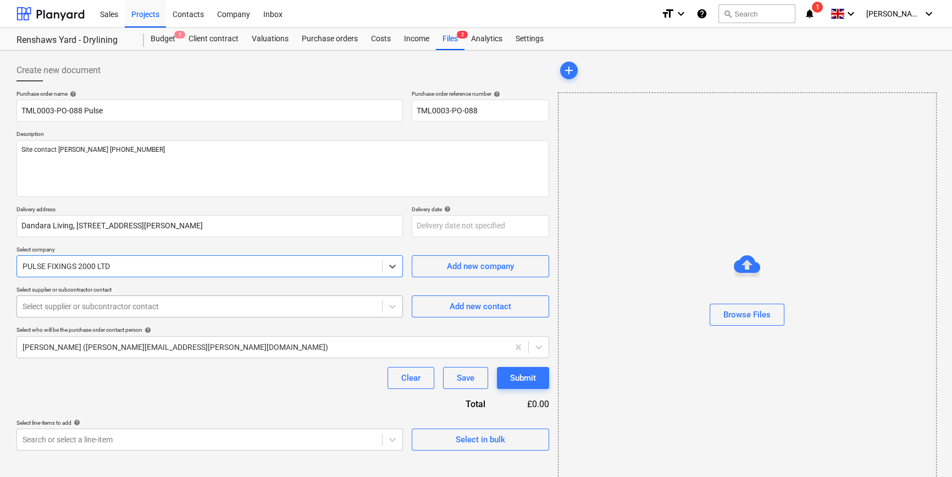
click at [99, 302] on div at bounding box center [200, 306] width 354 height 11
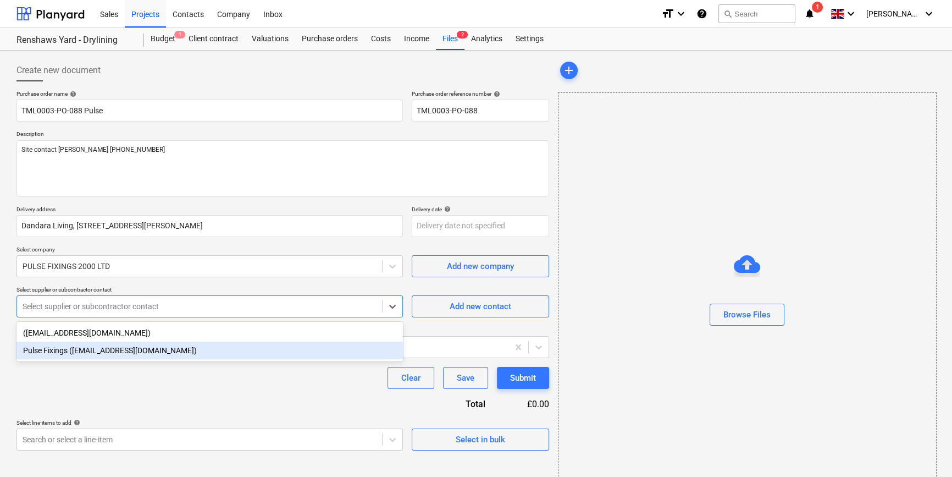
click at [85, 352] on div "Pulse Fixings ([EMAIL_ADDRESS][DOMAIN_NAME])" at bounding box center [209, 350] width 386 height 18
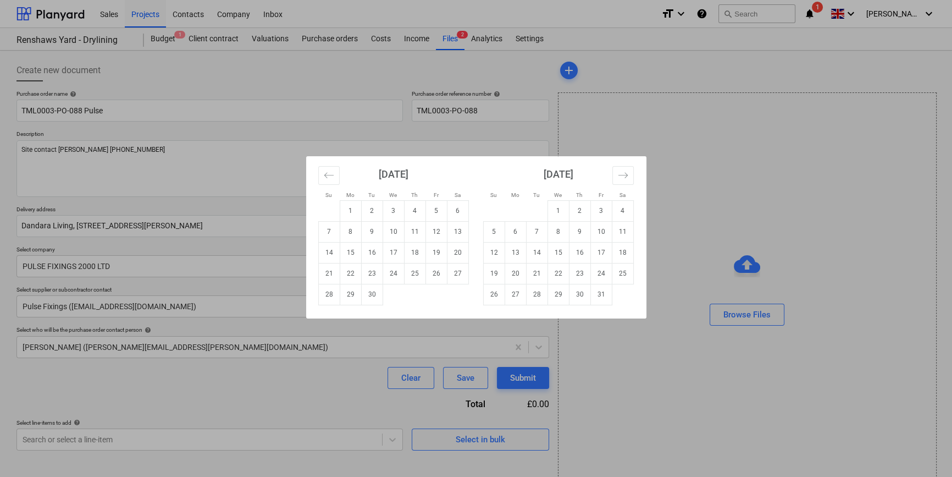
click at [422, 224] on body "Sales Projects Contacts Company Inbox format_size keyboard_arrow_down help sear…" at bounding box center [476, 238] width 952 height 477
click at [396, 230] on td "10" at bounding box center [393, 231] width 21 height 21
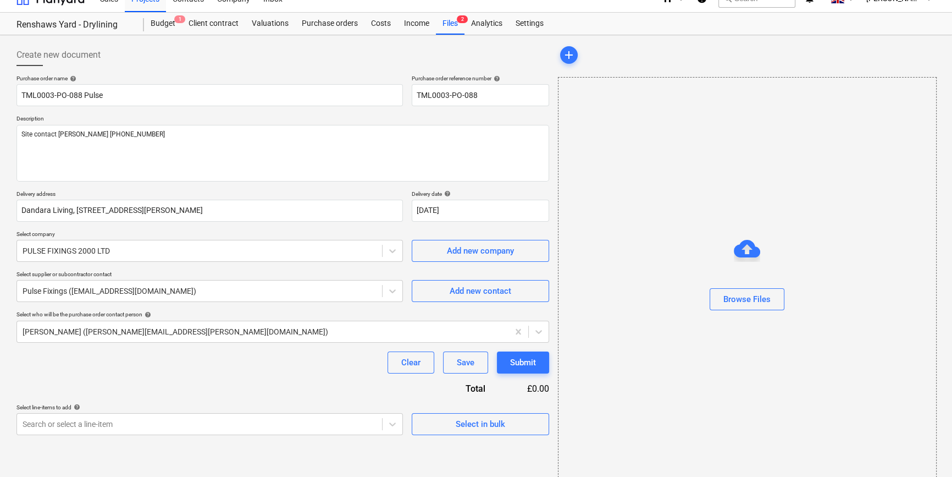
scroll to position [24, 0]
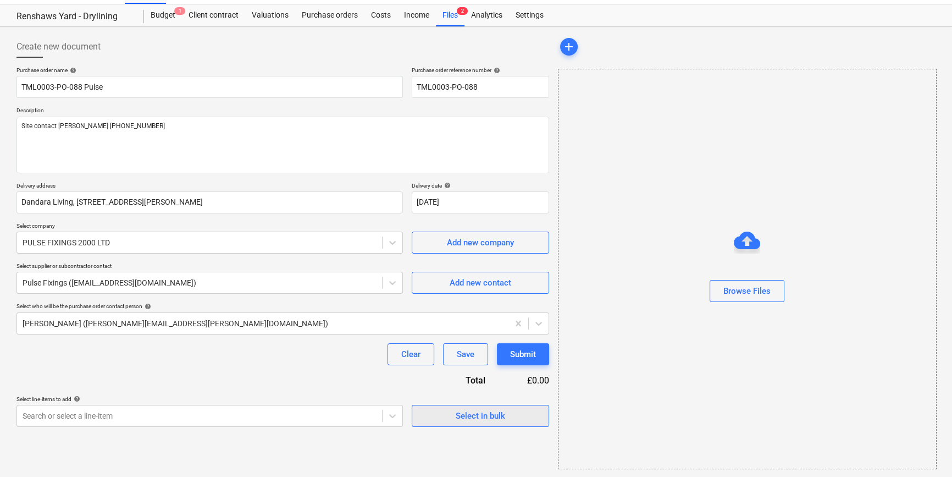
click at [497, 418] on div "Select in bulk" at bounding box center [480, 415] width 49 height 14
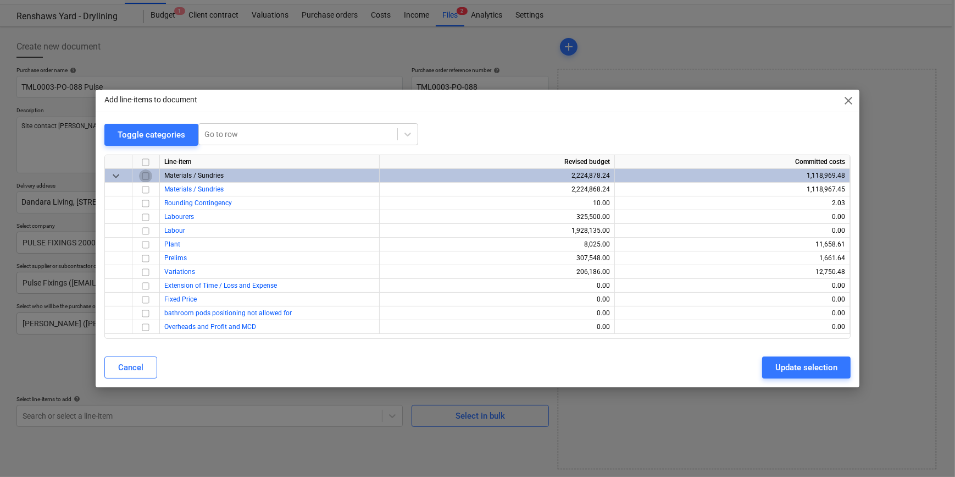
click at [147, 176] on input "checkbox" at bounding box center [145, 175] width 13 height 13
click at [143, 203] on input "checkbox" at bounding box center [145, 203] width 13 height 13
click at [759, 367] on div "Update selection" at bounding box center [807, 367] width 62 height 14
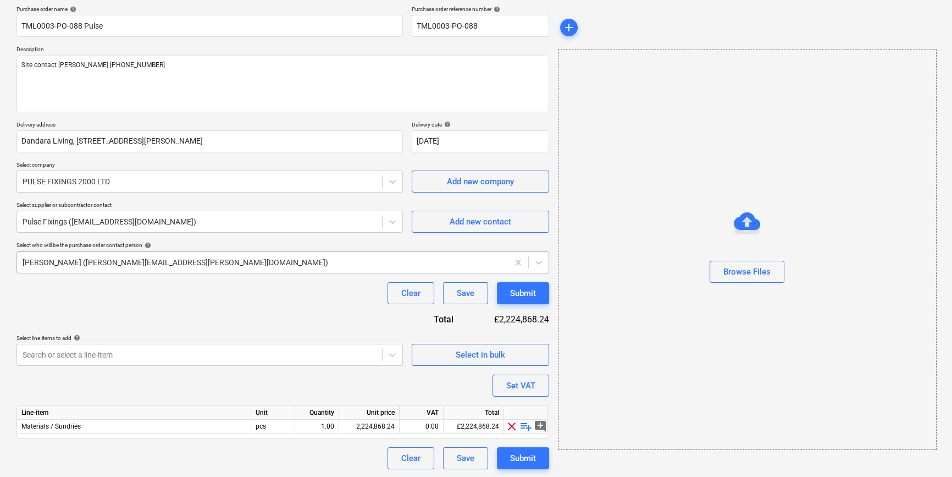
scroll to position [85, 0]
click at [523, 425] on span "playlist_add" at bounding box center [525, 425] width 13 height 13
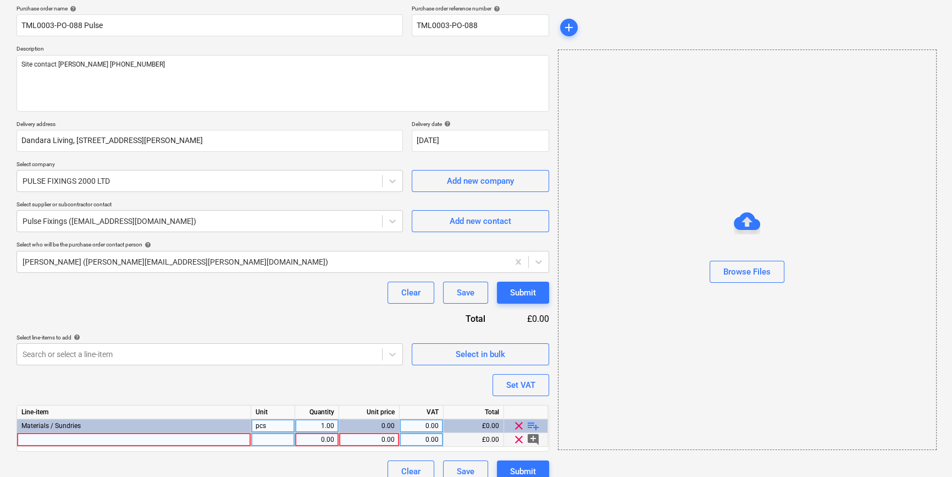
click at [43, 439] on div at bounding box center [134, 440] width 234 height 14
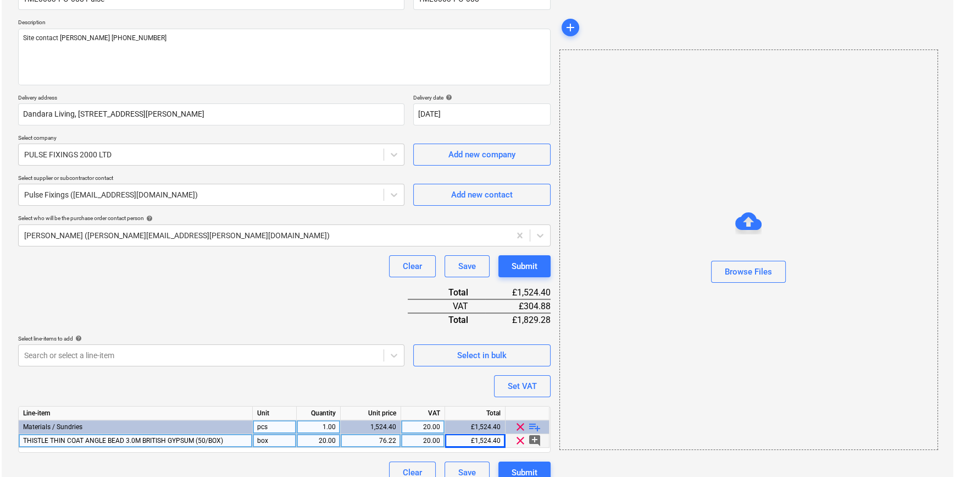
scroll to position [126, 0]
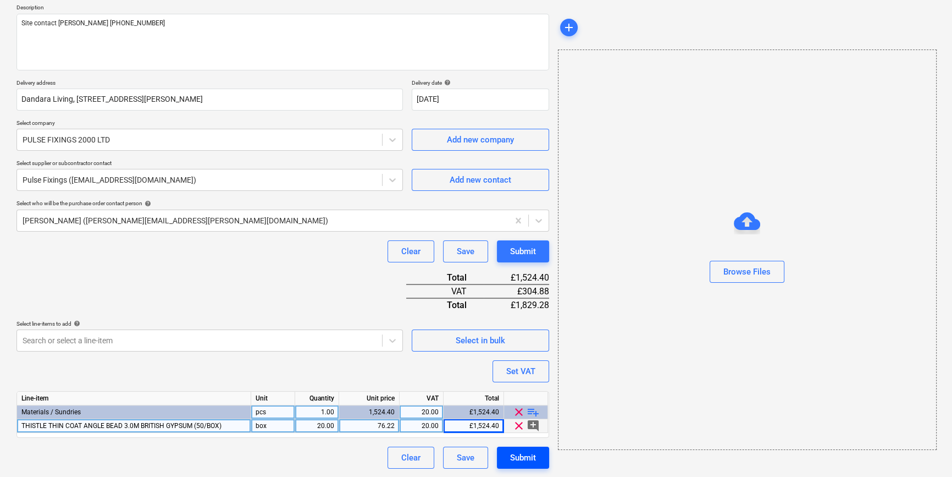
click at [524, 457] on div "Submit" at bounding box center [523, 457] width 26 height 14
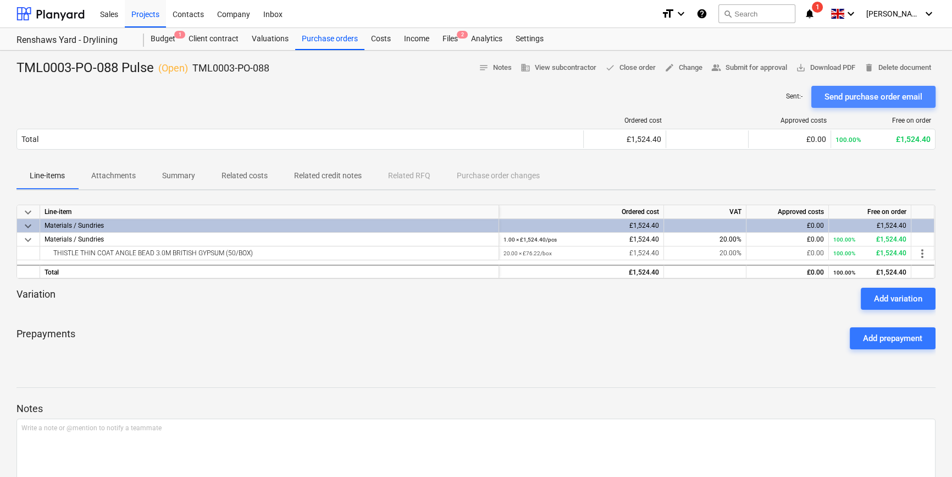
click at [759, 96] on div "Send purchase order email" at bounding box center [874, 97] width 98 height 14
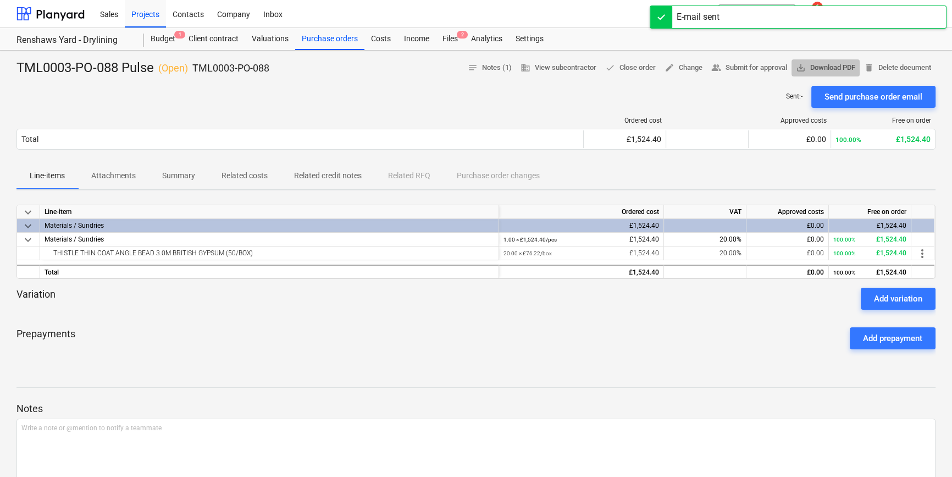
click at [759, 66] on span "save_alt Download PDF" at bounding box center [825, 68] width 59 height 13
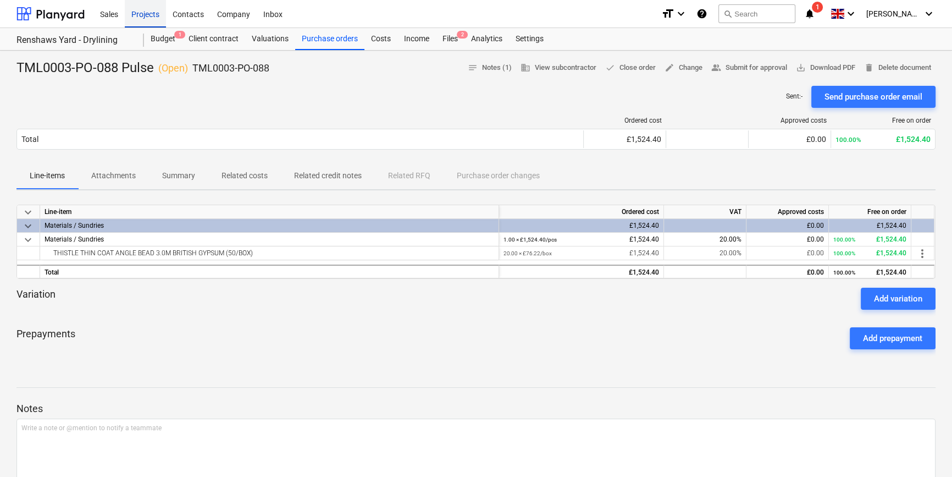
click at [150, 15] on div "Projects" at bounding box center [145, 13] width 41 height 28
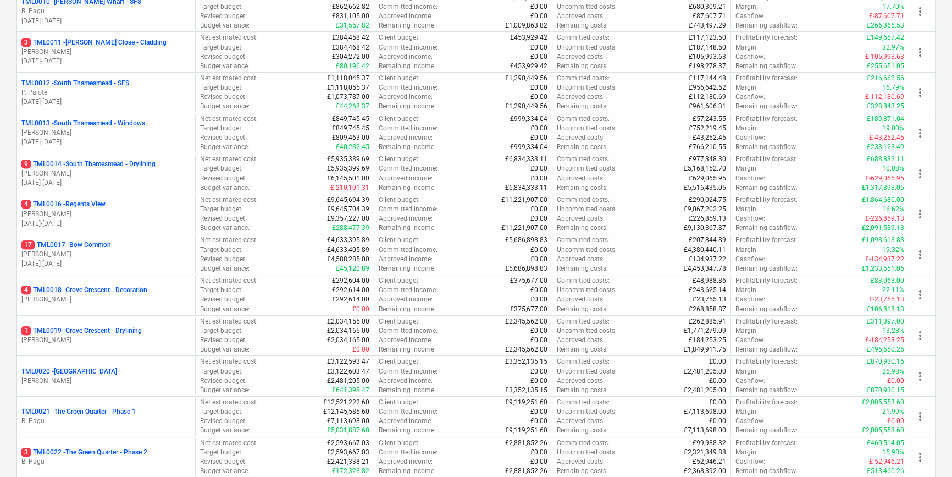
scroll to position [599, 0]
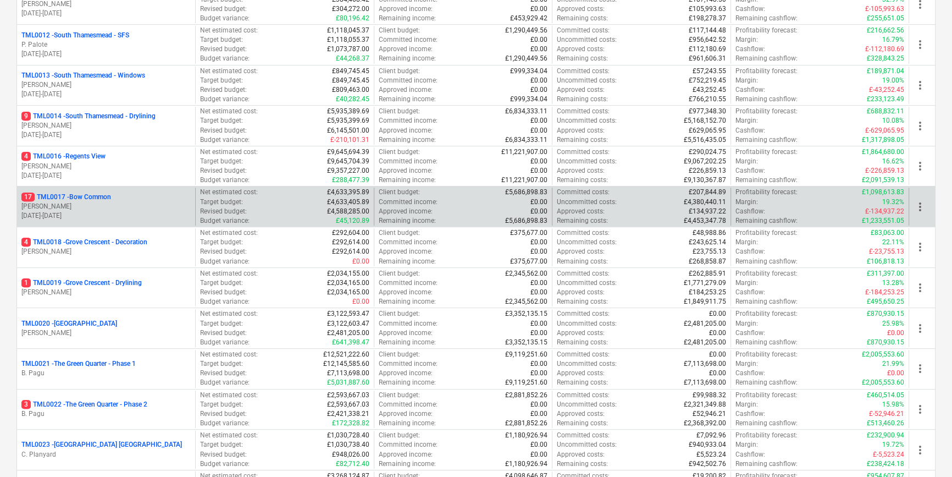
click at [110, 195] on p "17 TML0017 - Bow Common" at bounding box center [66, 196] width 90 height 9
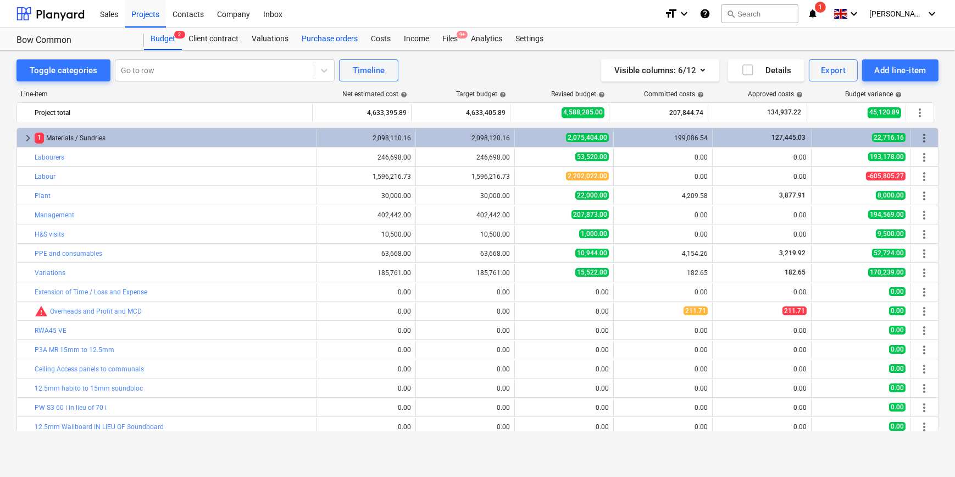
click at [318, 34] on div "Purchase orders" at bounding box center [329, 39] width 69 height 22
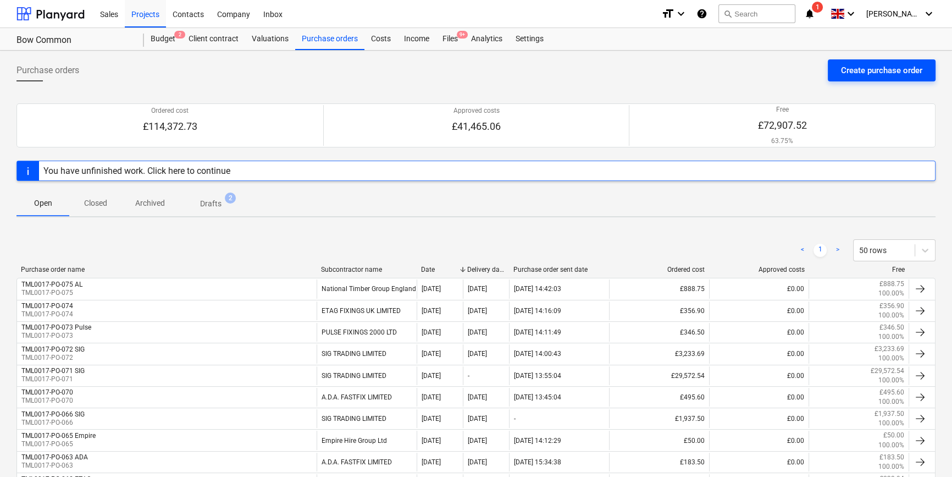
click at [759, 69] on div "Create purchase order" at bounding box center [881, 70] width 81 height 14
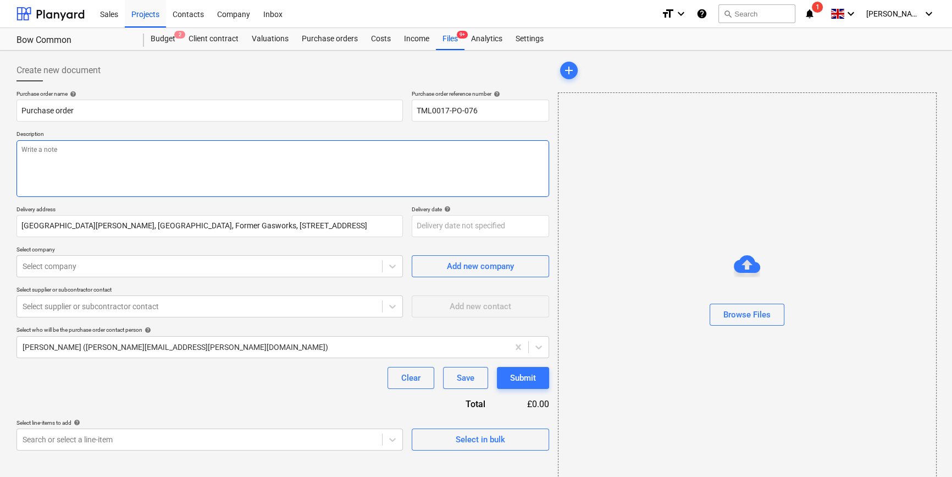
click at [45, 170] on textarea at bounding box center [282, 168] width 533 height 57
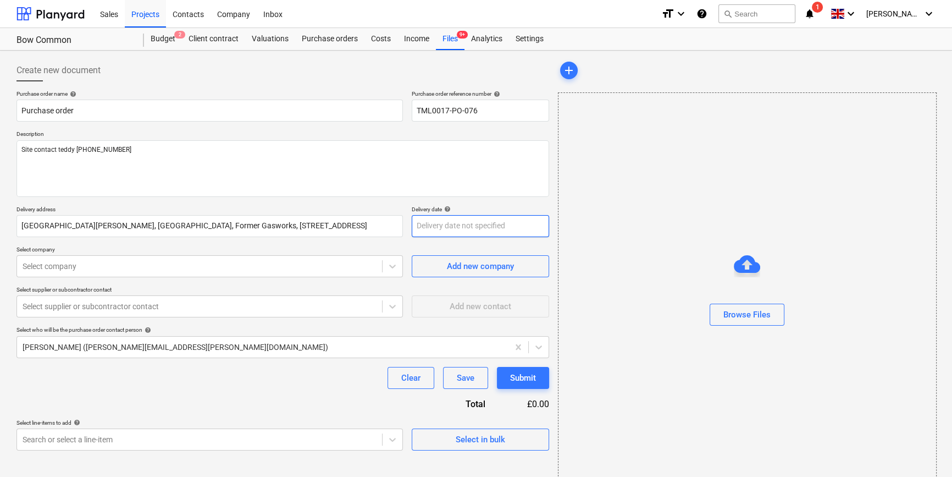
click at [420, 228] on body "Sales Projects Contacts Company Inbox format_size keyboard_arrow_down help sear…" at bounding box center [476, 238] width 952 height 477
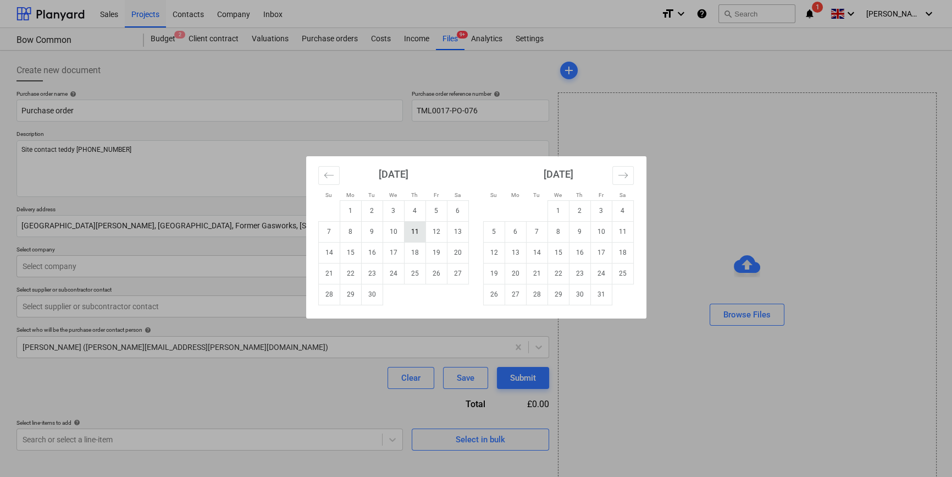
click at [420, 230] on td "11" at bounding box center [414, 231] width 21 height 21
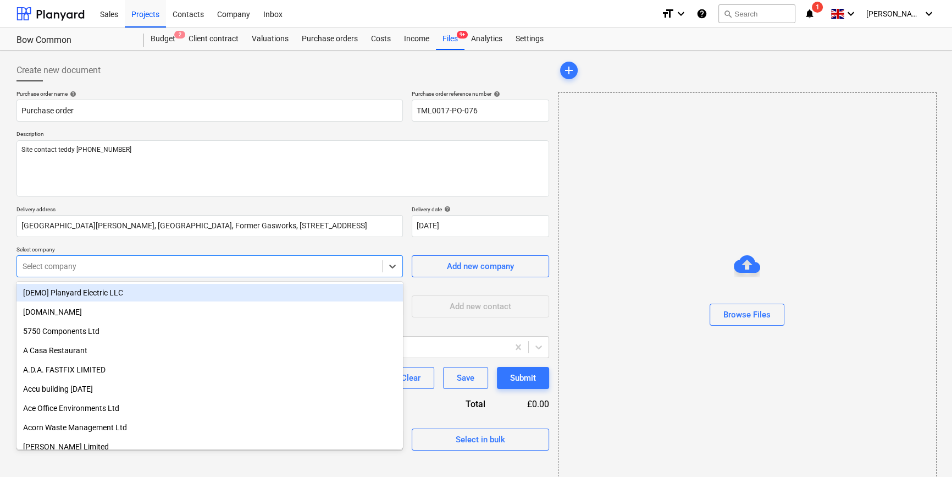
click at [59, 268] on div at bounding box center [200, 266] width 354 height 11
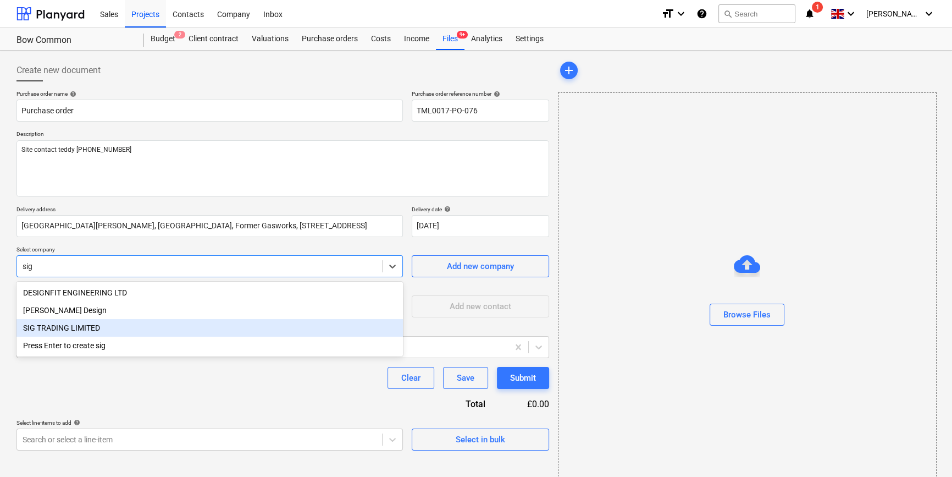
click at [62, 333] on div "SIG TRADING LIMITED" at bounding box center [209, 328] width 386 height 18
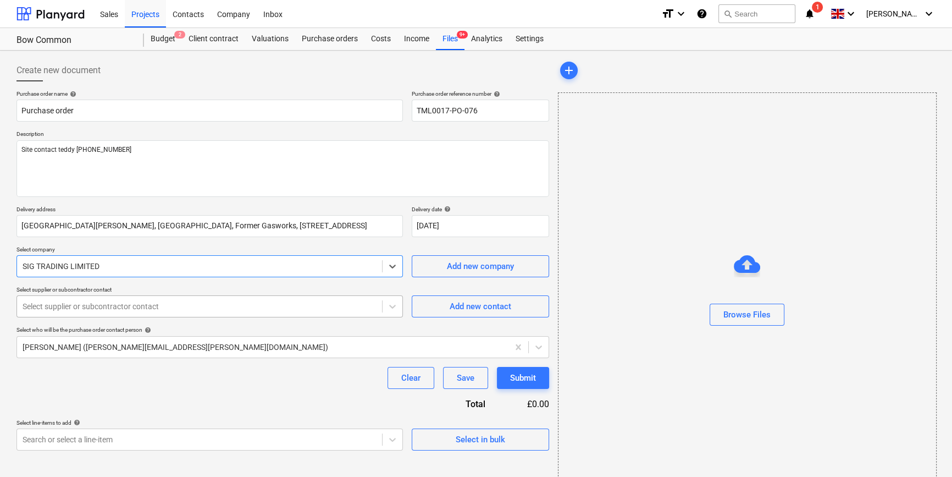
click at [60, 309] on div at bounding box center [200, 306] width 354 height 11
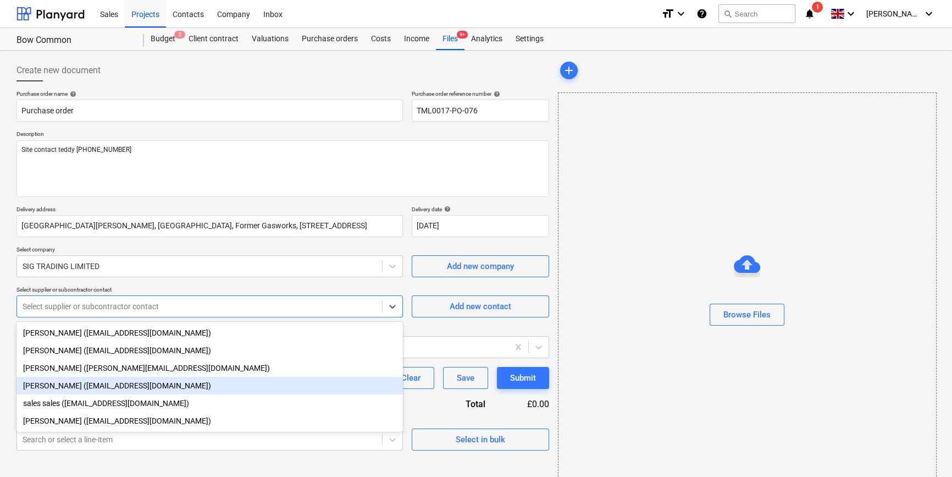
click at [60, 386] on div "[PERSON_NAME] ([EMAIL_ADDRESS][DOMAIN_NAME])" at bounding box center [209, 386] width 386 height 18
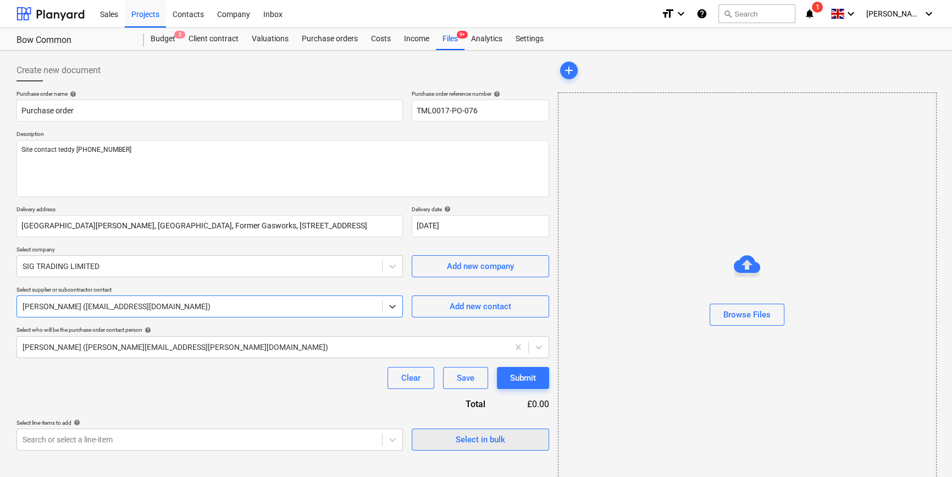
click at [493, 440] on div "Select in bulk" at bounding box center [480, 439] width 49 height 14
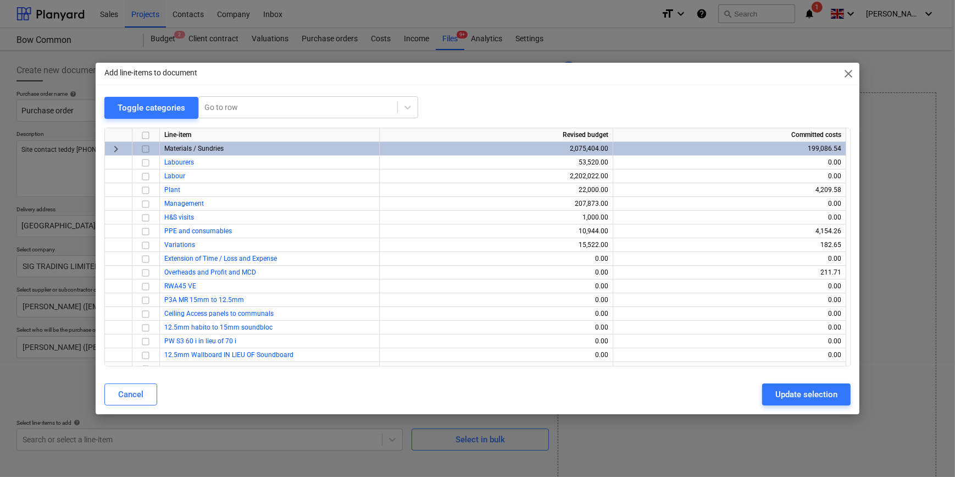
click at [146, 147] on input "checkbox" at bounding box center [145, 148] width 13 height 13
click at [759, 401] on div "Update selection" at bounding box center [807, 394] width 62 height 14
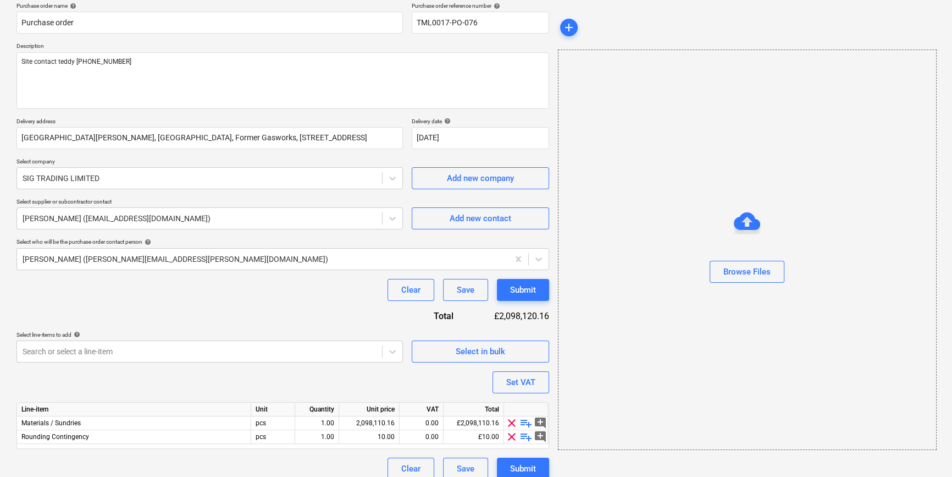
scroll to position [99, 0]
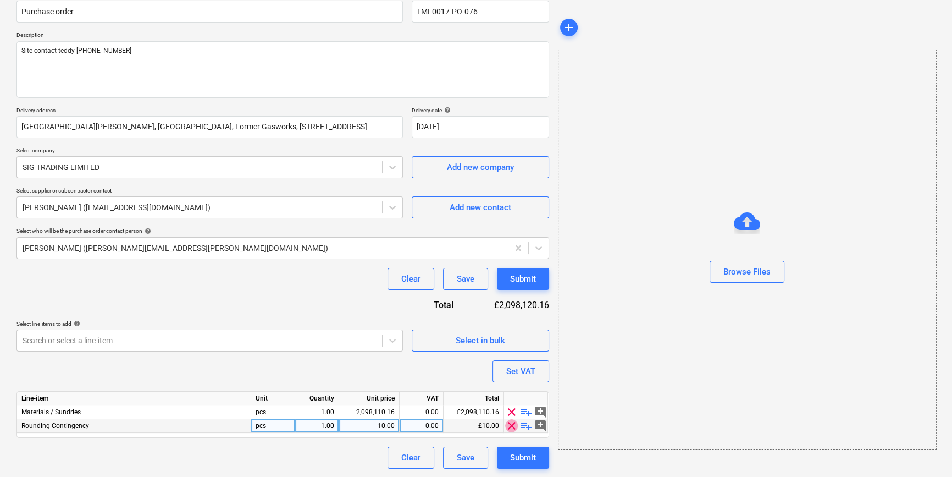
click at [511, 428] on span "clear" at bounding box center [511, 425] width 13 height 13
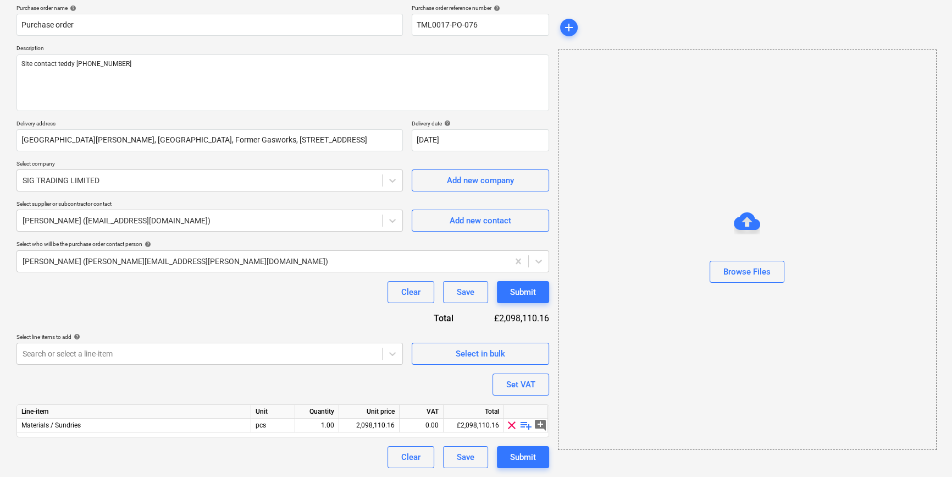
scroll to position [85, 0]
click at [522, 425] on span "playlist_add" at bounding box center [525, 425] width 13 height 13
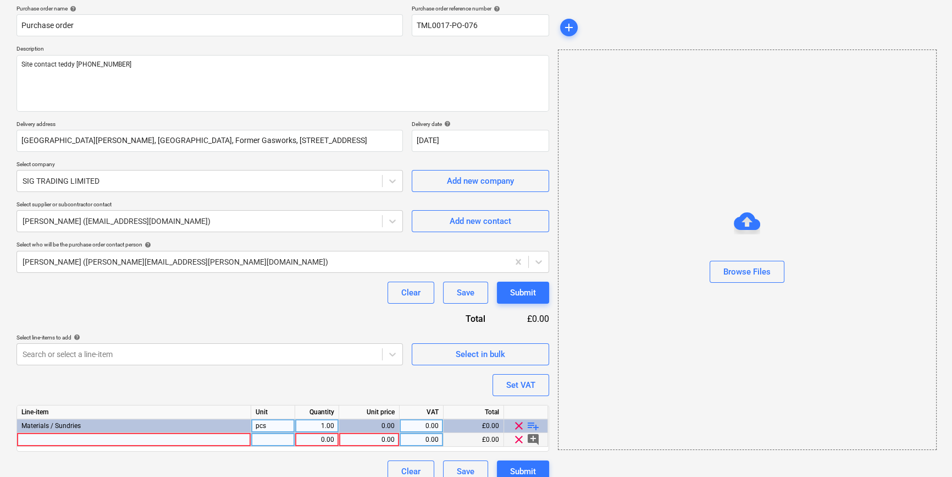
click at [41, 438] on div at bounding box center [134, 440] width 234 height 14
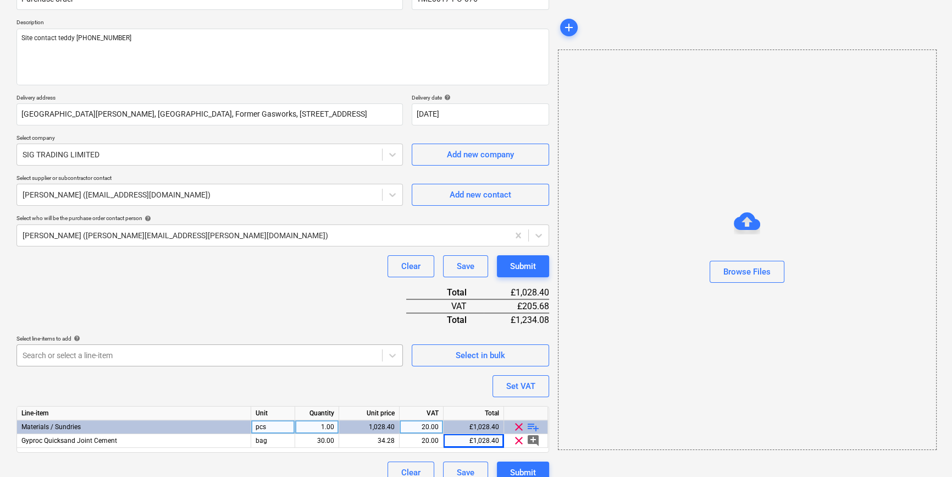
scroll to position [126, 0]
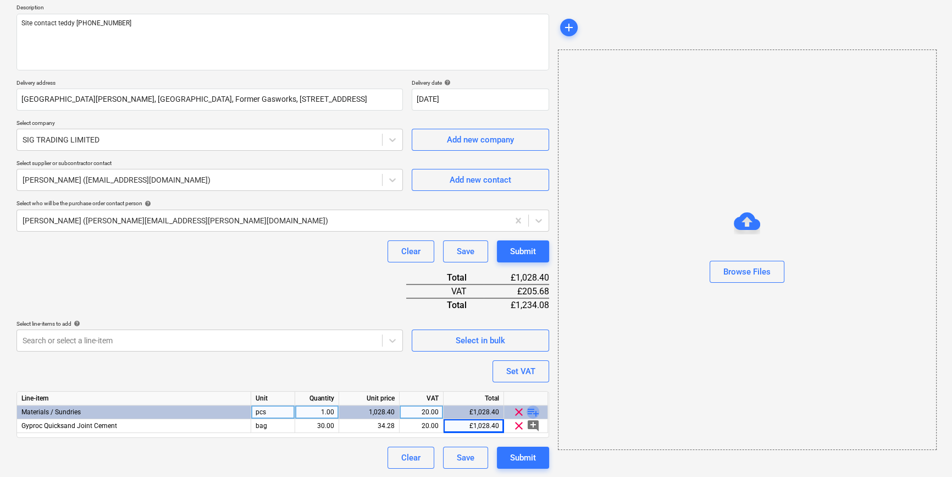
click at [532, 412] on span "playlist_add" at bounding box center [533, 411] width 13 height 13
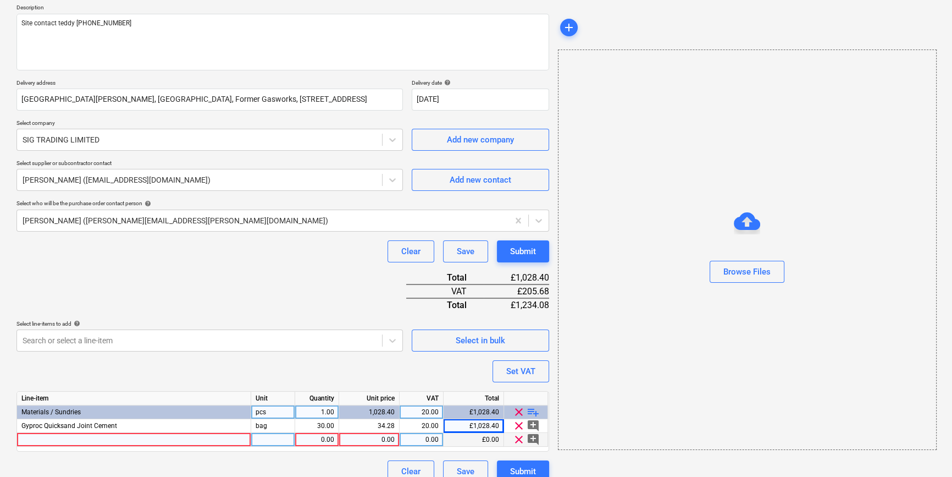
click at [44, 438] on div at bounding box center [134, 440] width 234 height 14
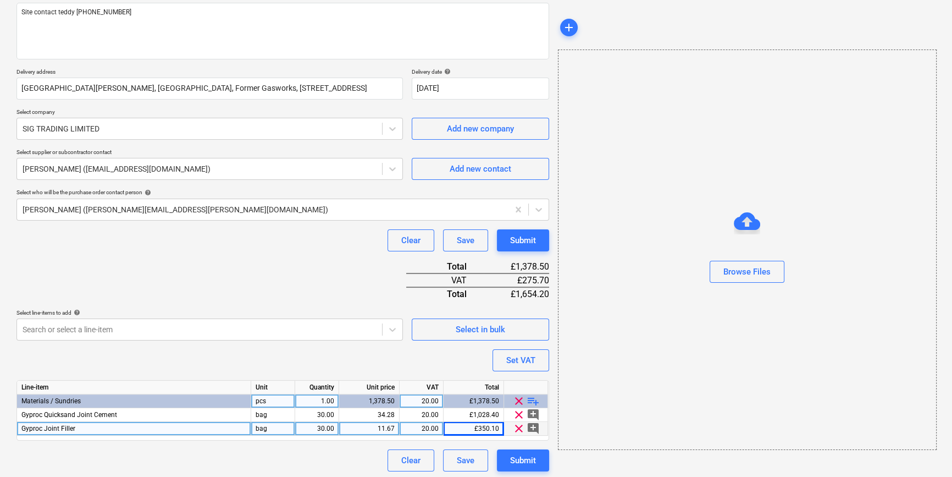
scroll to position [140, 0]
